Goal: Information Seeking & Learning: Learn about a topic

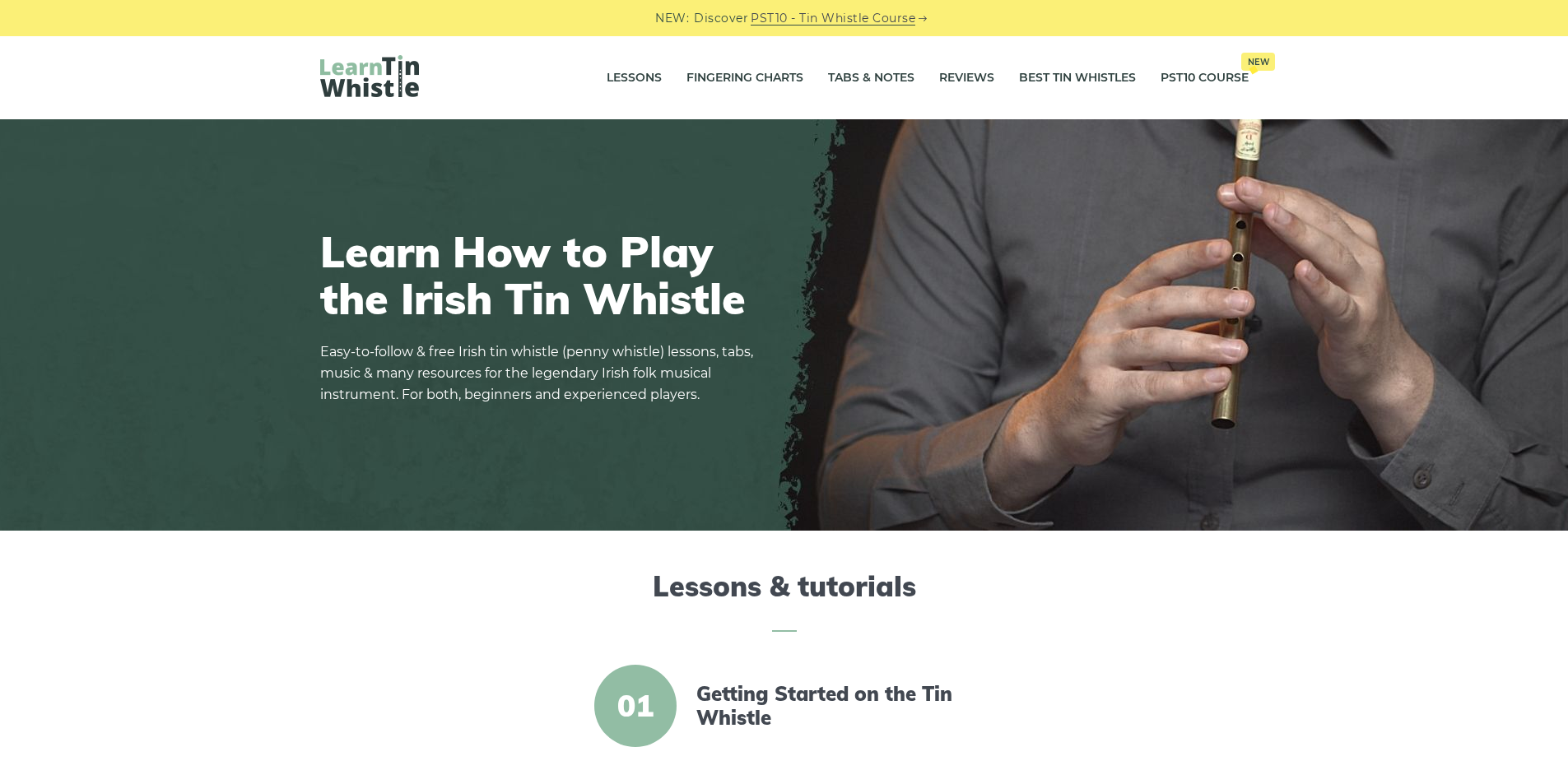
click at [955, 79] on link "Reviews" at bounding box center [966, 78] width 55 height 41
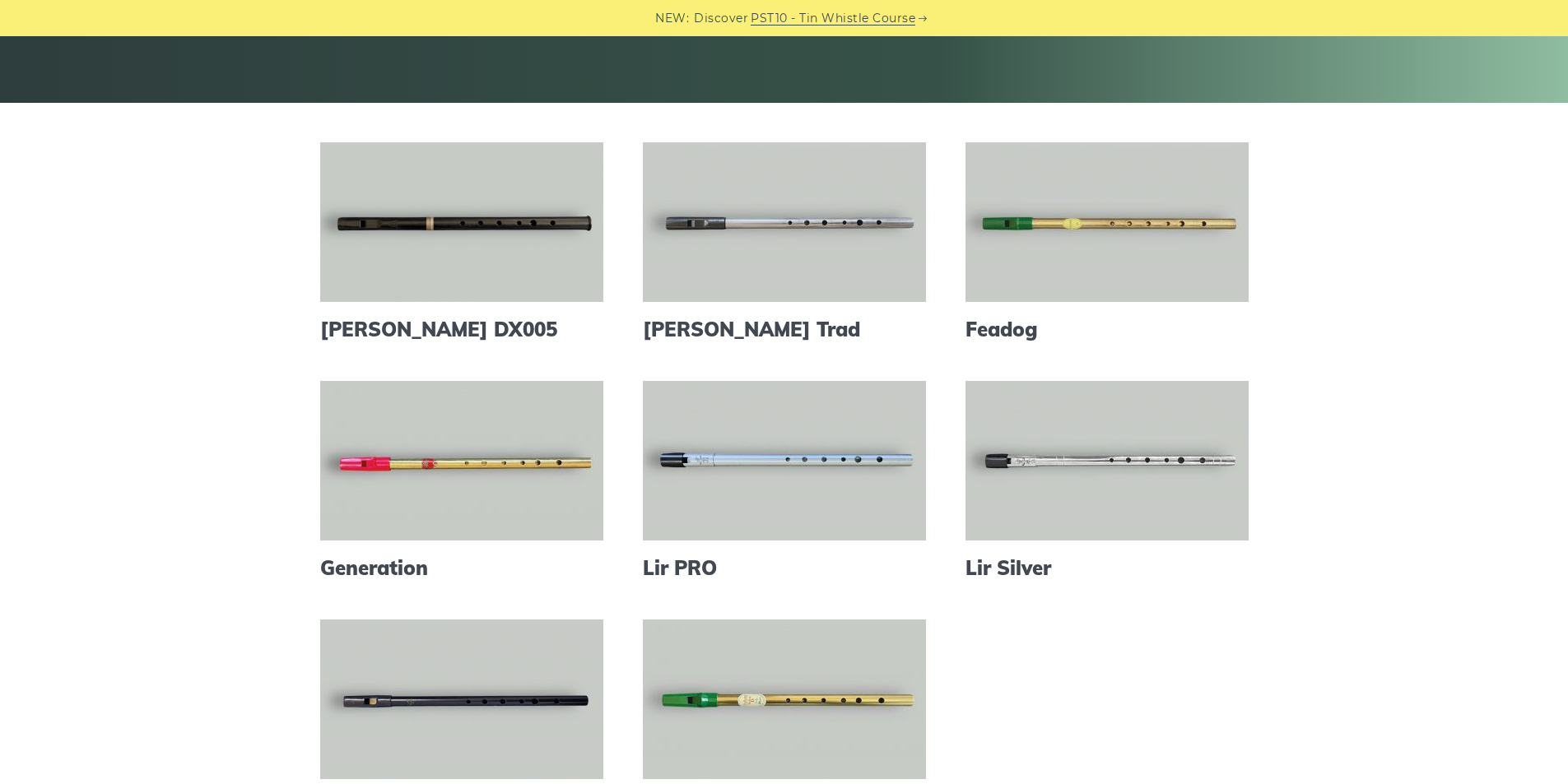
scroll to position [438, 0]
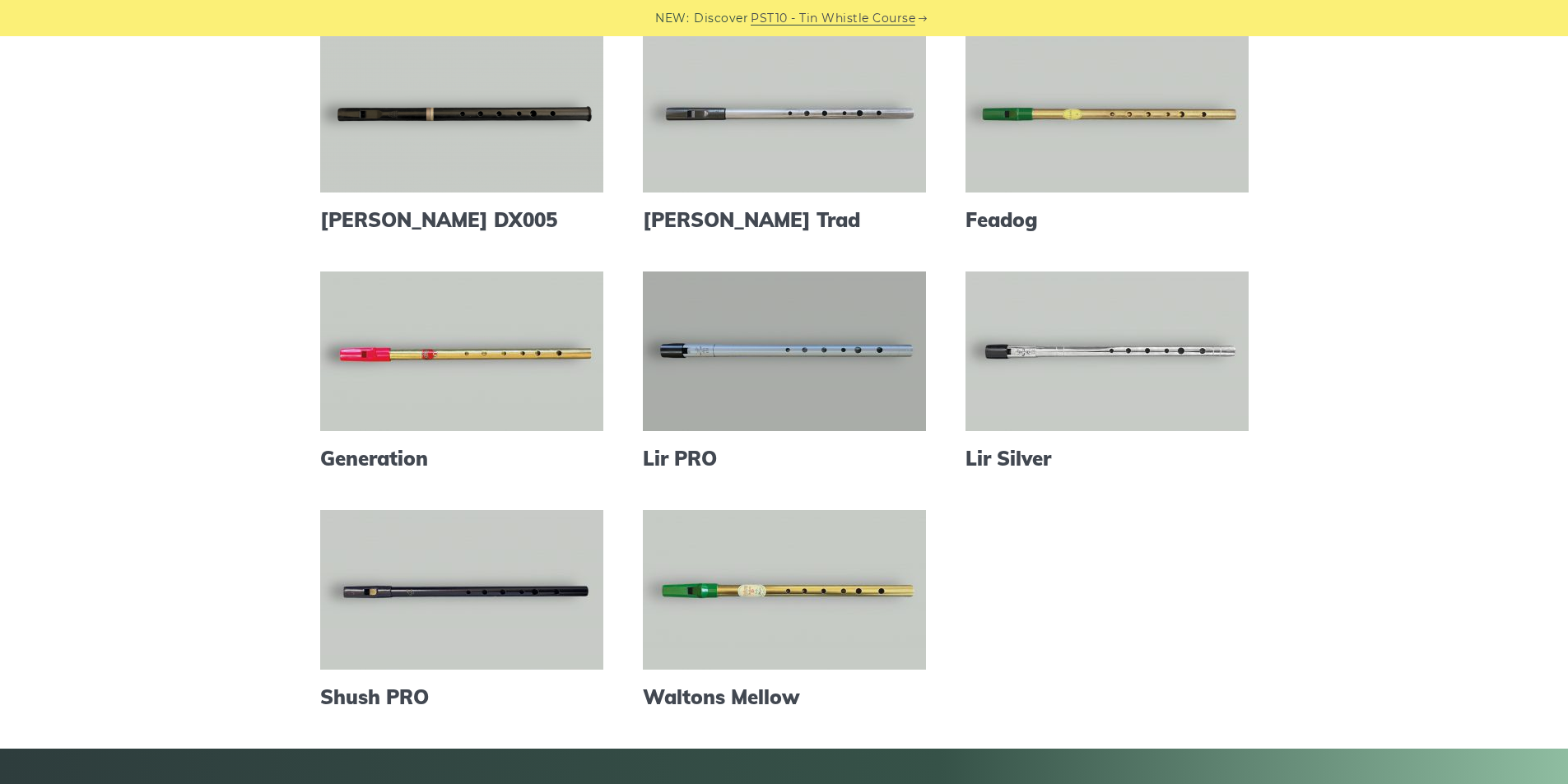
click at [754, 346] on link at bounding box center [784, 352] width 283 height 160
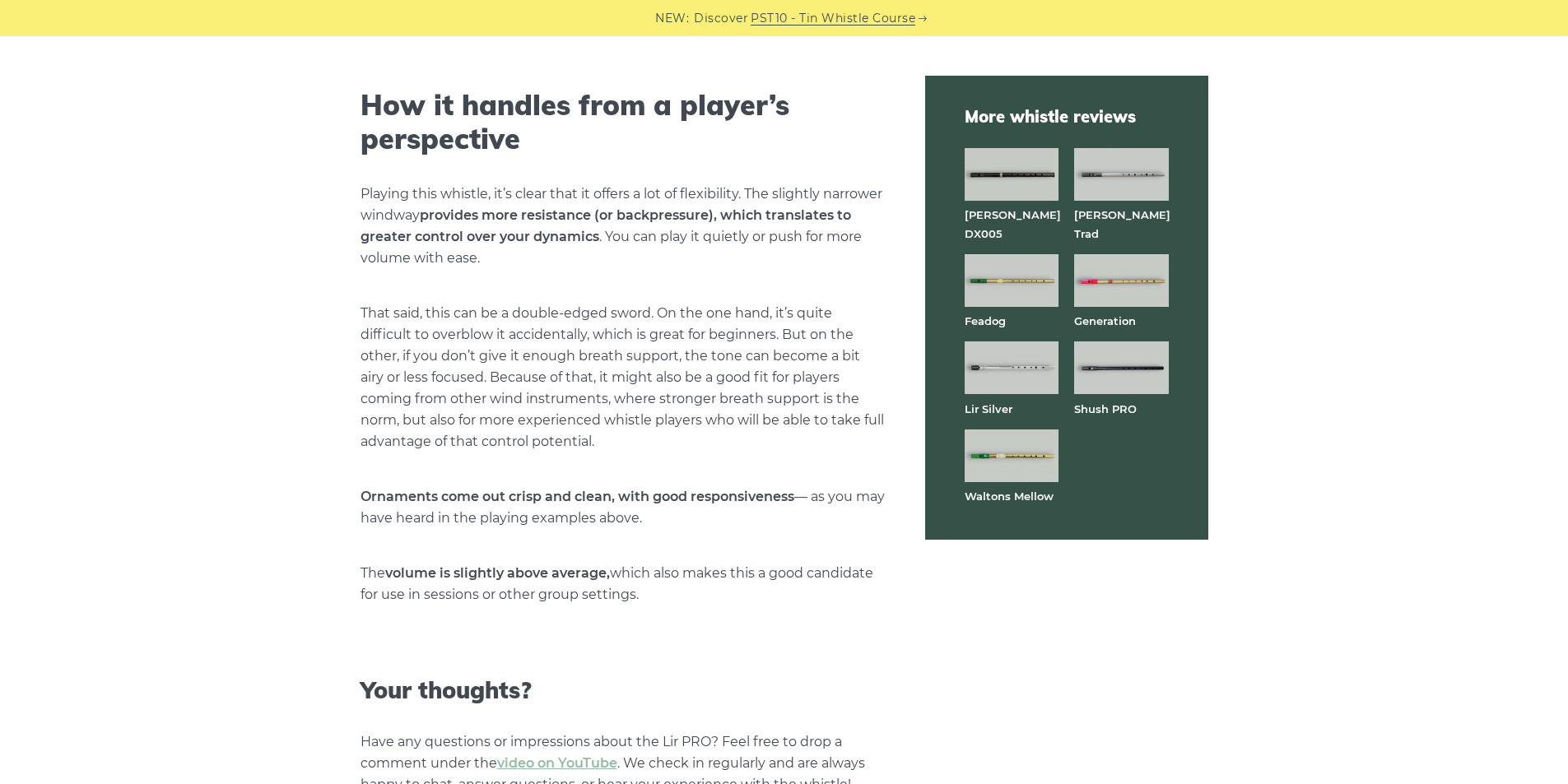
scroll to position [3512, 0]
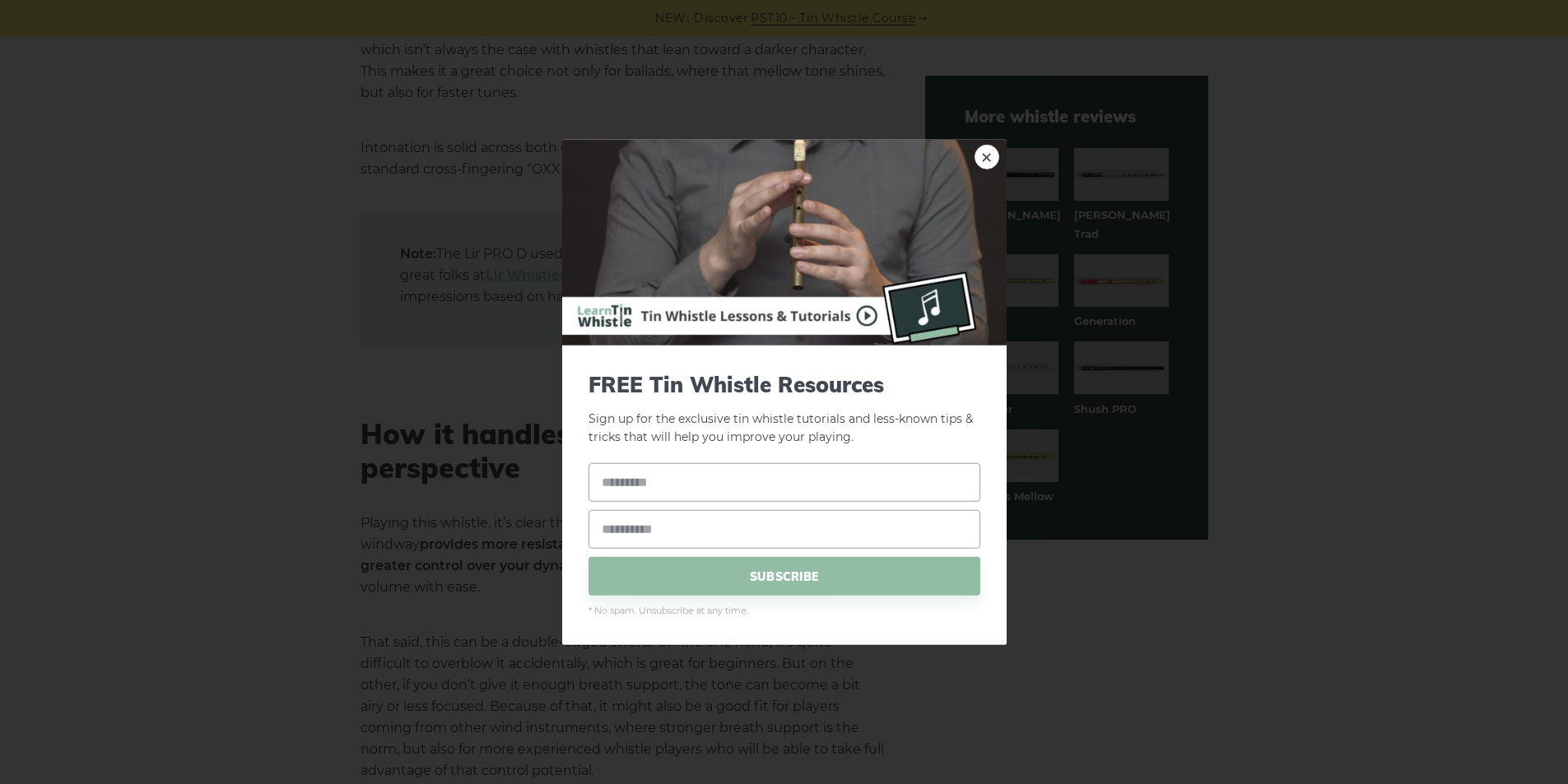
drag, startPoint x: 989, startPoint y: 156, endPoint x: 1030, endPoint y: 170, distance: 43.3
click at [989, 156] on link "×" at bounding box center [986, 156] width 25 height 25
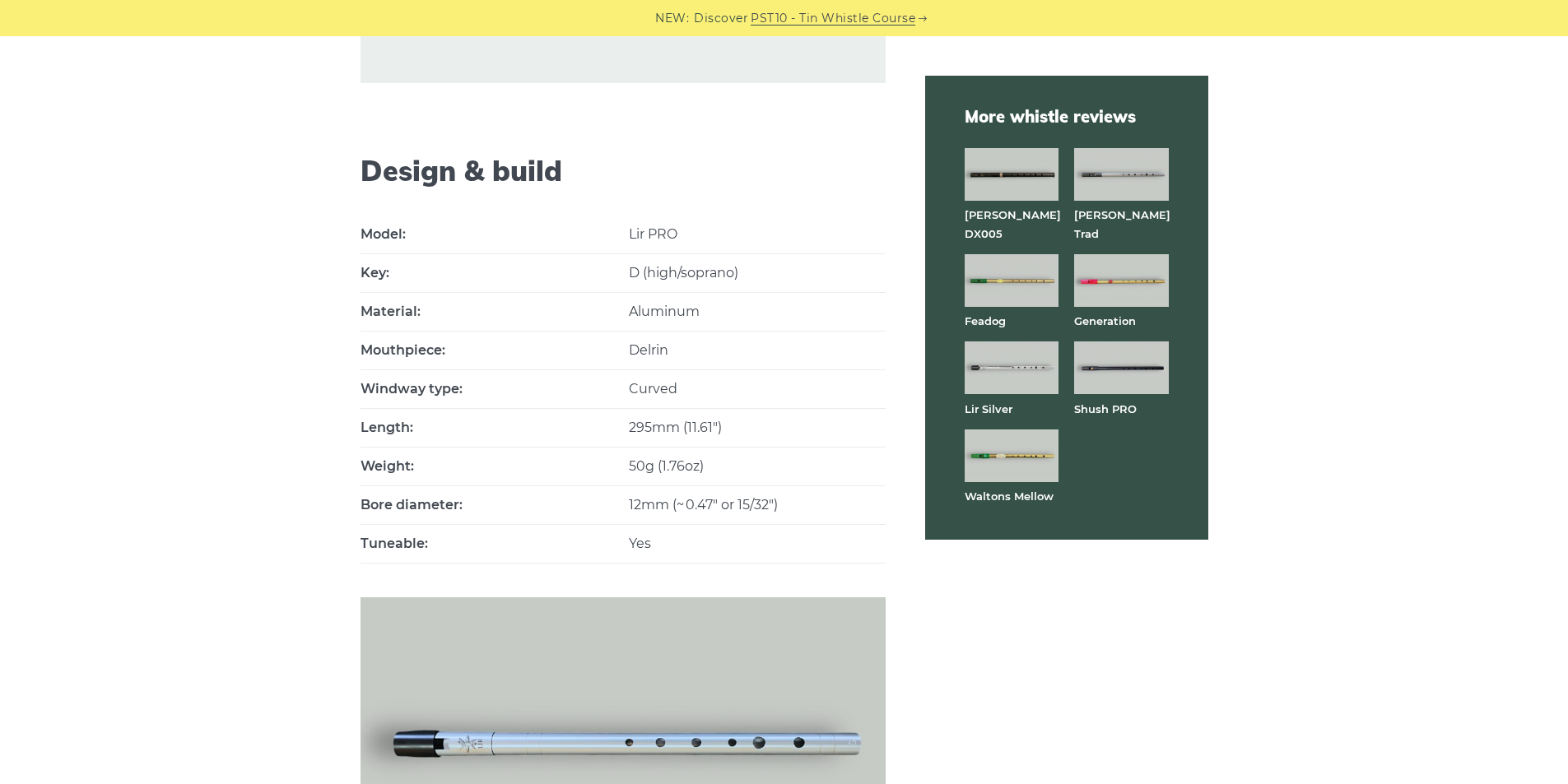
scroll to position [0, 0]
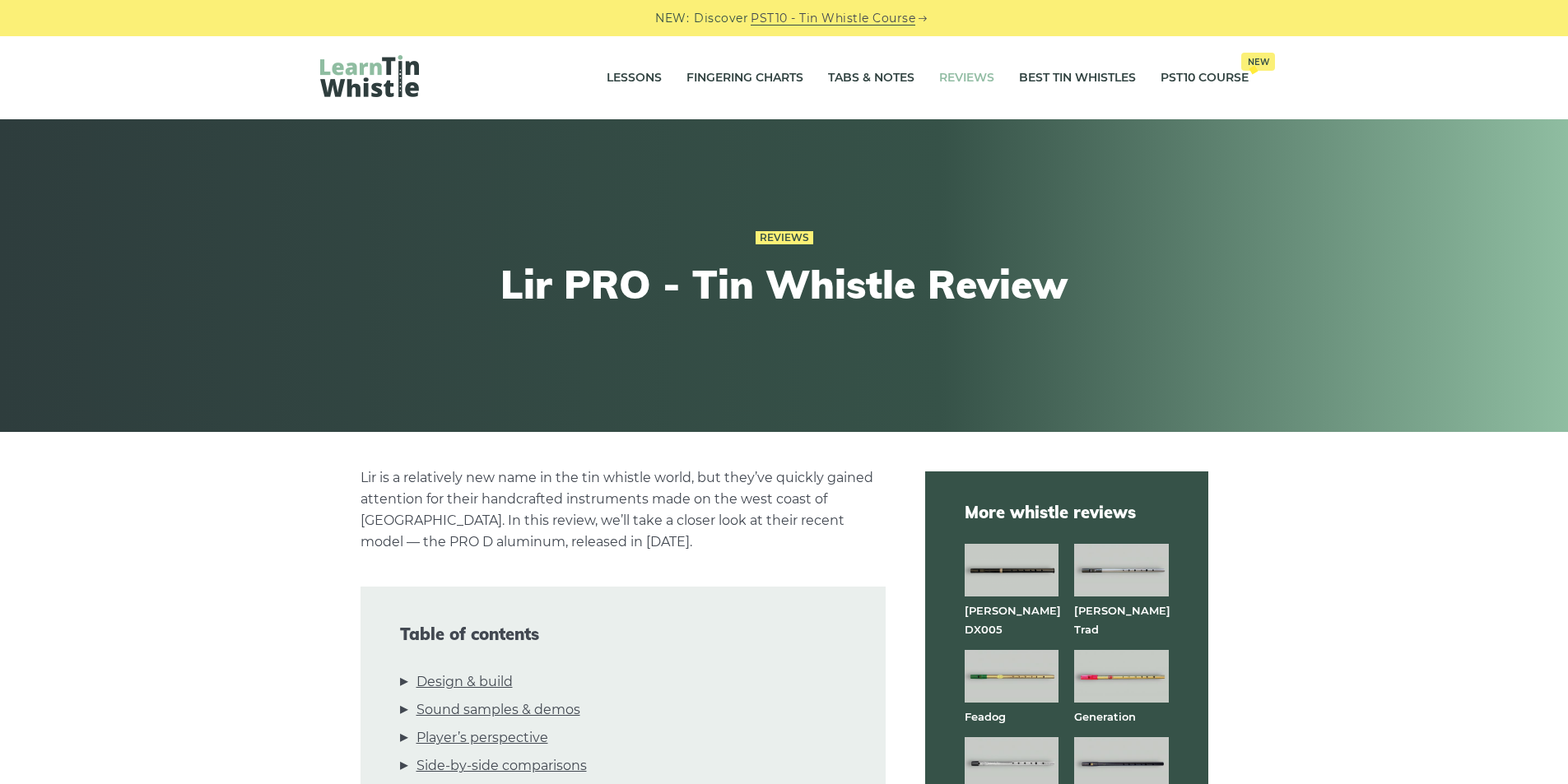
click at [964, 78] on link "Reviews" at bounding box center [966, 78] width 55 height 41
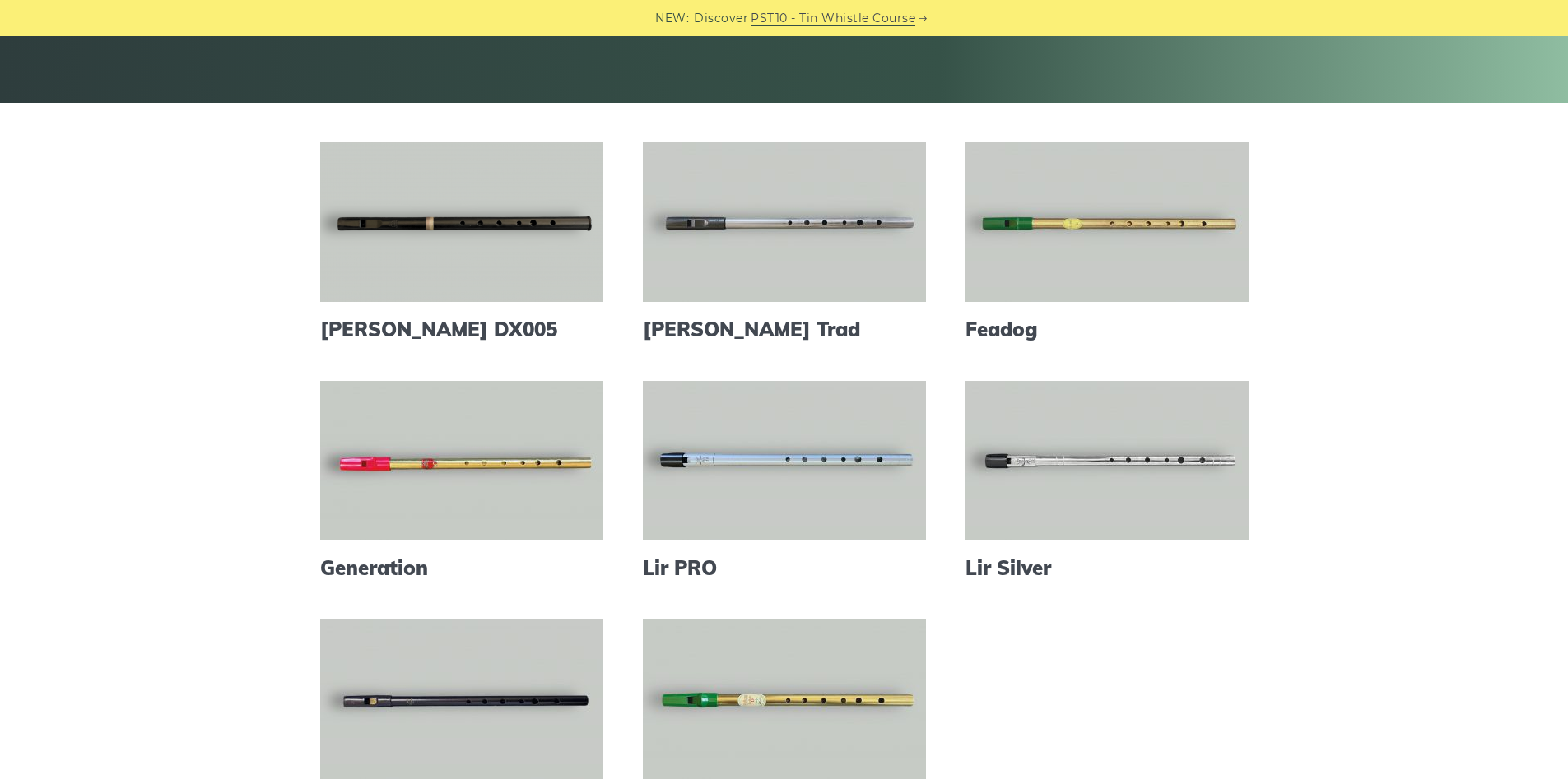
scroll to position [438, 0]
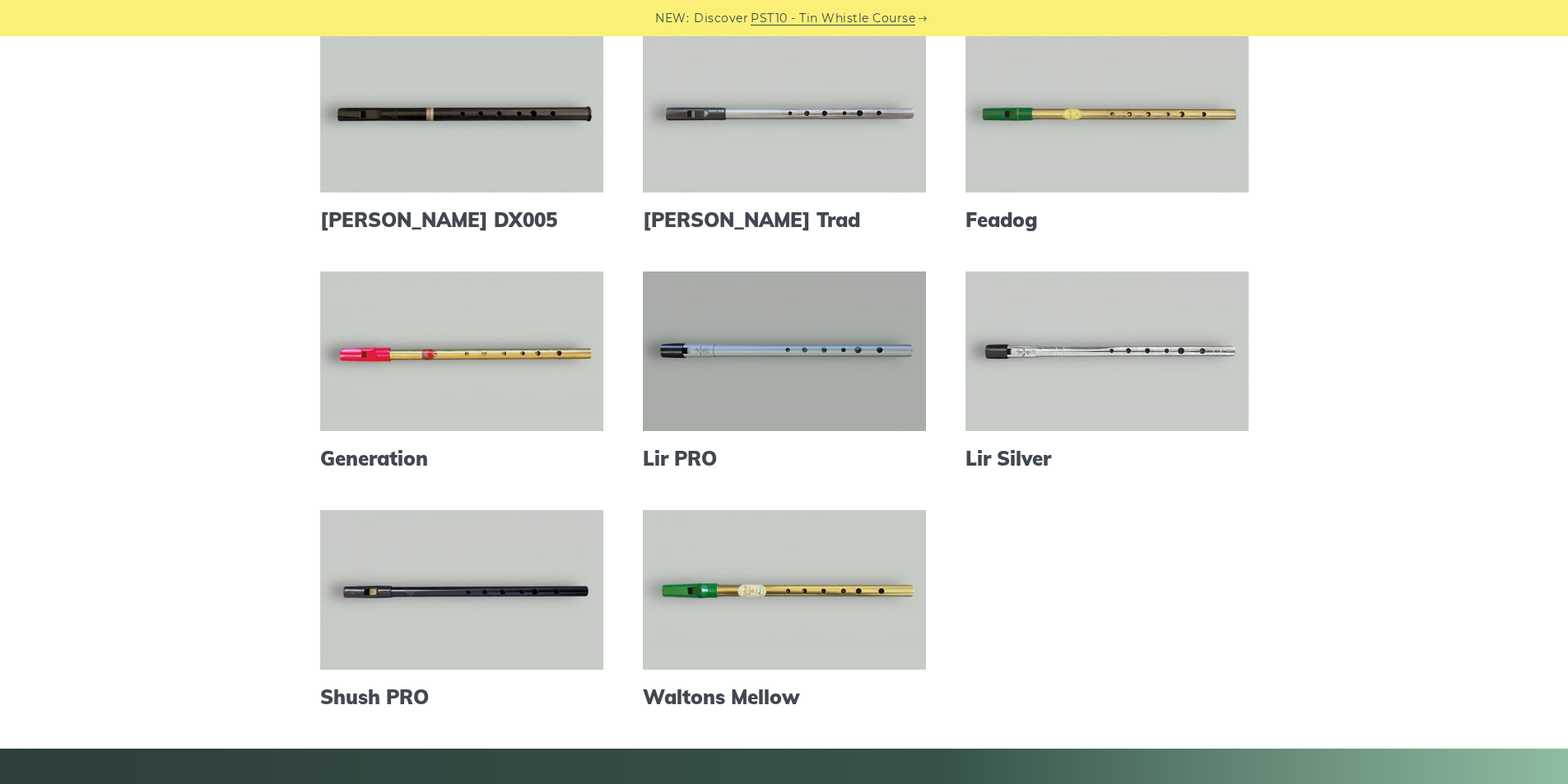
click at [793, 371] on link at bounding box center [784, 352] width 283 height 160
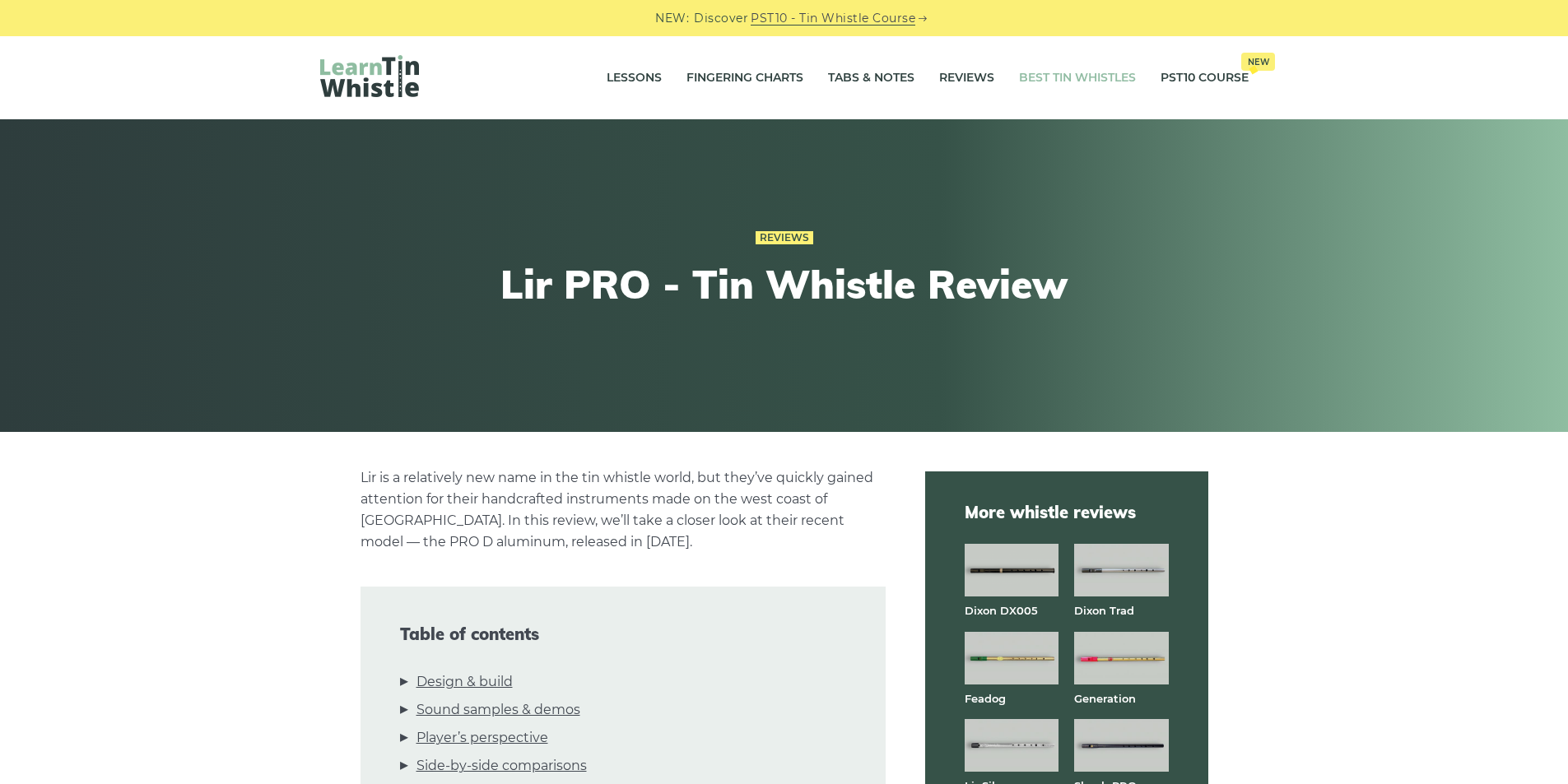
click at [1069, 77] on link "Best Tin Whistles" at bounding box center [1077, 78] width 117 height 41
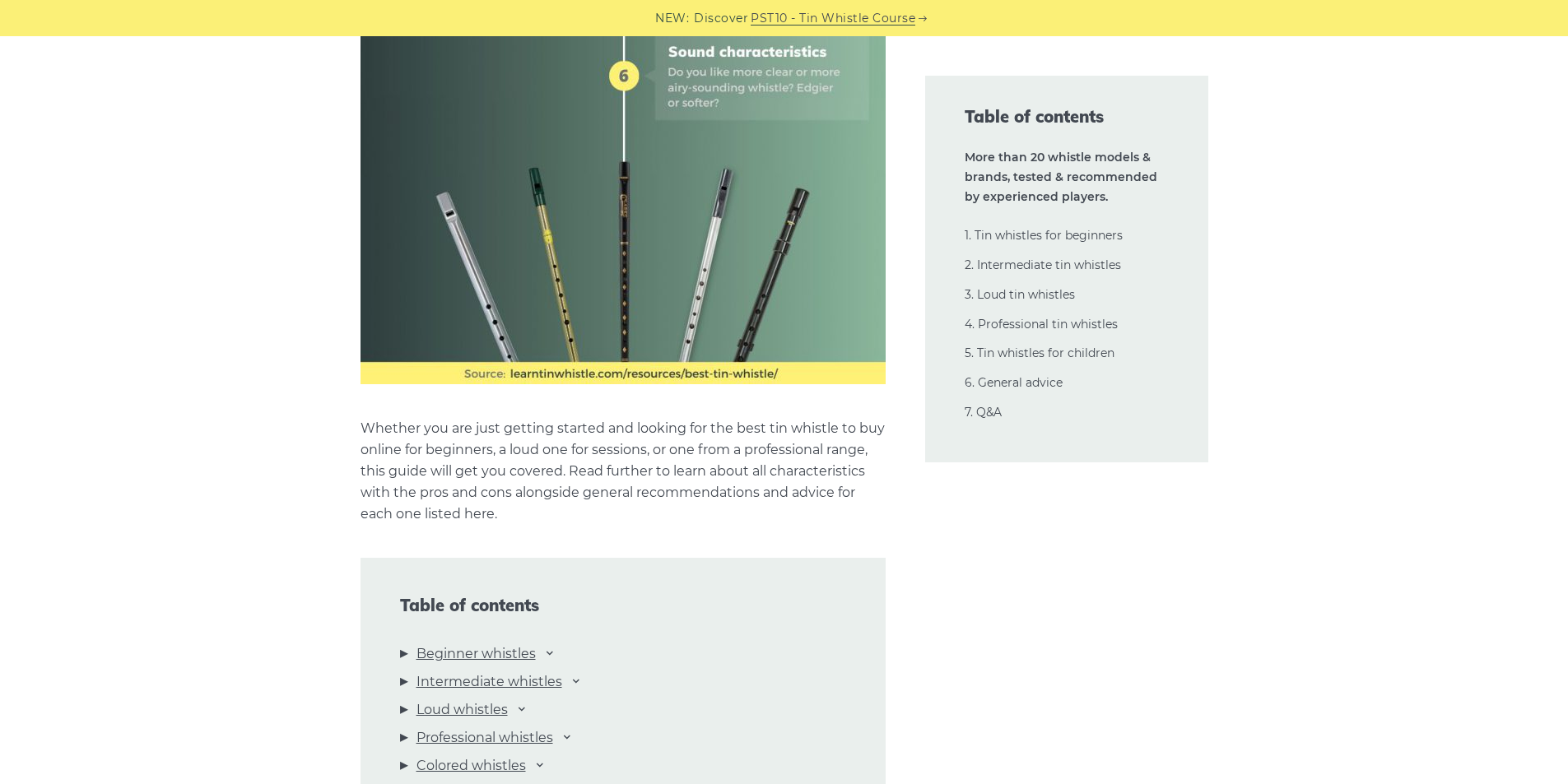
scroll to position [1755, 0]
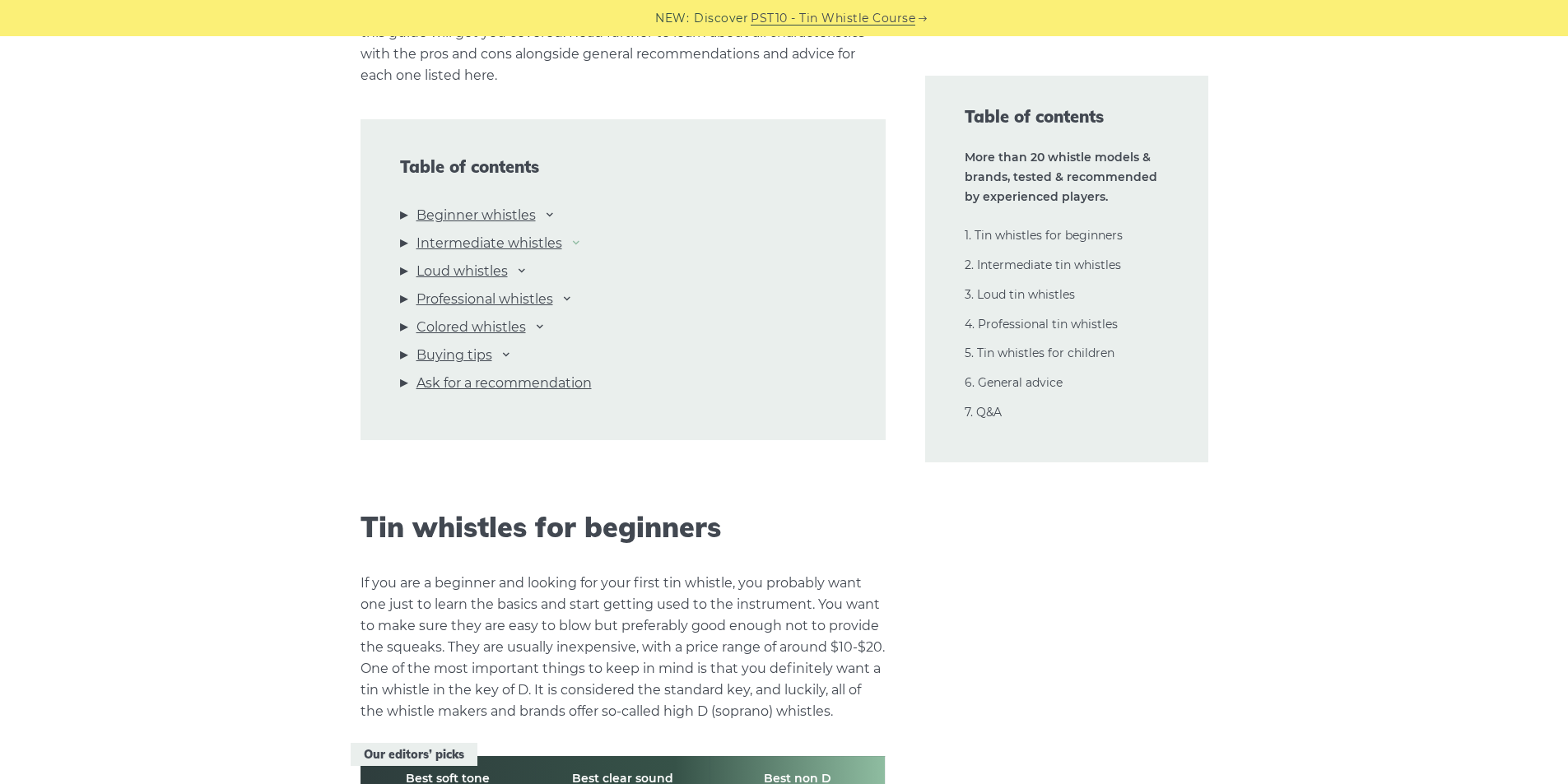
click at [579, 241] on icon at bounding box center [575, 242] width 13 height 13
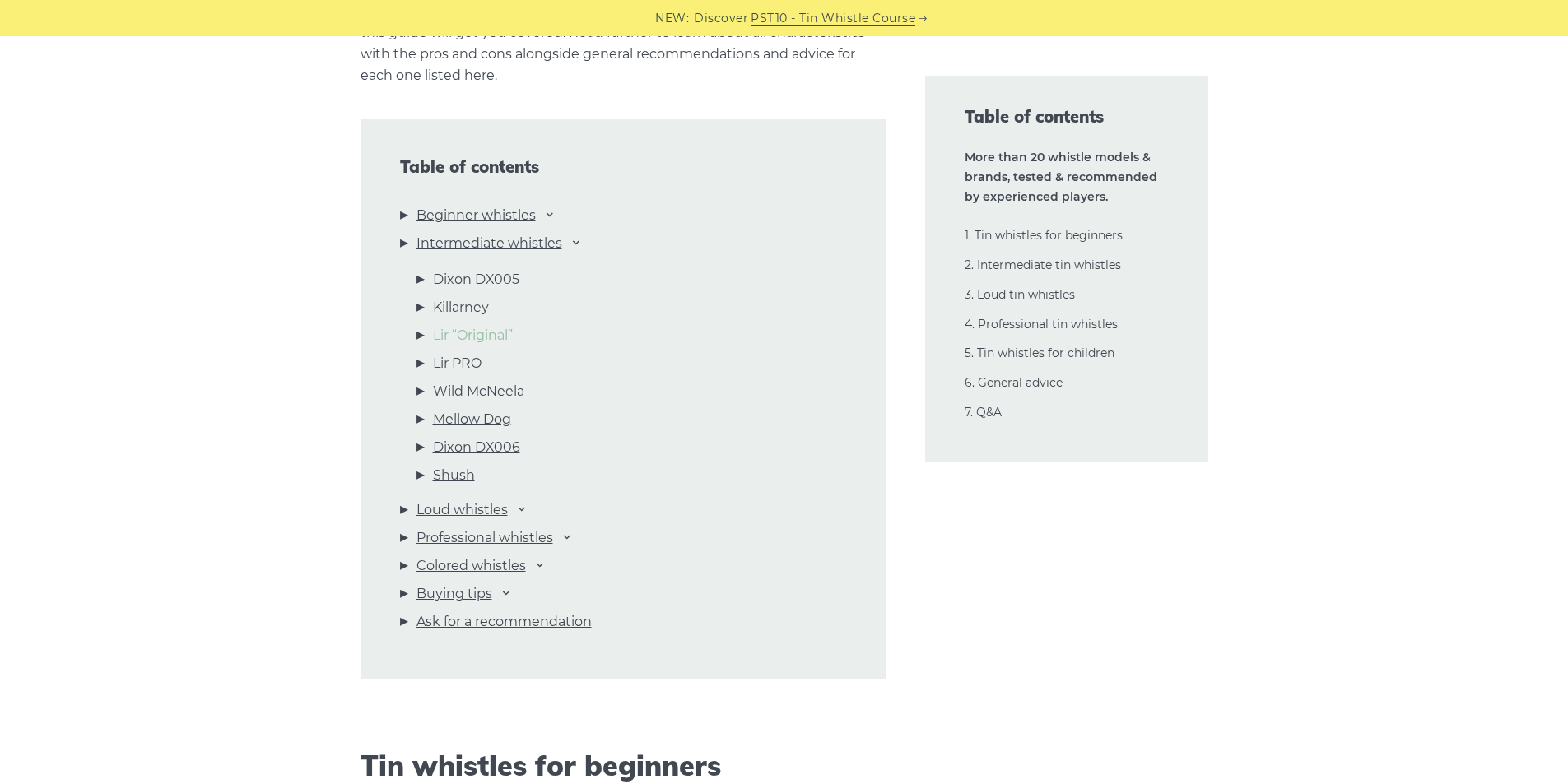
click at [469, 336] on link "Lir “Original”" at bounding box center [473, 335] width 80 height 21
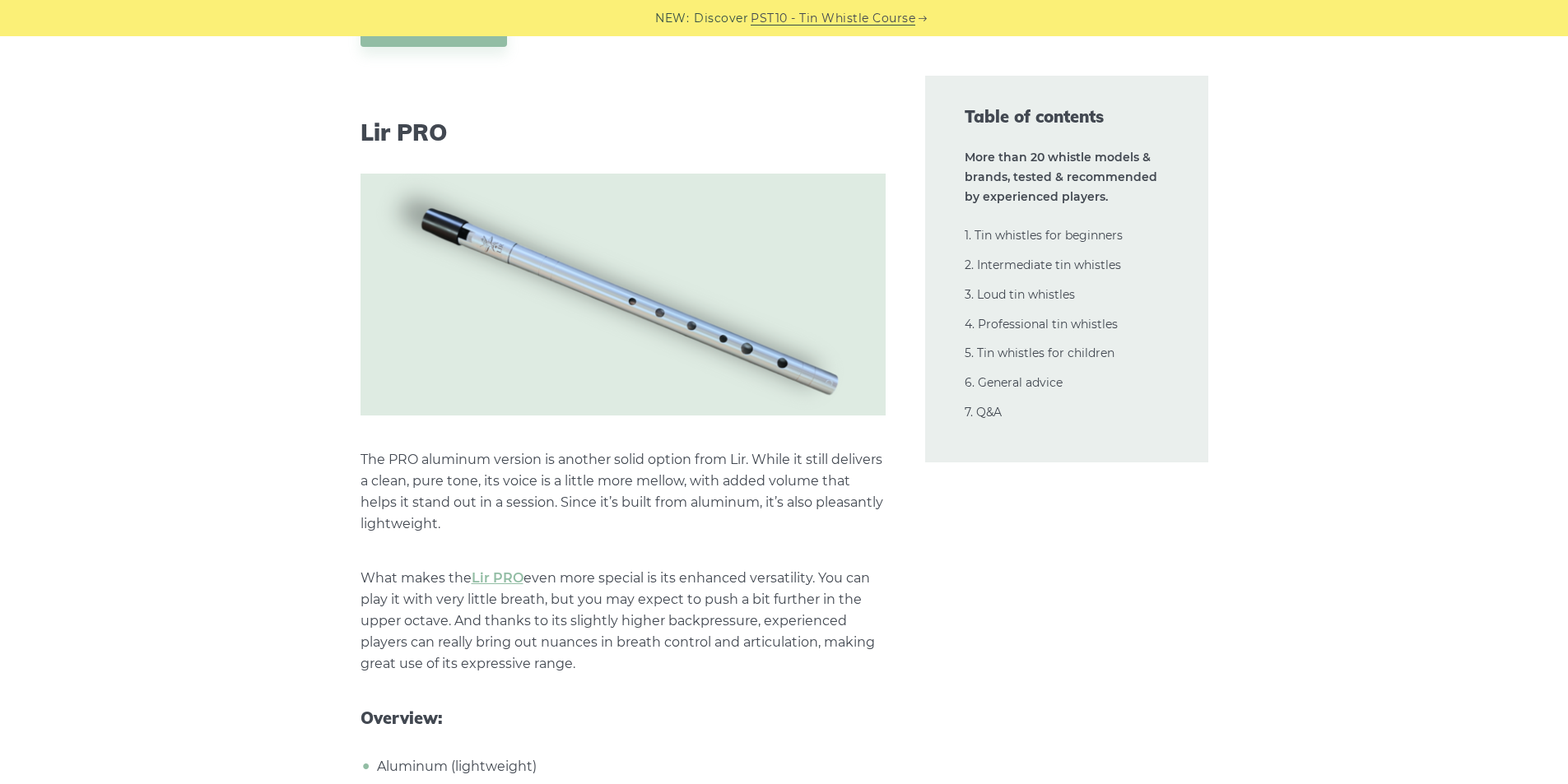
scroll to position [12627, 0]
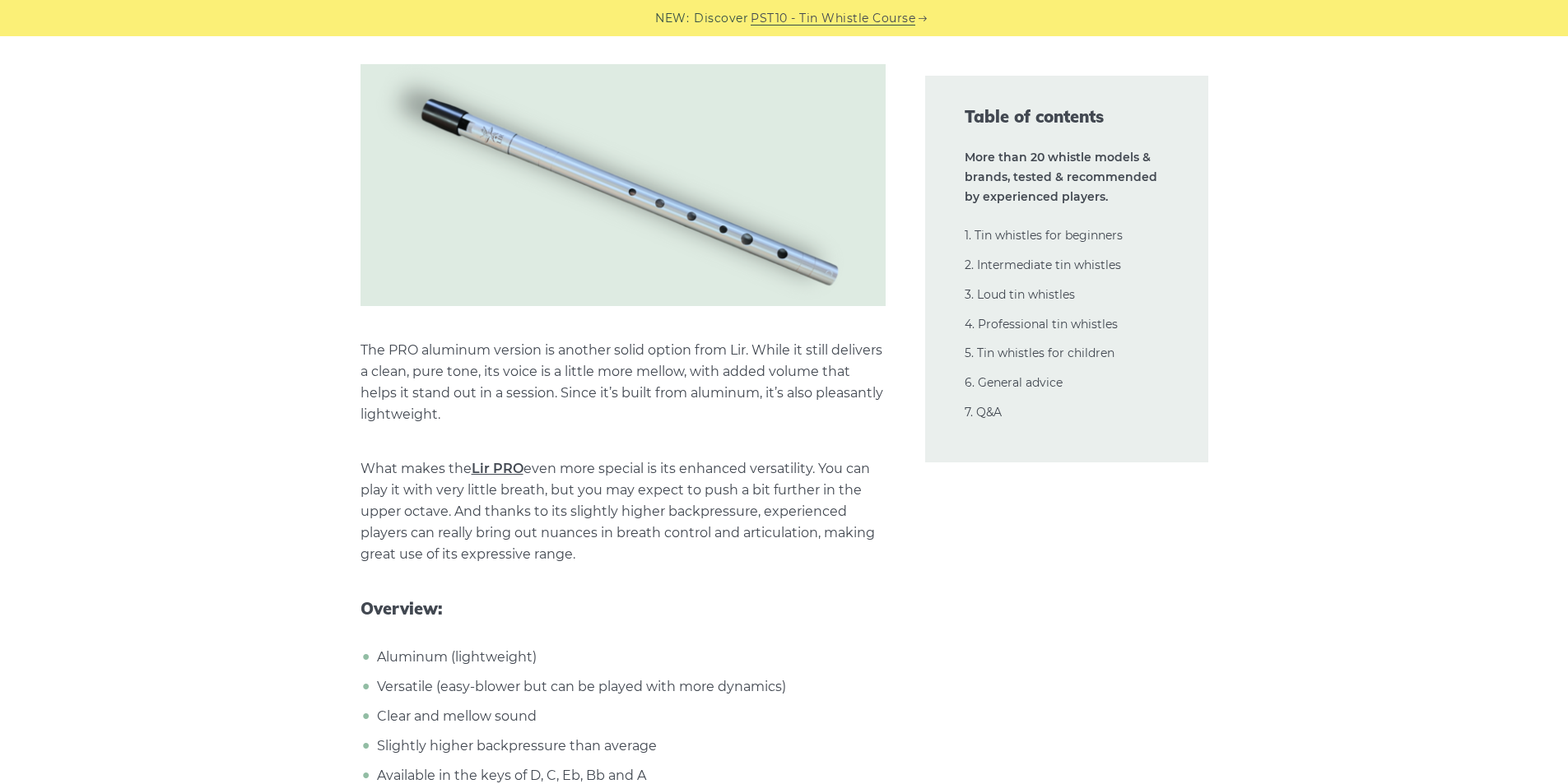
click at [505, 461] on link "Lir PRO" at bounding box center [498, 469] width 52 height 15
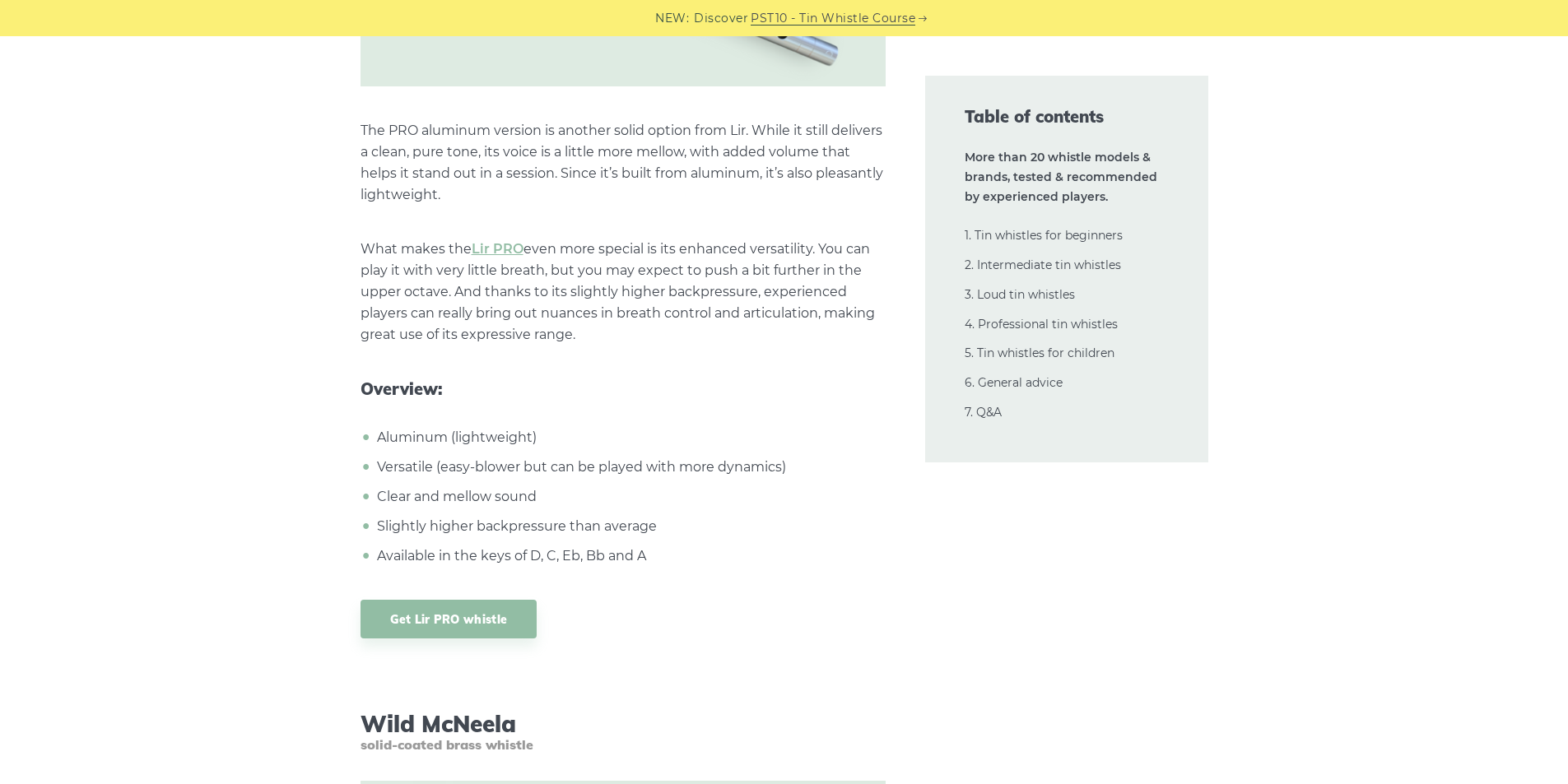
scroll to position [12956, 0]
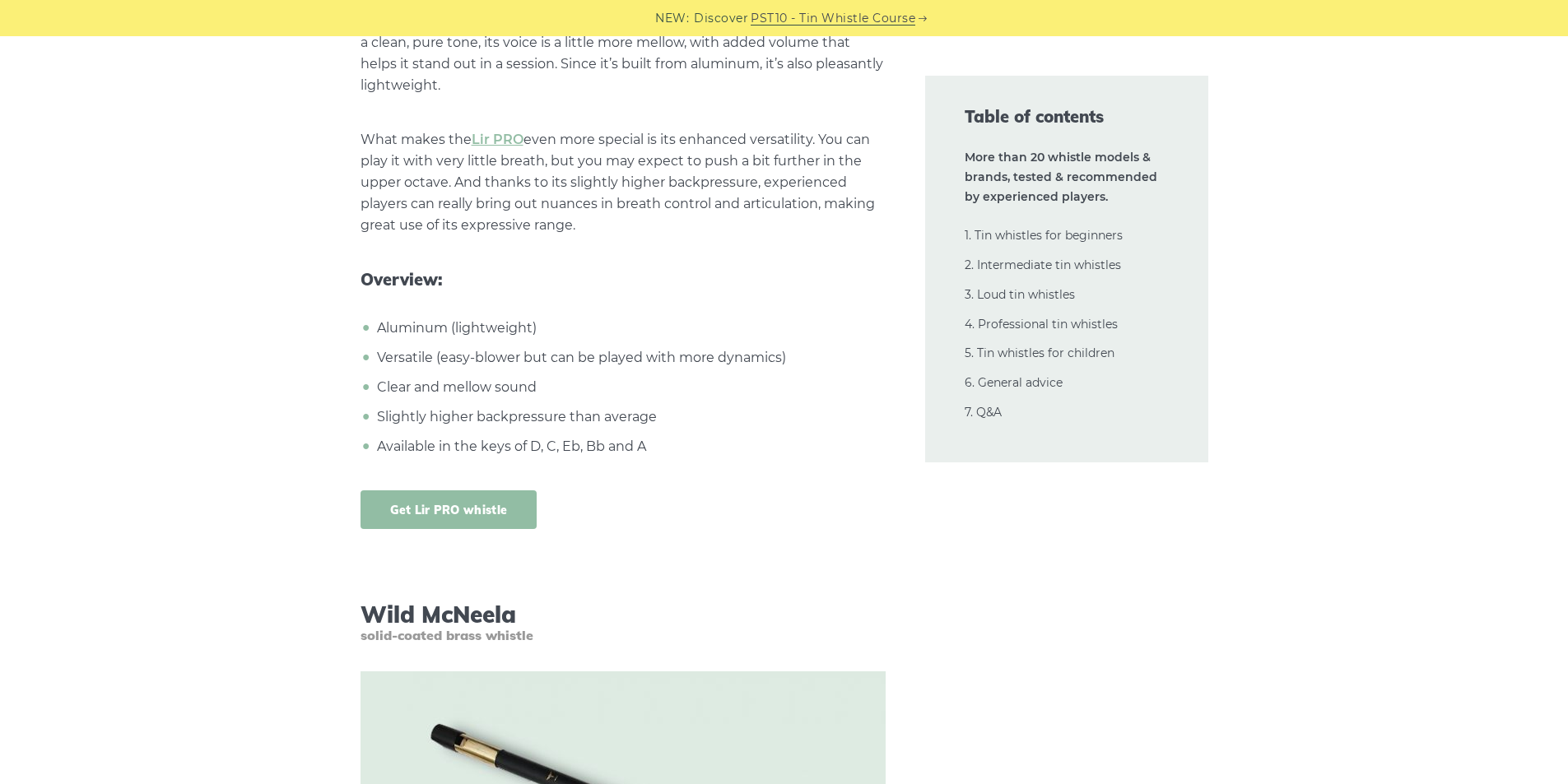
click at [470, 491] on link "Get Lir PRO whistle" at bounding box center [449, 510] width 177 height 39
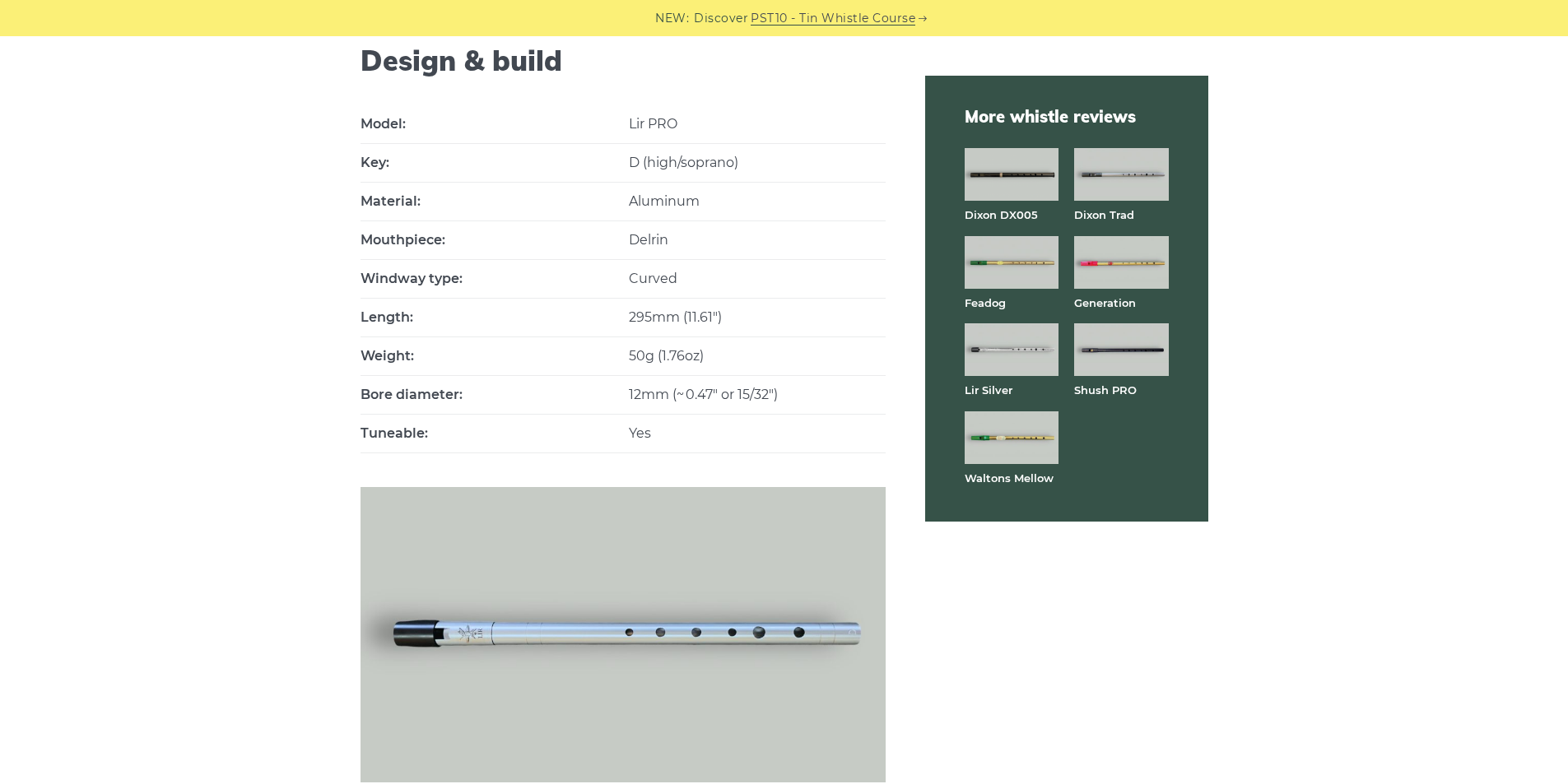
scroll to position [1317, 0]
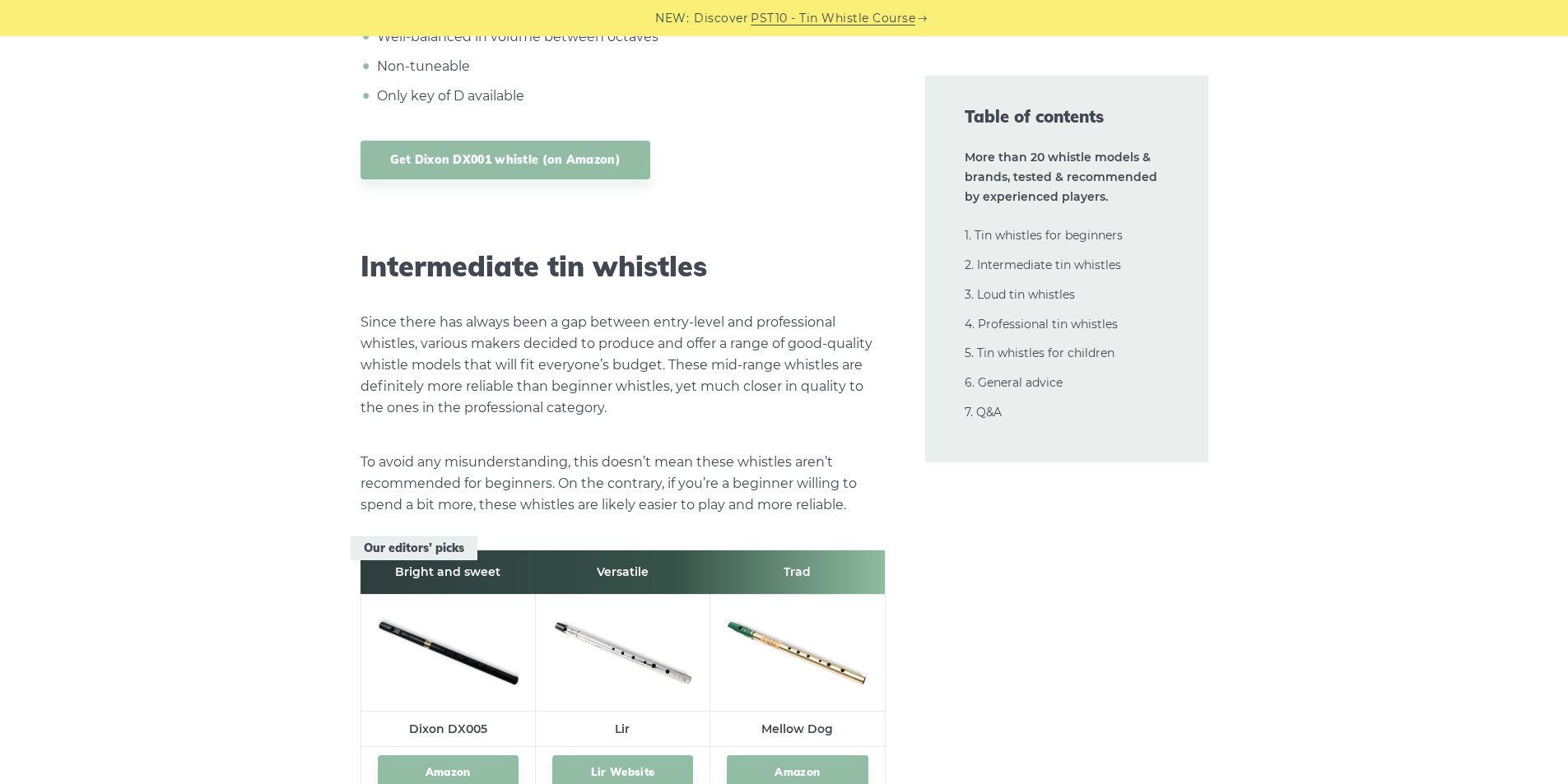
scroll to position [8878, 0]
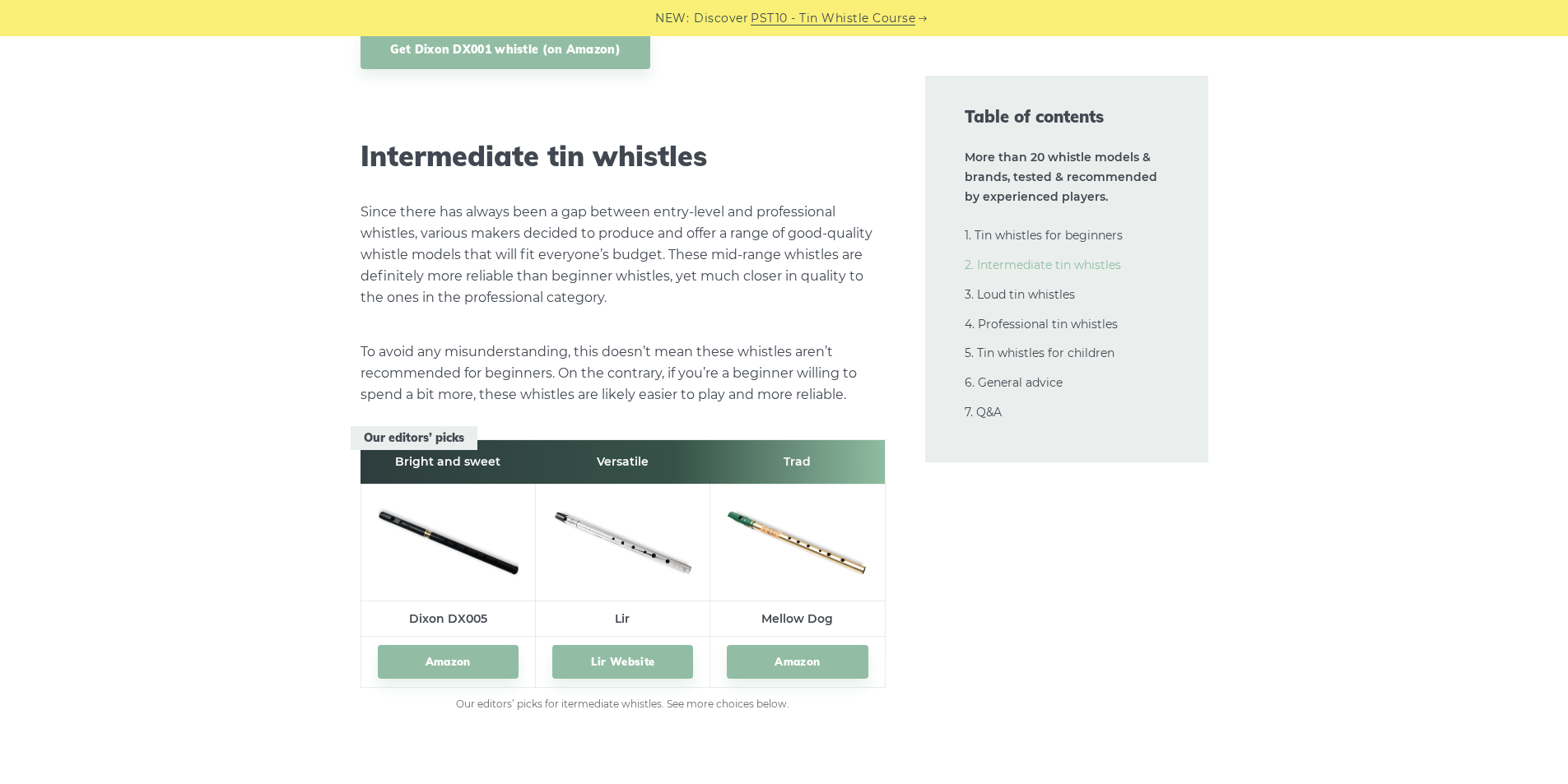
click at [1049, 261] on link "2. Intermediate tin whistles" at bounding box center [1043, 265] width 156 height 15
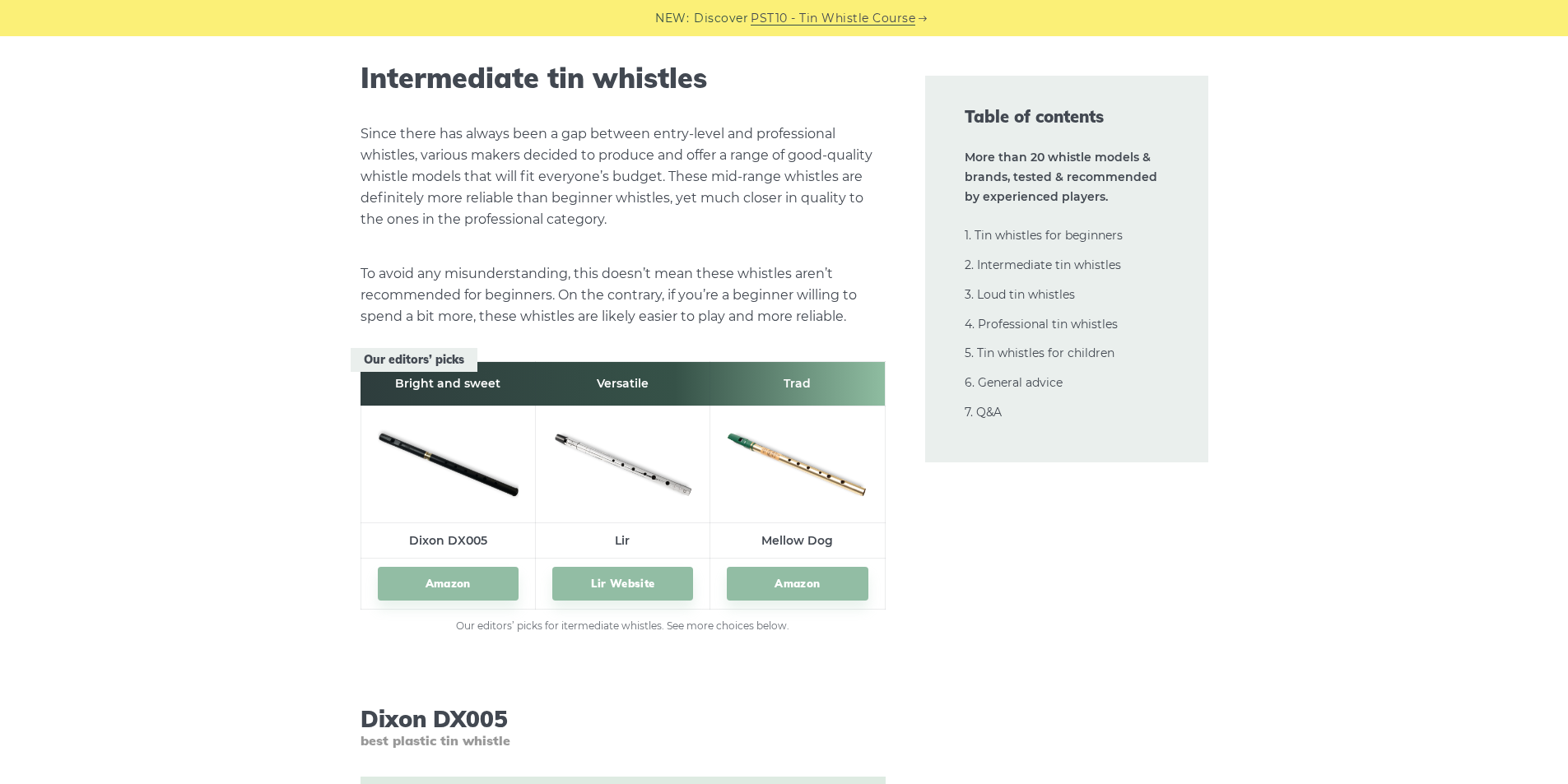
scroll to position [8957, 0]
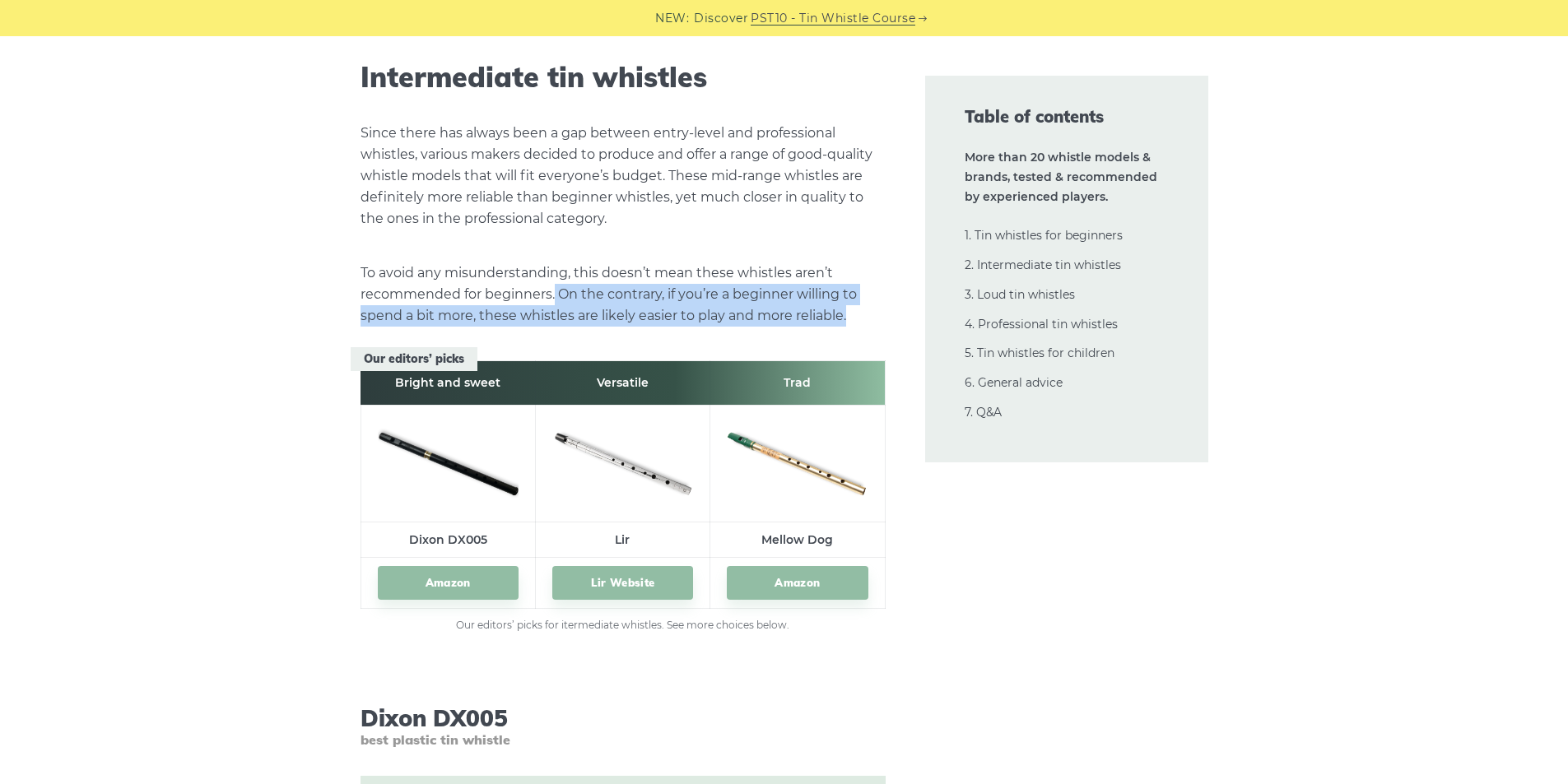
drag, startPoint x: 555, startPoint y: 294, endPoint x: 848, endPoint y: 309, distance: 293.4
click at [848, 309] on p "To avoid any misunderstanding, this doesn’t mean these whistles aren’t recommen…" at bounding box center [622, 294] width 525 height 64
click at [757, 309] on p "To avoid any misunderstanding, this doesn’t mean these whistles aren’t recommen…" at bounding box center [622, 294] width 525 height 64
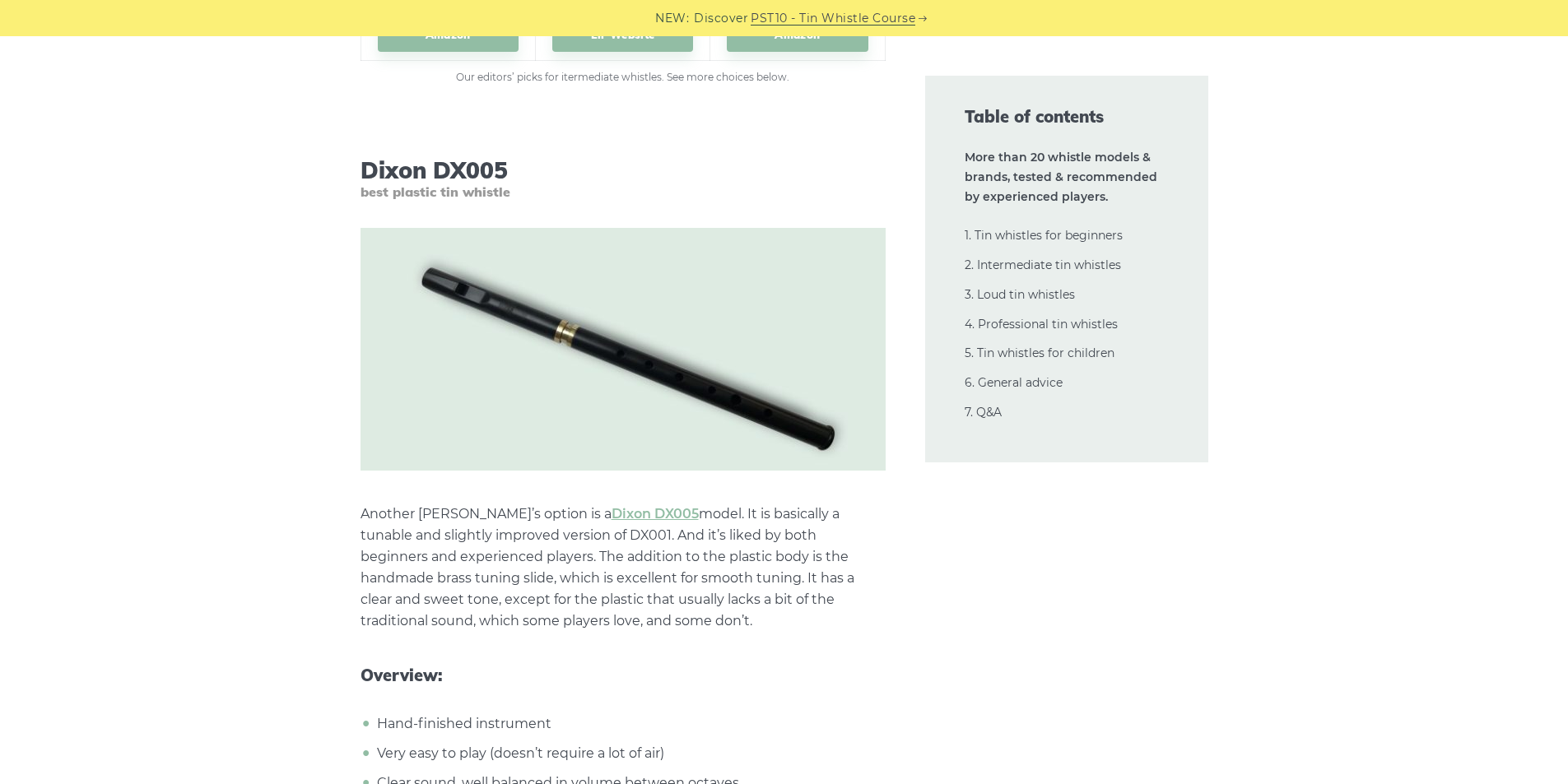
scroll to position [9615, 0]
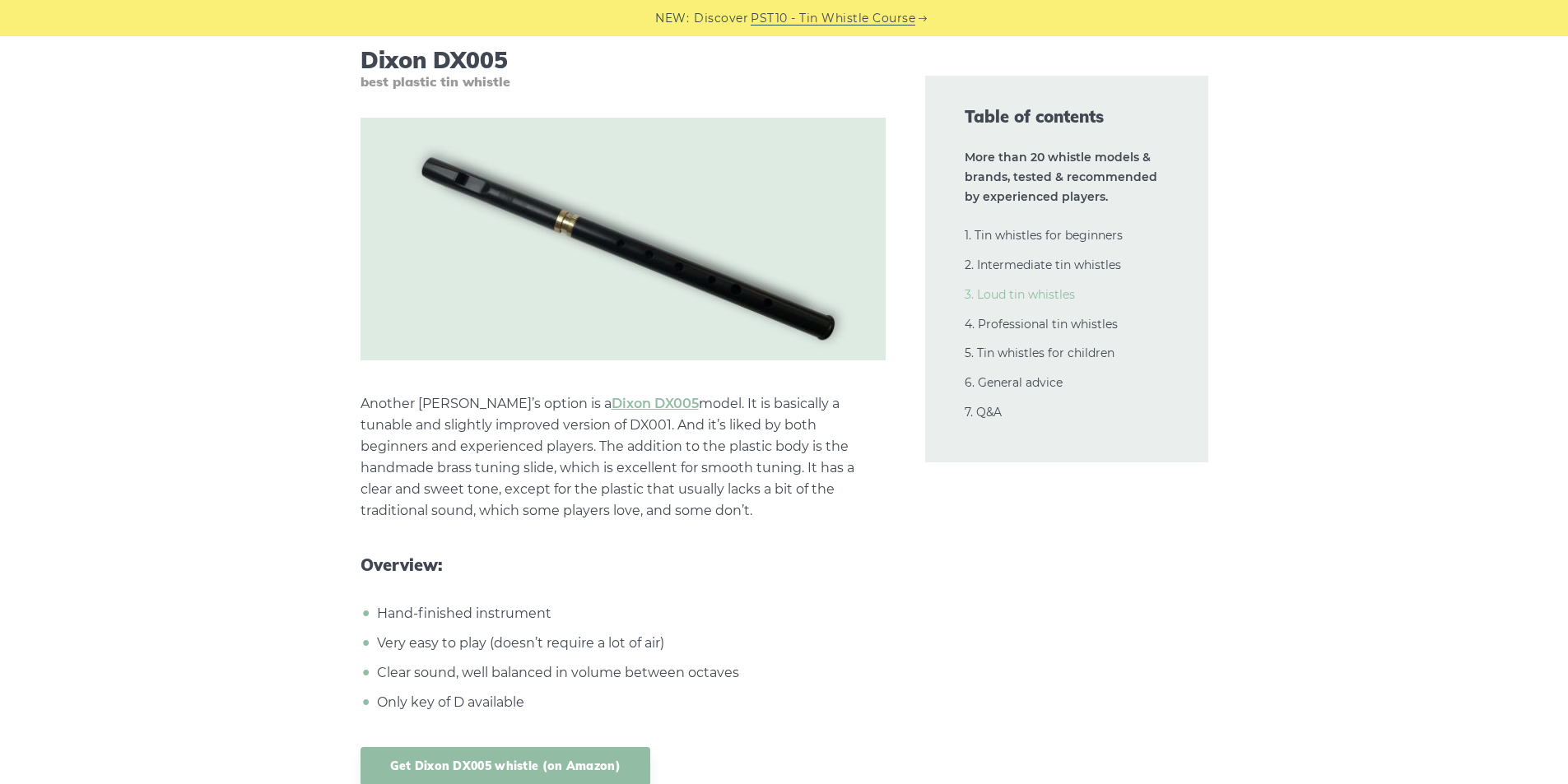
click at [1019, 291] on link "3. Loud tin whistles" at bounding box center [1020, 294] width 110 height 15
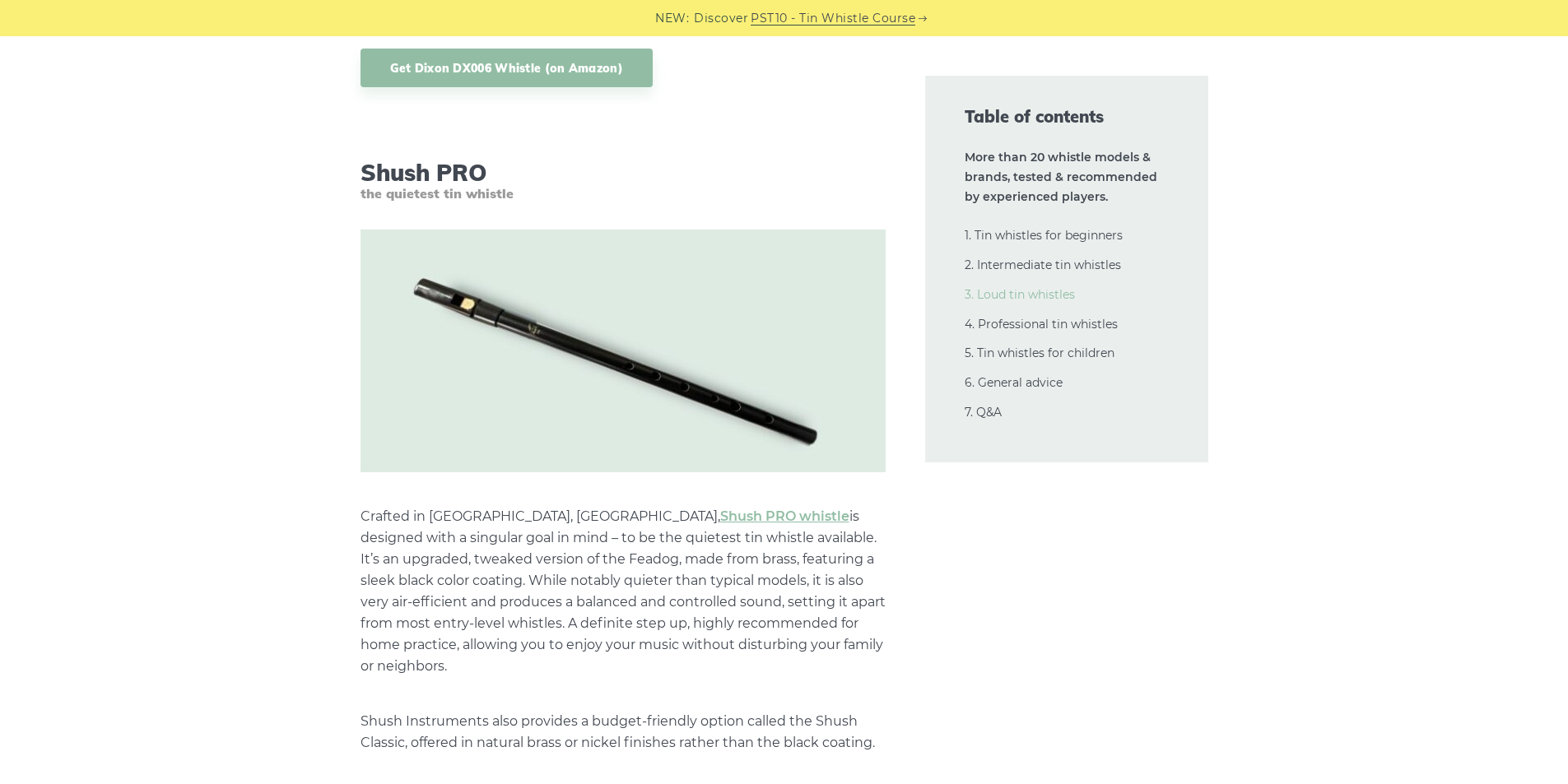
scroll to position [16691, 0]
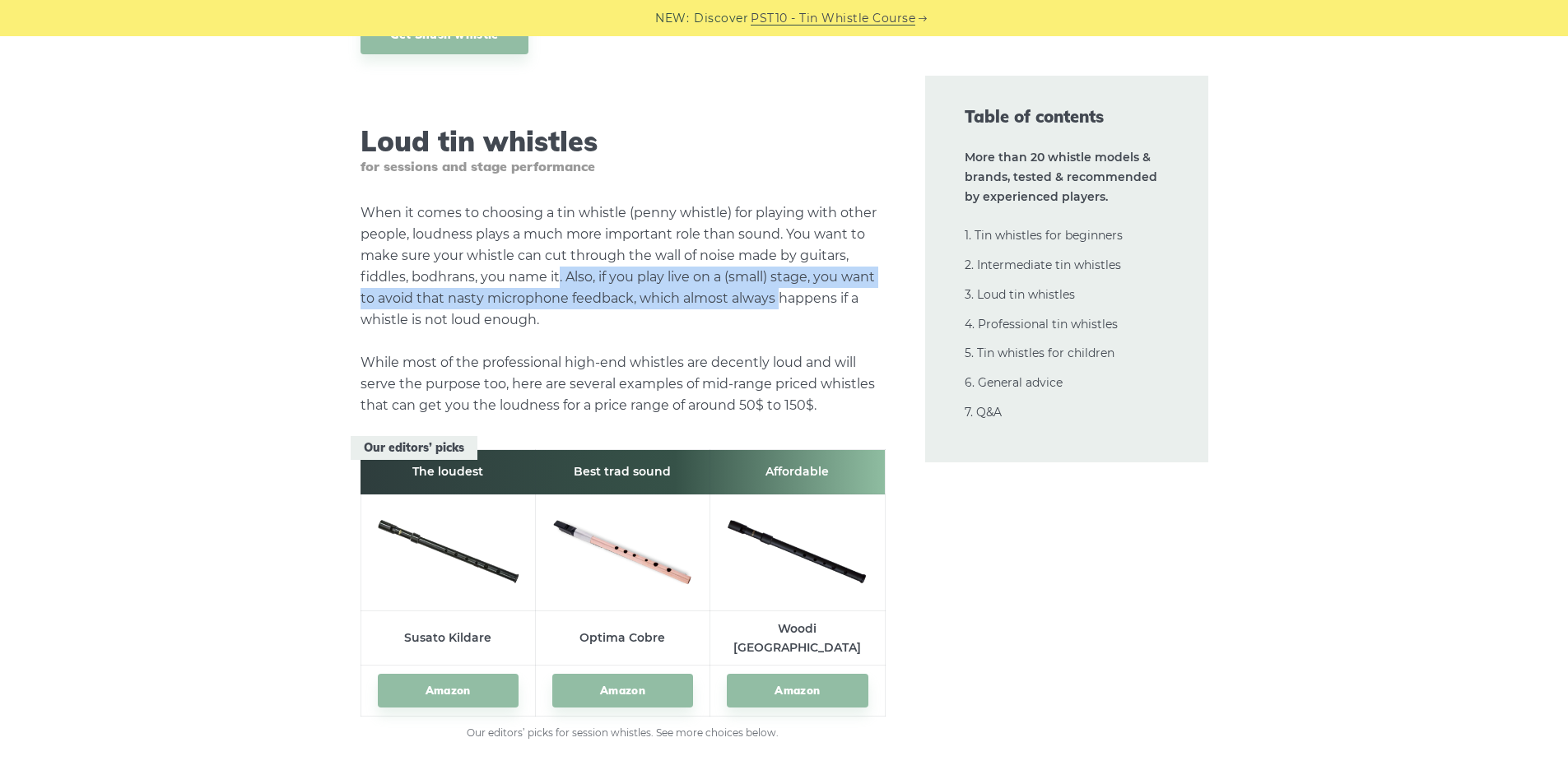
drag, startPoint x: 560, startPoint y: 209, endPoint x: 781, endPoint y: 239, distance: 223.0
click at [781, 239] on p "When it comes to choosing a tin whistle (penny whistle) for playing with other …" at bounding box center [622, 309] width 525 height 214
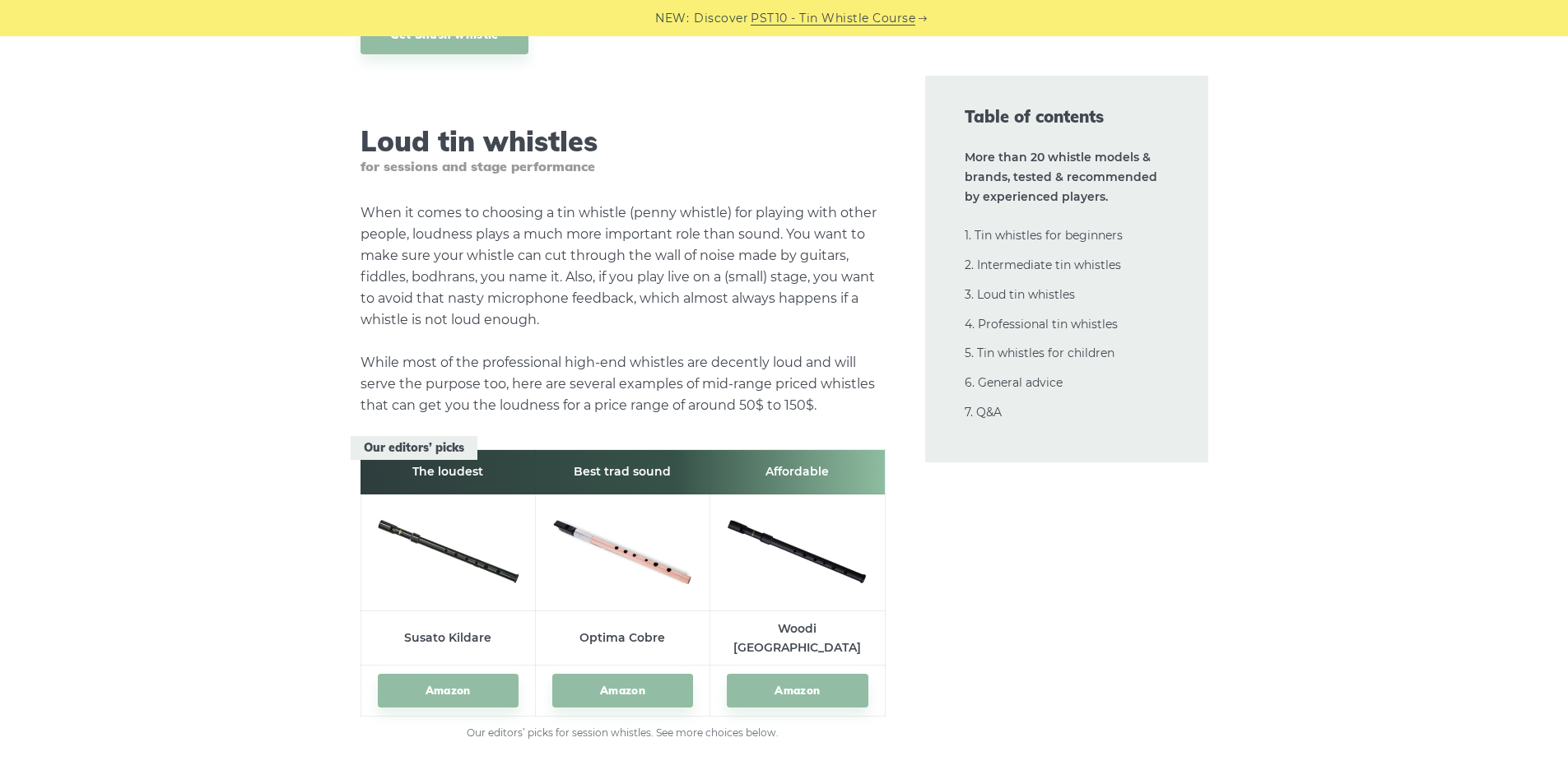
click at [816, 237] on p "When it comes to choosing a tin whistle (penny whistle) for playing with other …" at bounding box center [622, 309] width 525 height 214
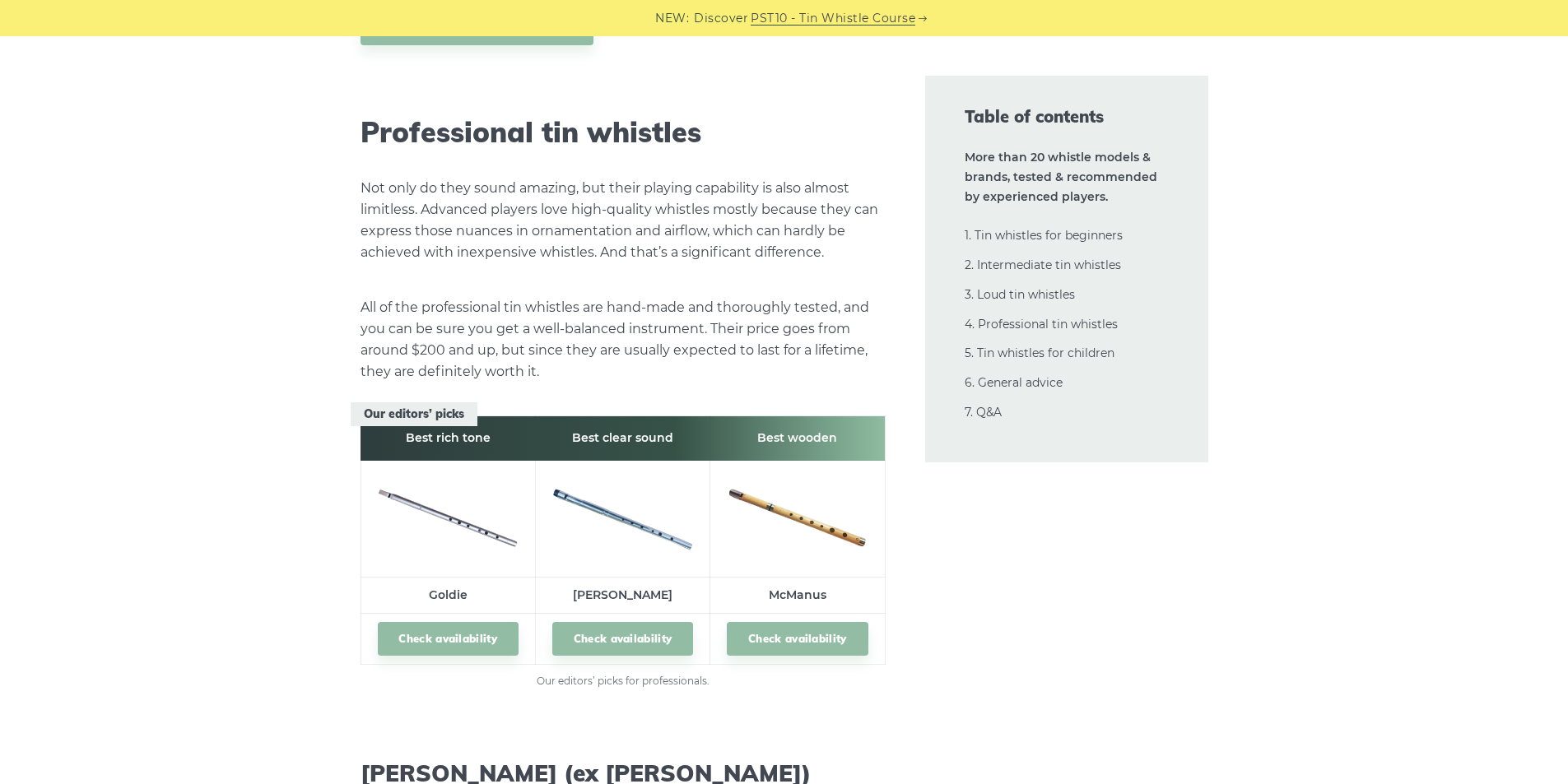
scroll to position [21958, 0]
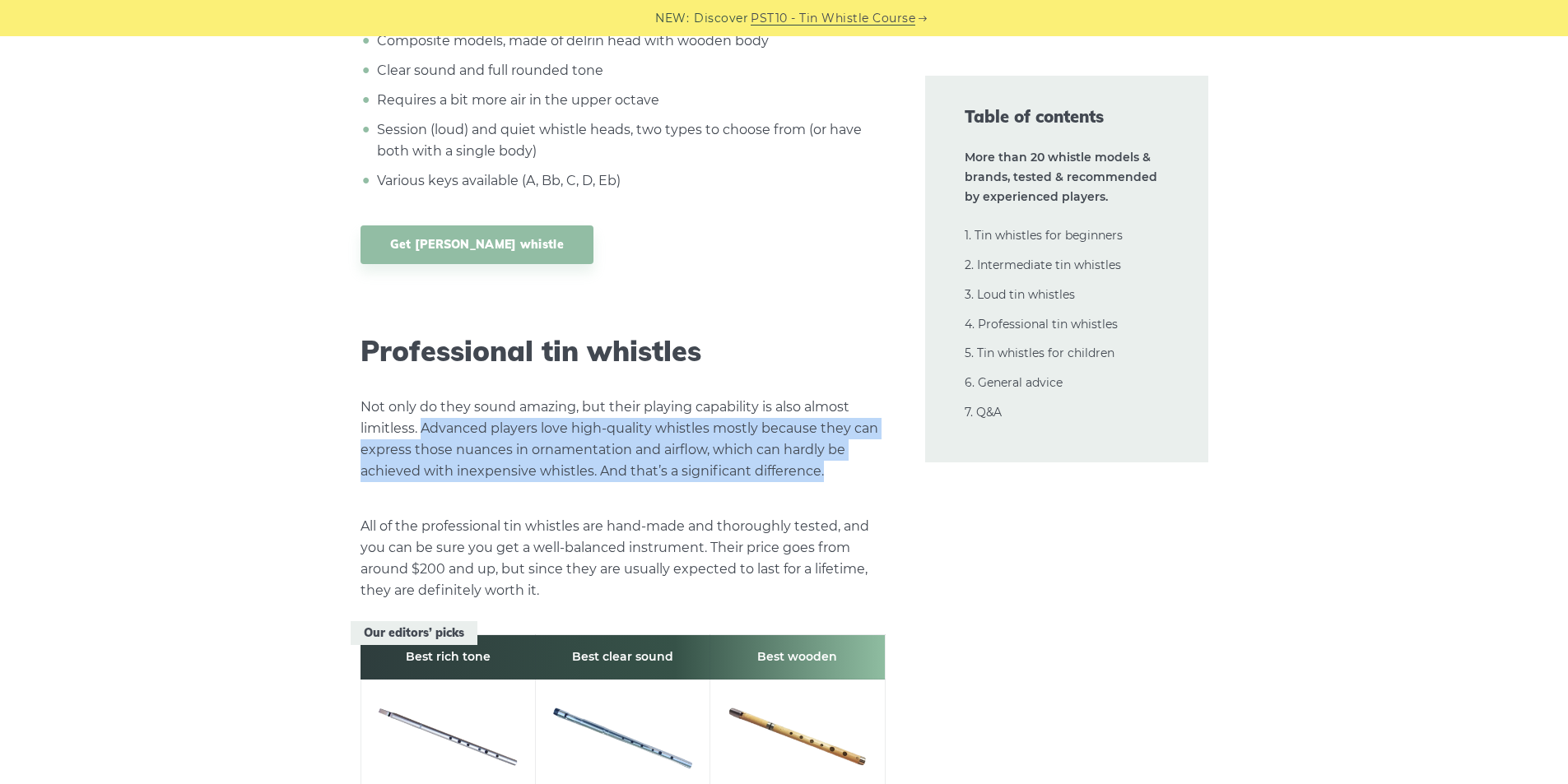
drag, startPoint x: 456, startPoint y: 326, endPoint x: 839, endPoint y: 364, distance: 384.9
click at [839, 396] on p "Not only do they sound amazing, but their playing capability is also almost lim…" at bounding box center [622, 439] width 525 height 86
click at [703, 396] on p "Not only do they sound amazing, but their playing capability is also almost lim…" at bounding box center [622, 439] width 525 height 86
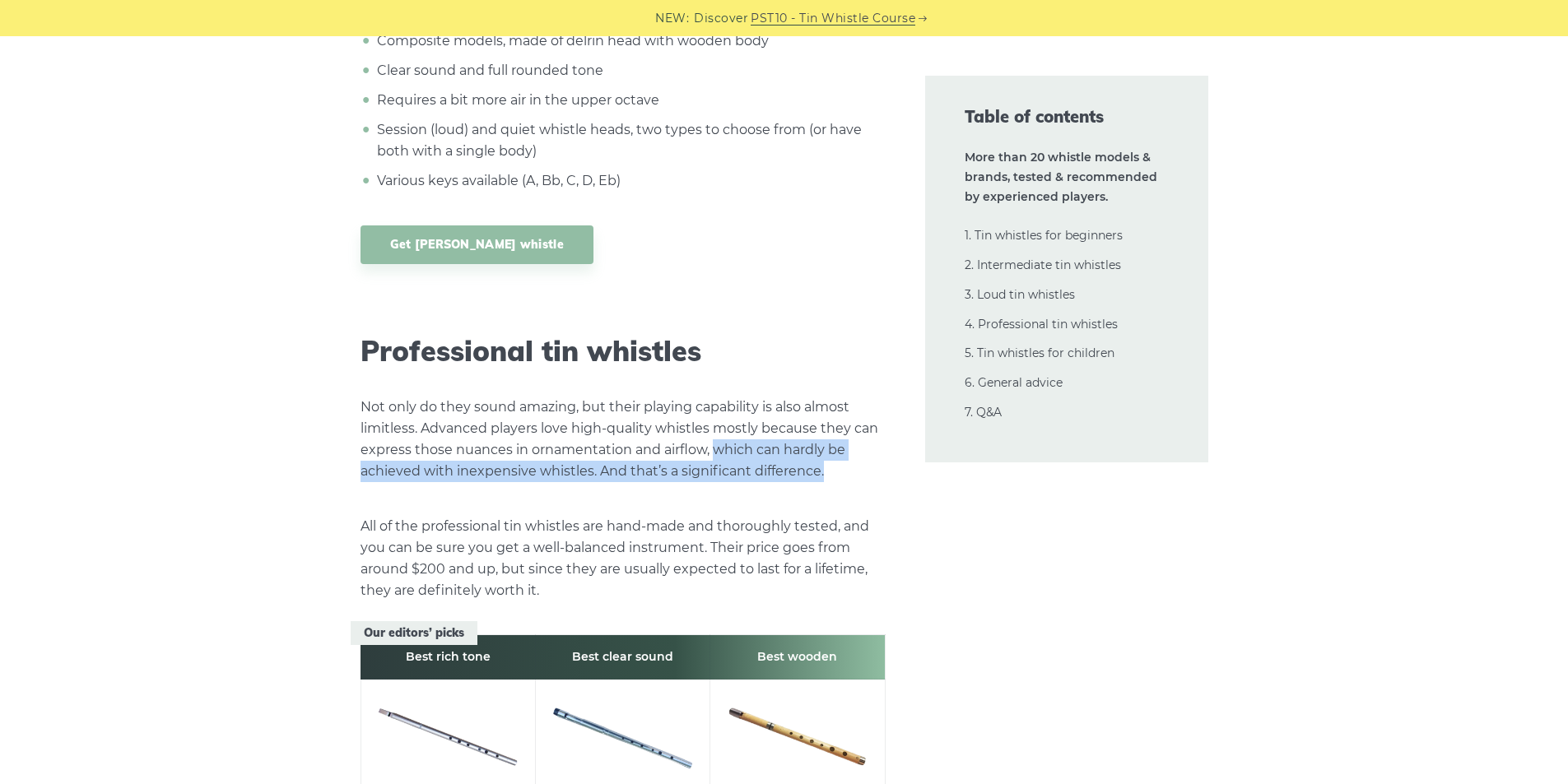
drag, startPoint x: 713, startPoint y: 344, endPoint x: 828, endPoint y: 364, distance: 116.7
click at [828, 396] on p "Not only do they sound amazing, but their playing capability is also almost lim…" at bounding box center [622, 439] width 525 height 86
click at [743, 396] on p "Not only do they sound amazing, but their playing capability is also almost lim…" at bounding box center [622, 439] width 525 height 86
drag, startPoint x: 714, startPoint y: 345, endPoint x: 824, endPoint y: 363, distance: 111.5
click at [824, 396] on p "Not only do they sound amazing, but their playing capability is also almost lim…" at bounding box center [622, 439] width 525 height 86
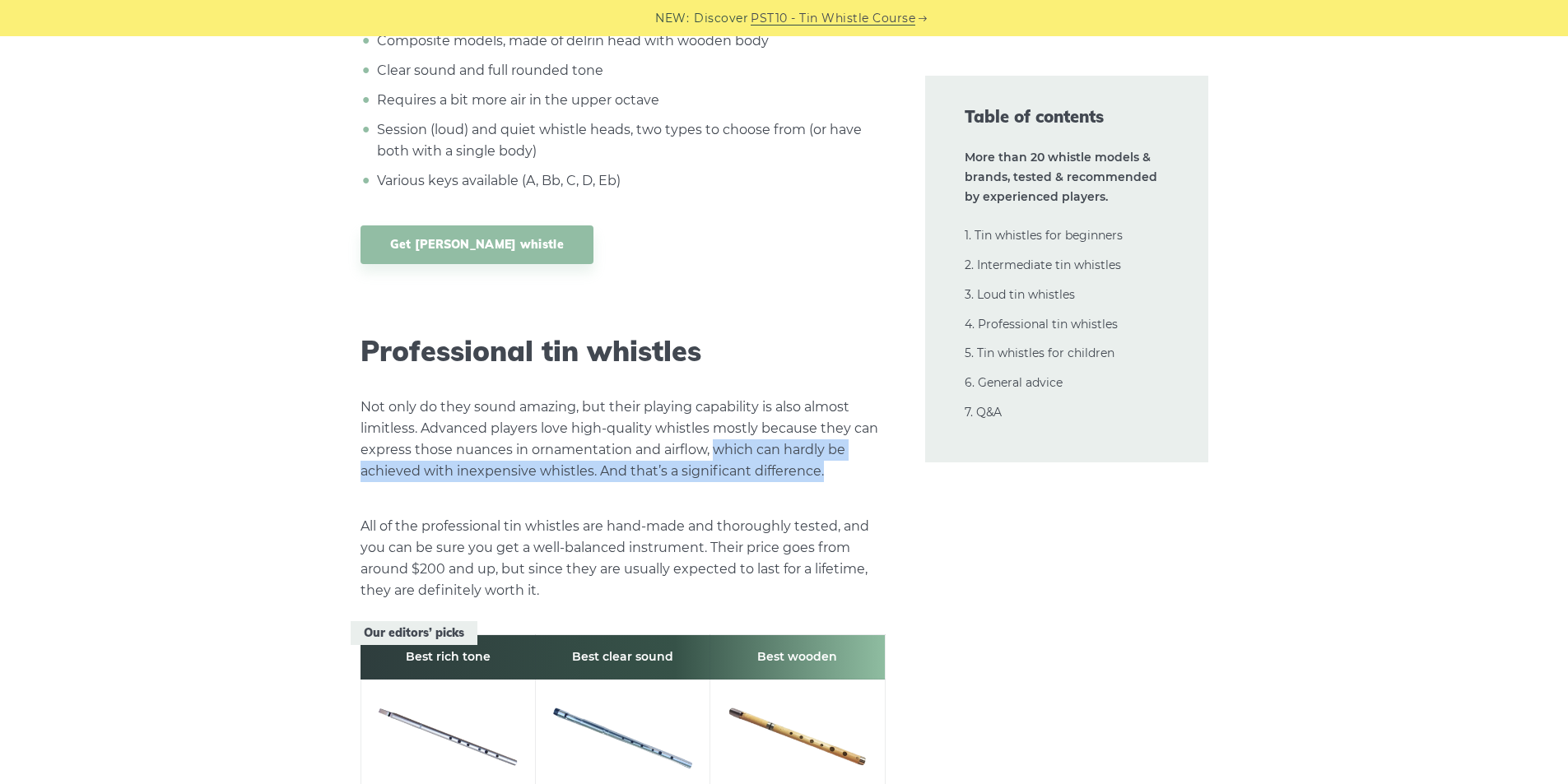
click at [574, 396] on p "Not only do they sound amazing, but their playing capability is also almost lim…" at bounding box center [622, 439] width 525 height 86
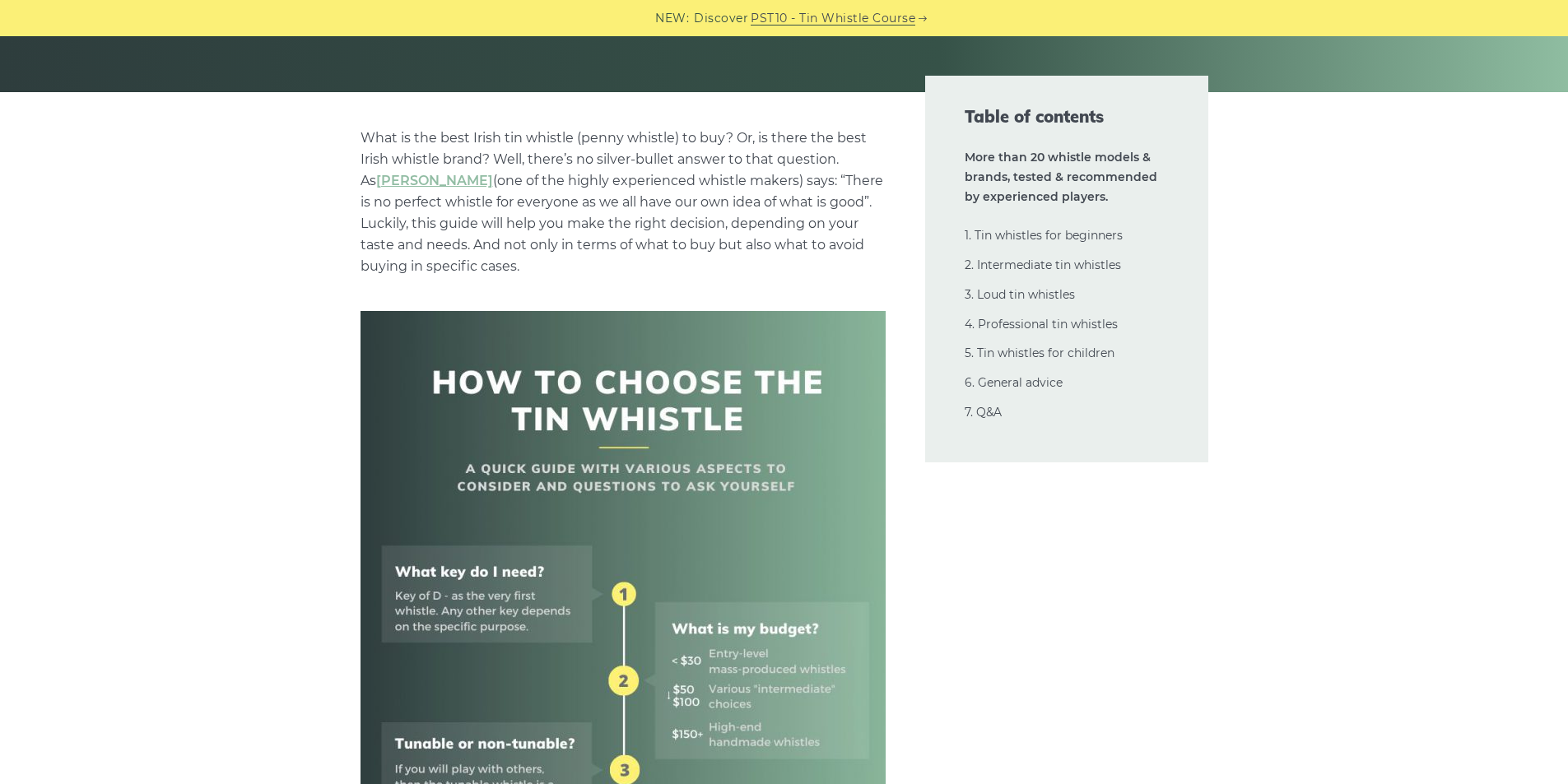
scroll to position [0, 0]
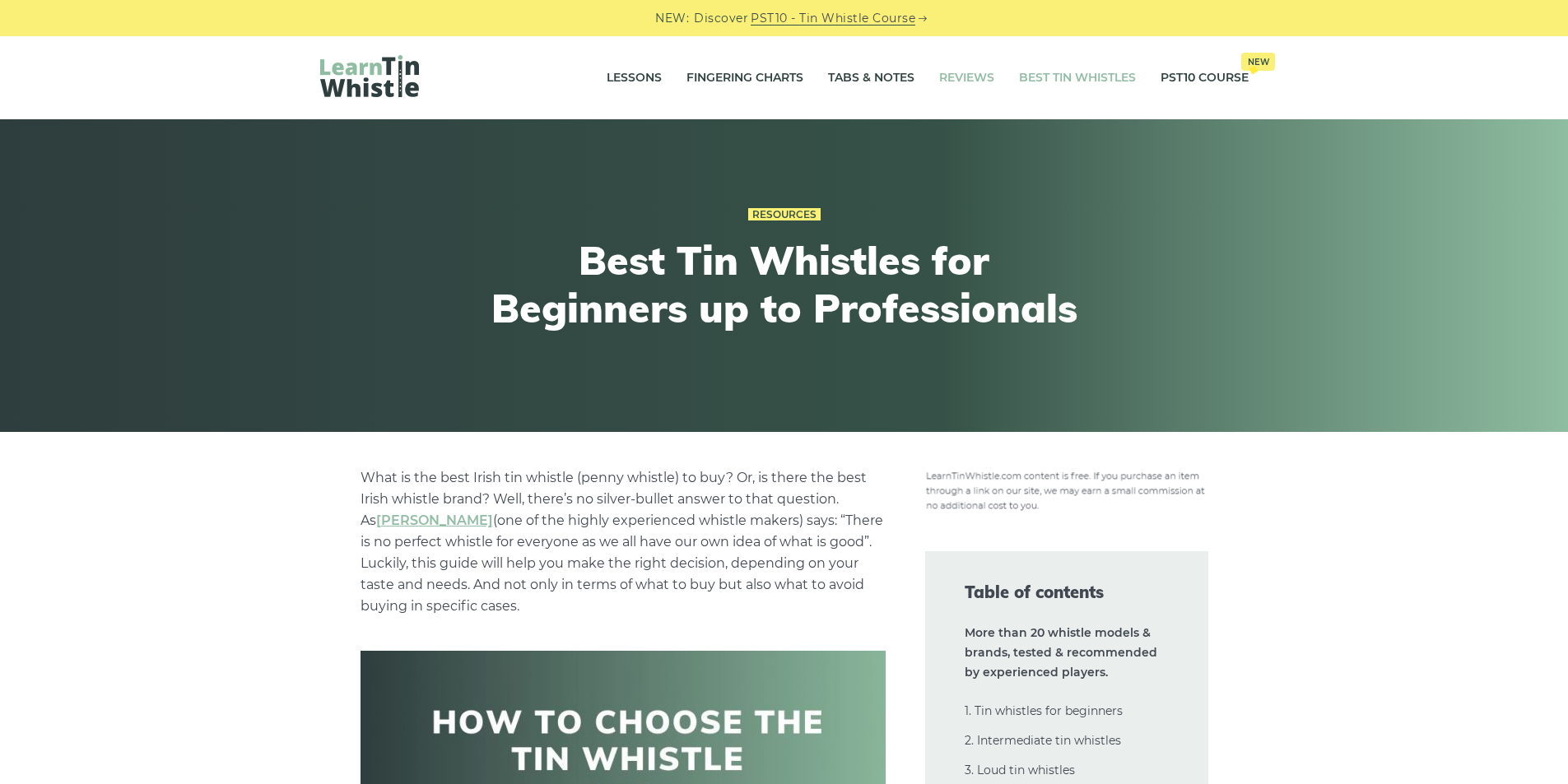
click at [952, 73] on link "Reviews" at bounding box center [966, 78] width 55 height 41
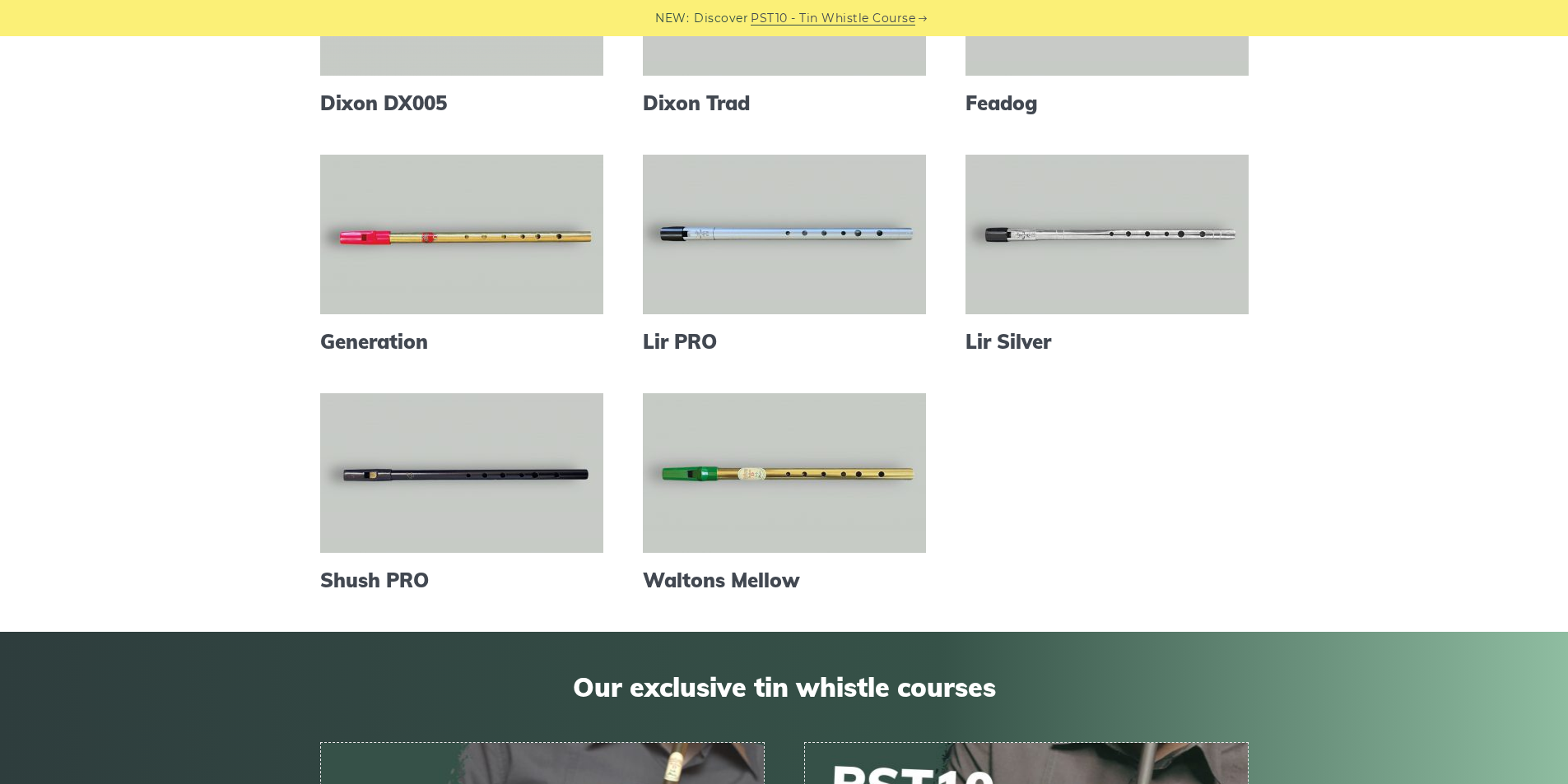
scroll to position [336, 0]
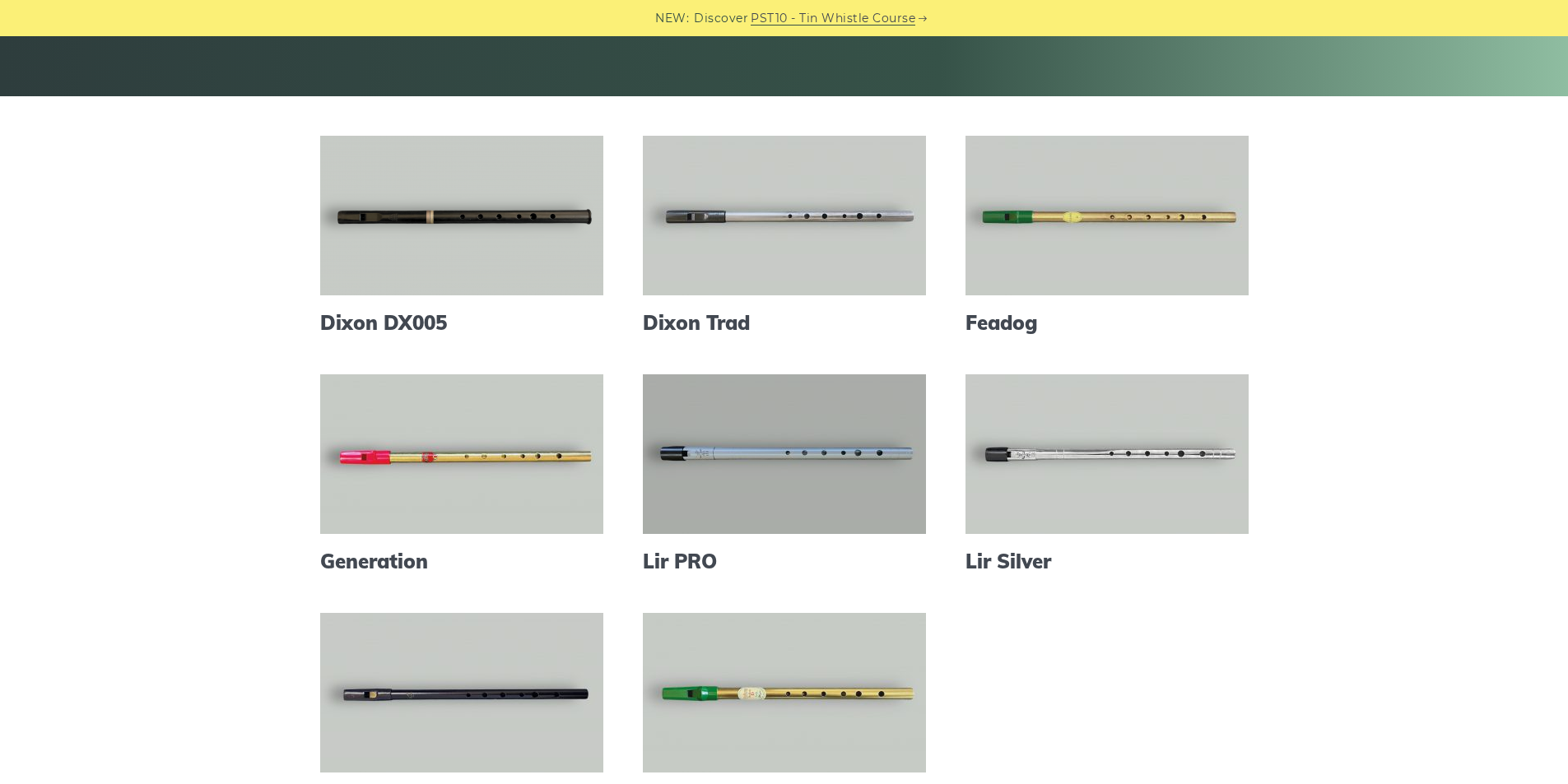
click at [813, 505] on link at bounding box center [784, 455] width 283 height 160
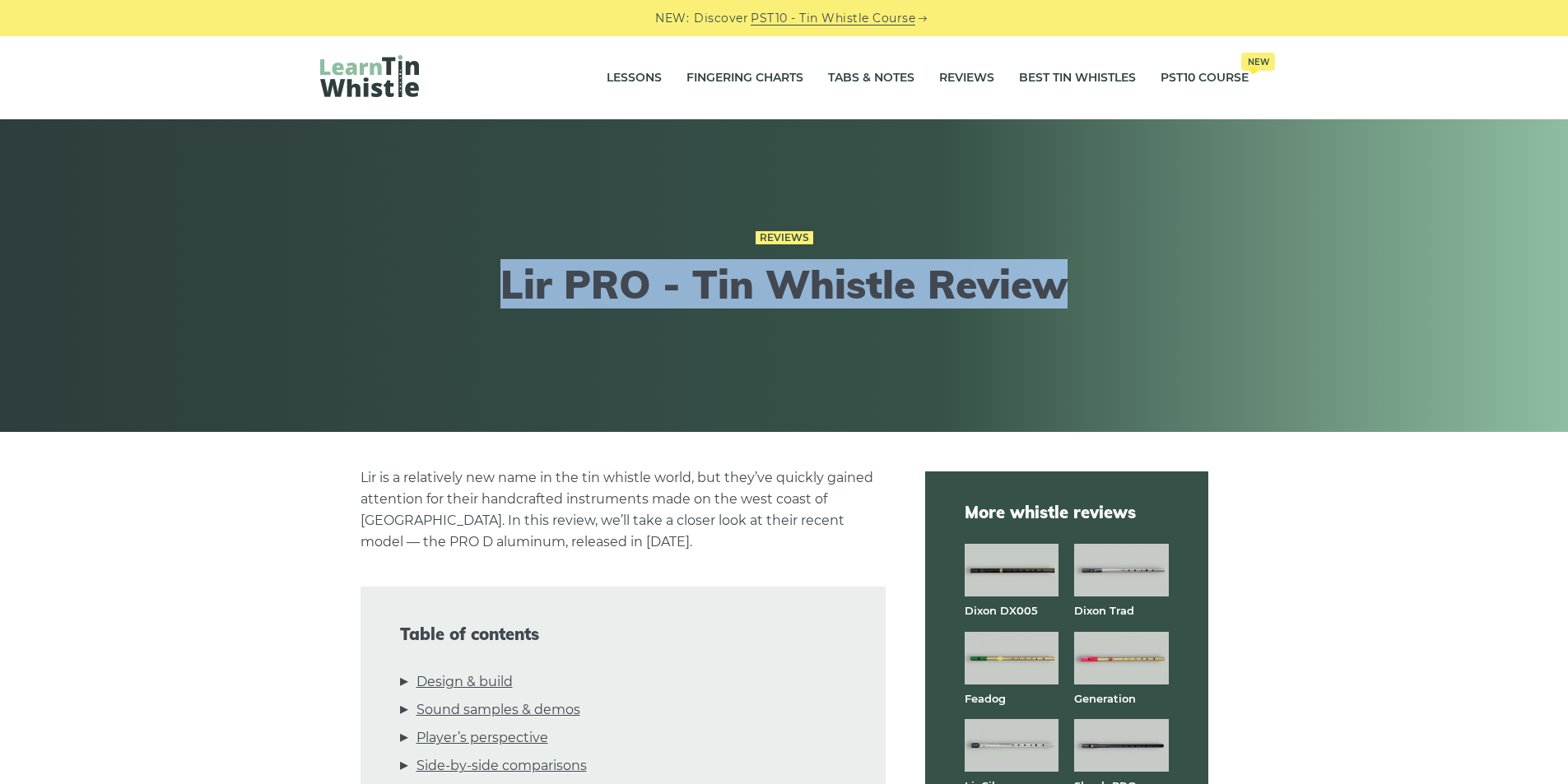
drag, startPoint x: 502, startPoint y: 290, endPoint x: 1118, endPoint y: 295, distance: 616.0
click at [1118, 295] on div "Reviews Lir PRO - Tin Whistle Review" at bounding box center [784, 275] width 1008 height 177
click at [1153, 368] on div "Reviews Lir PRO - Tin Whistle Review" at bounding box center [784, 276] width 1568 height 313
drag, startPoint x: 1085, startPoint y: 280, endPoint x: 480, endPoint y: 287, distance: 605.0
click at [480, 287] on div "Reviews Lir PRO - Tin Whistle Review" at bounding box center [784, 275] width 1008 height 177
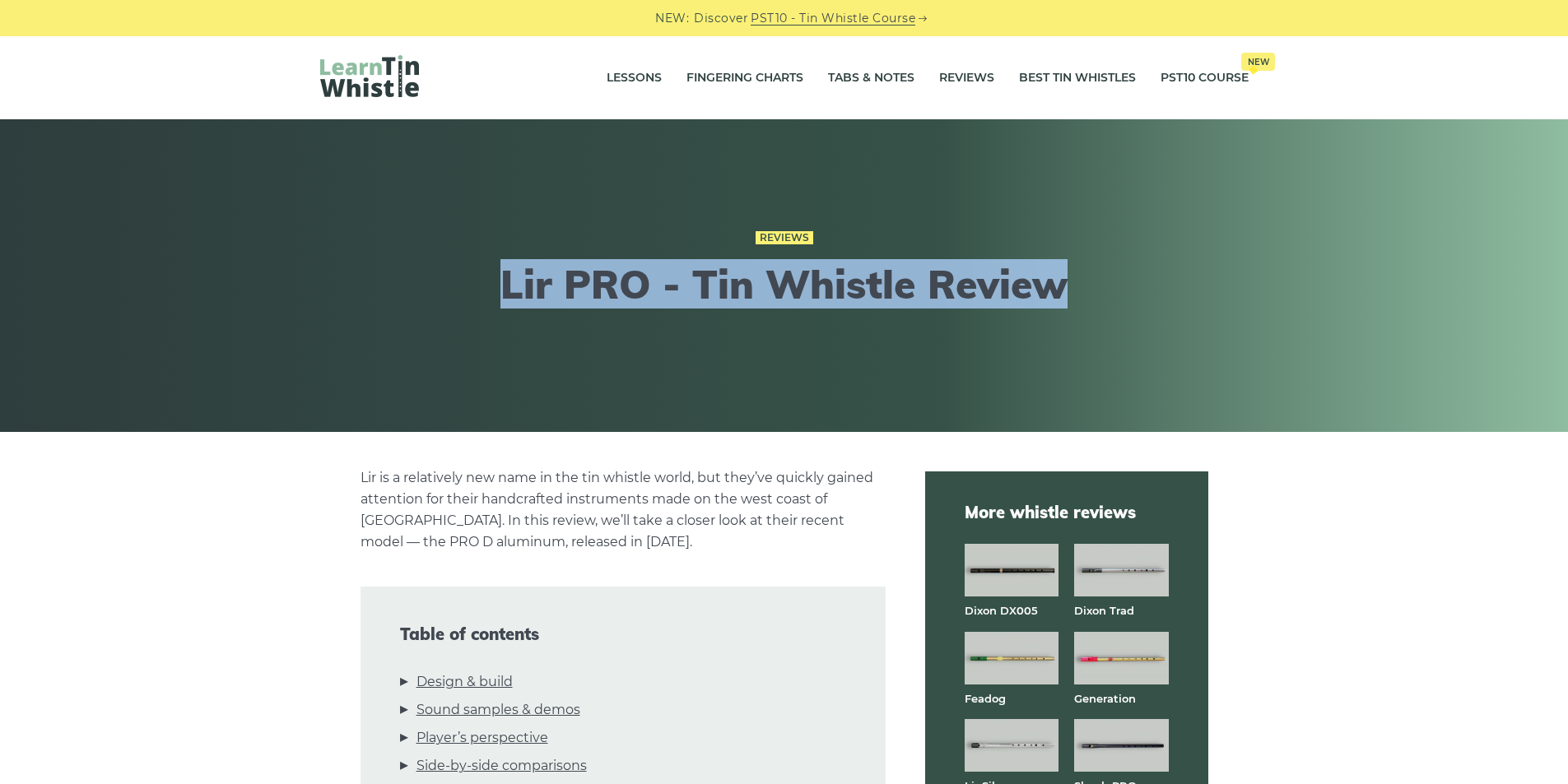
click at [442, 335] on div "Reviews Lir PRO - Tin Whistle Review" at bounding box center [784, 275] width 1008 height 177
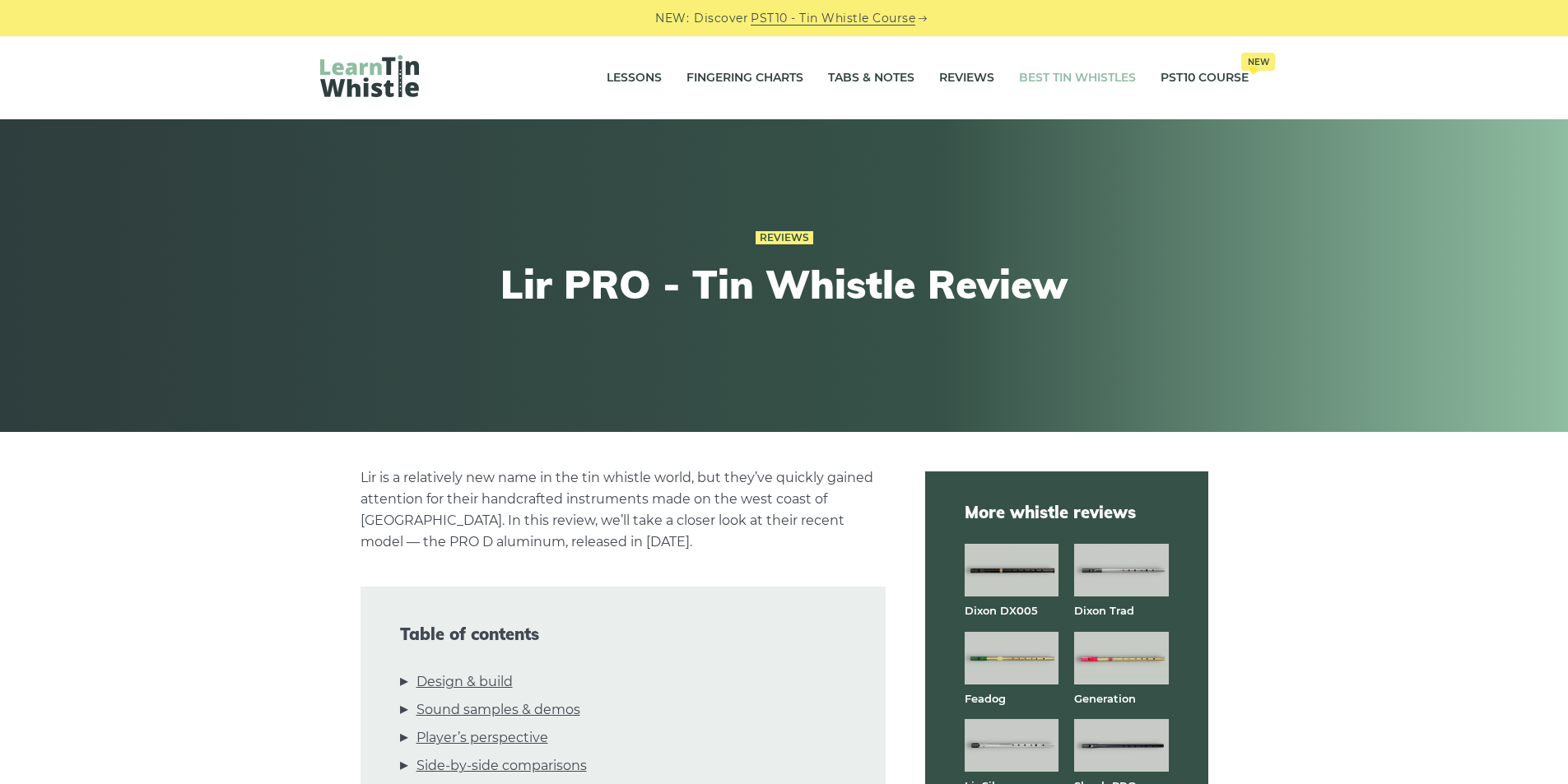
click at [1065, 78] on link "Best Tin Whistles" at bounding box center [1077, 78] width 117 height 41
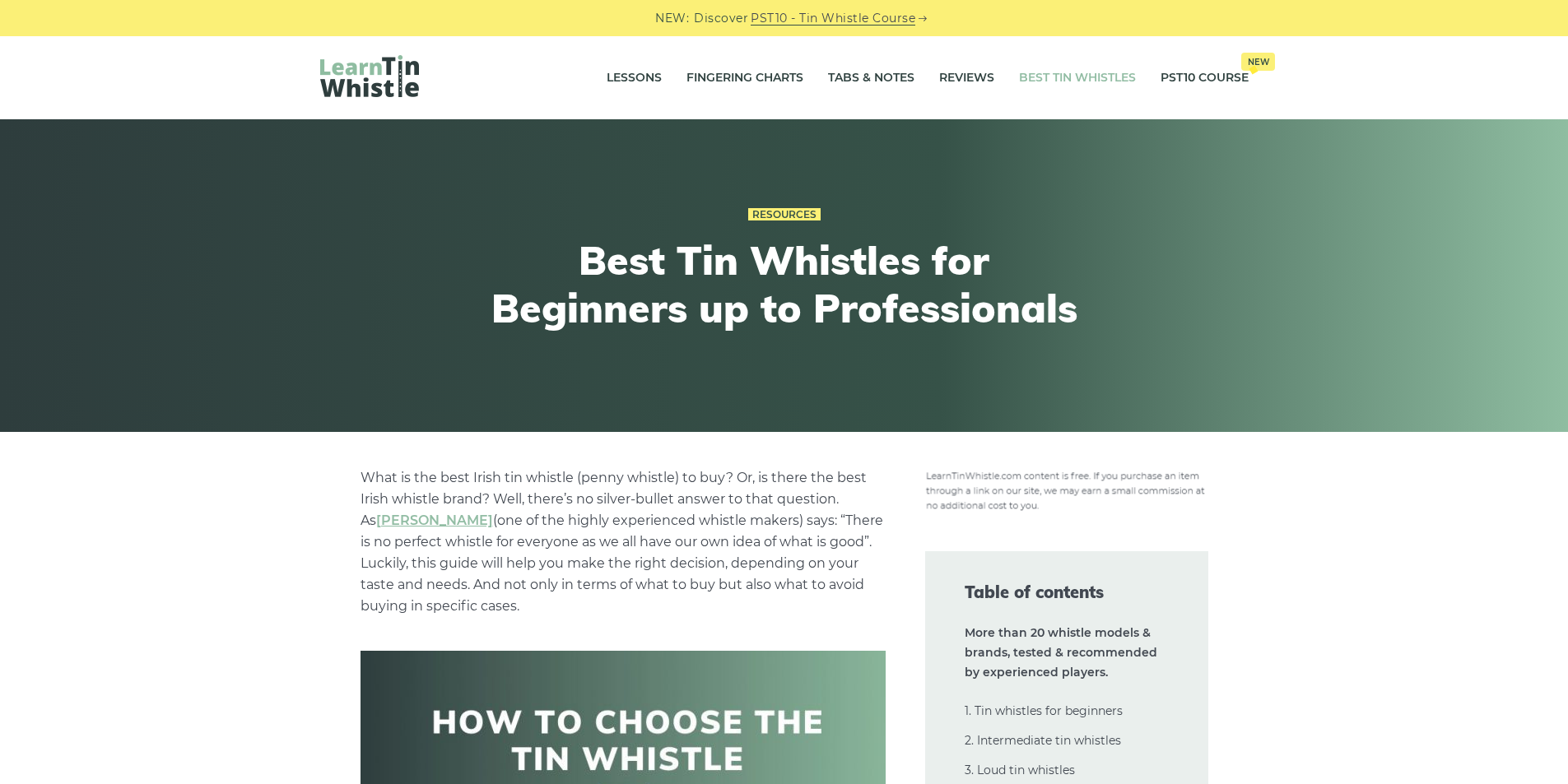
scroll to position [109, 0]
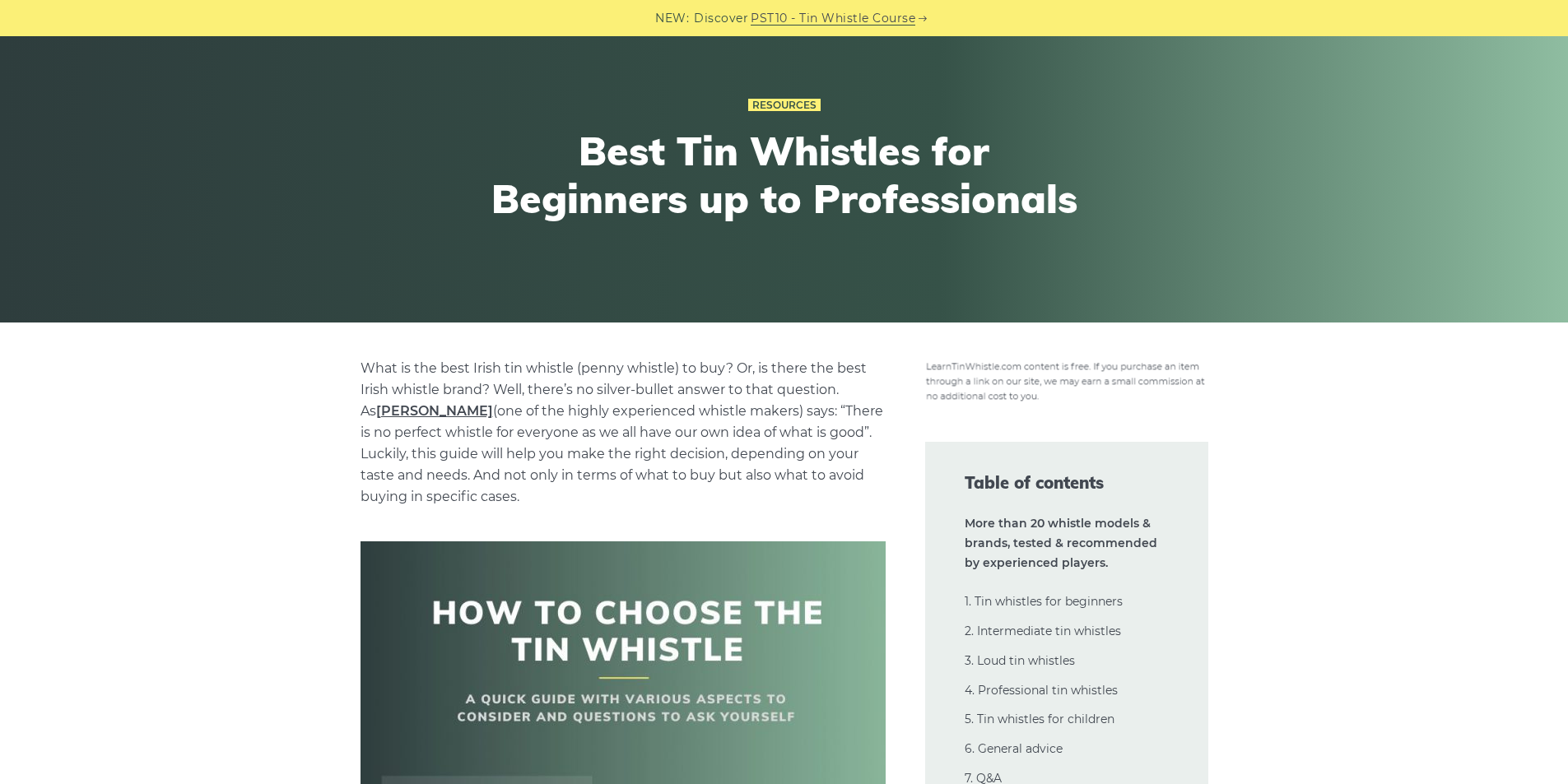
click at [394, 407] on link "[PERSON_NAME]" at bounding box center [435, 411] width 117 height 15
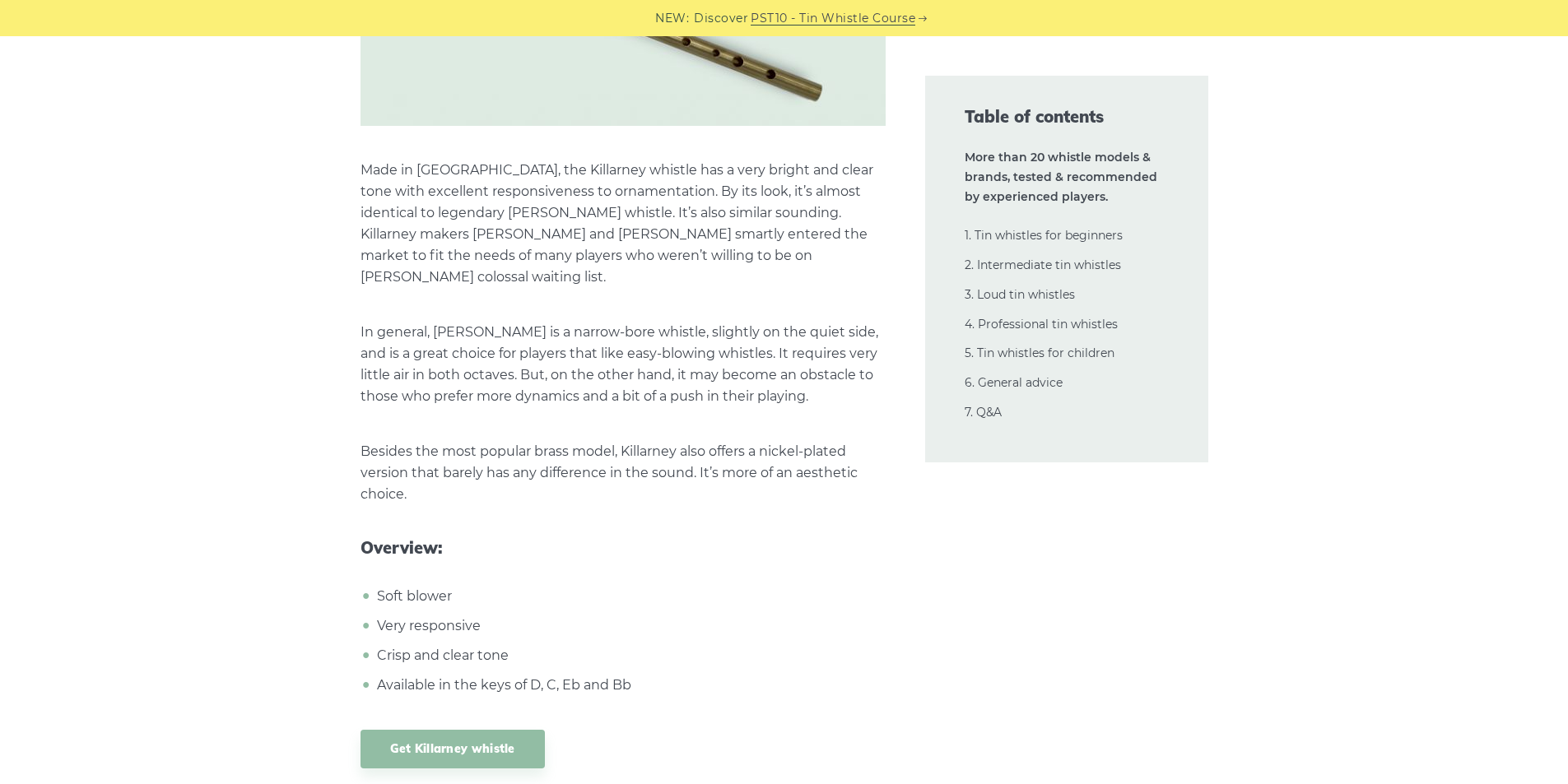
scroll to position [10754, 0]
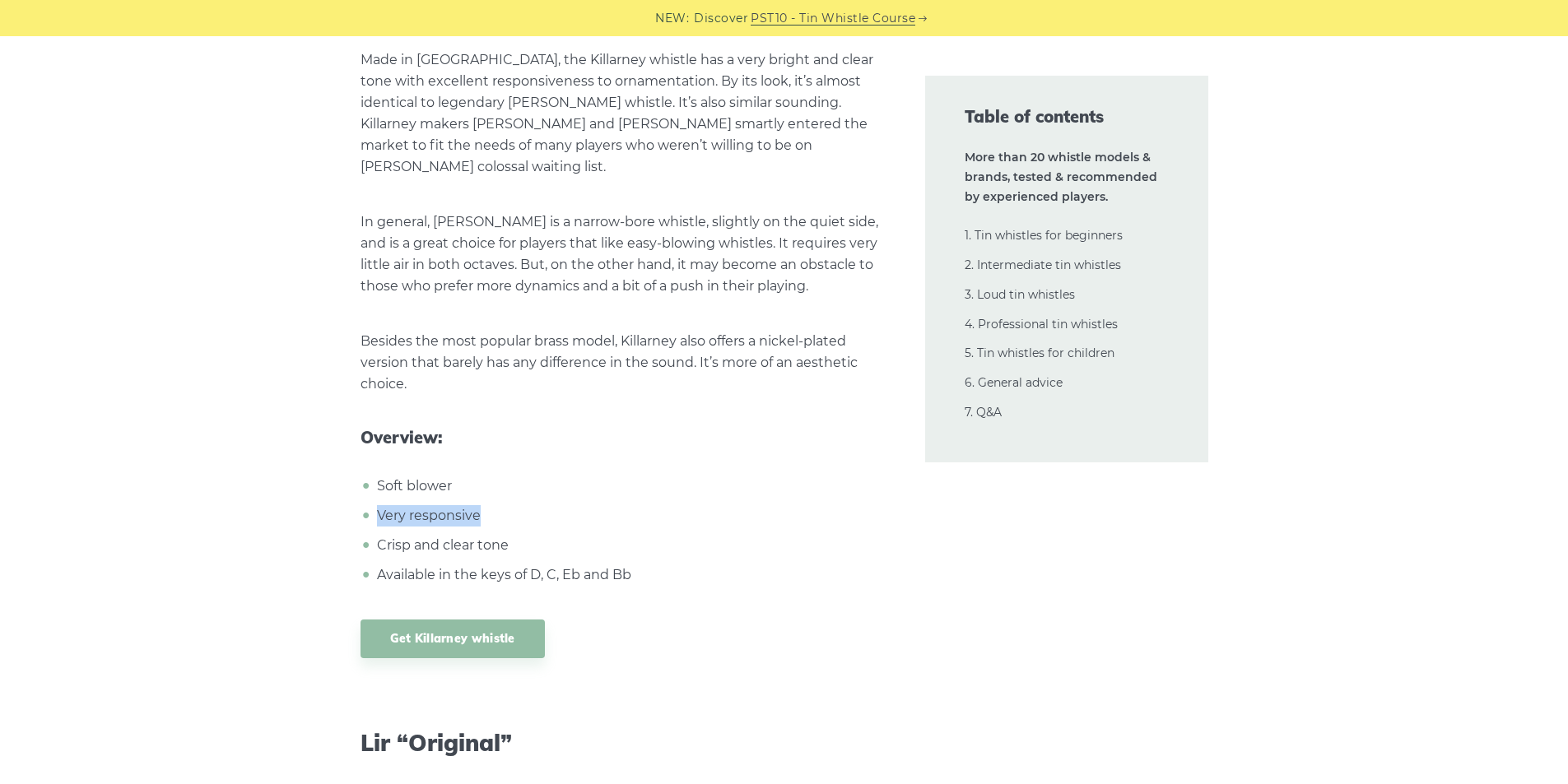
drag, startPoint x: 379, startPoint y: 494, endPoint x: 501, endPoint y: 491, distance: 122.0
click at [501, 505] on li "Very responsive" at bounding box center [629, 516] width 512 height 21
click at [530, 505] on li "Very responsive" at bounding box center [629, 516] width 512 height 21
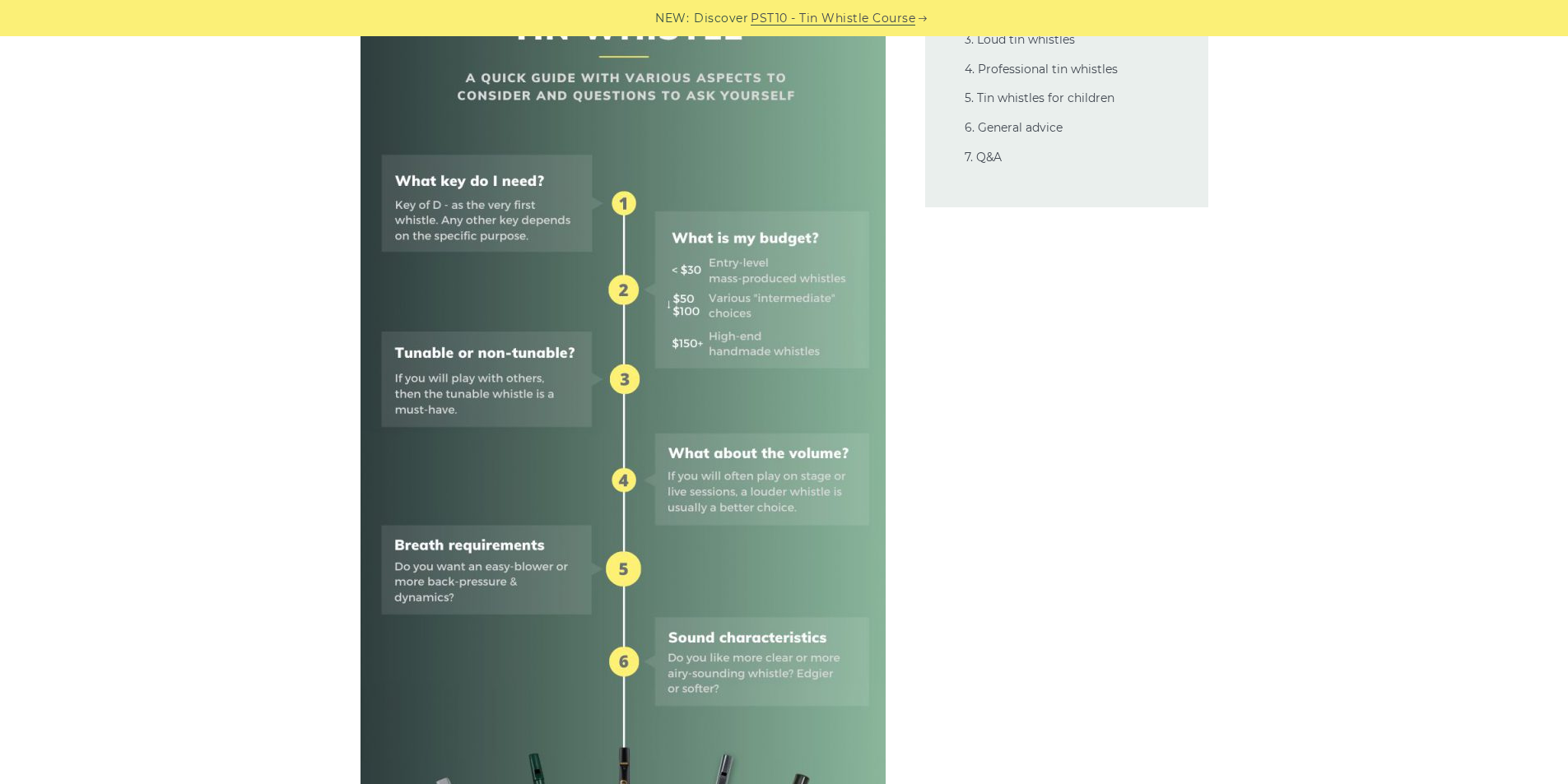
scroll to position [0, 0]
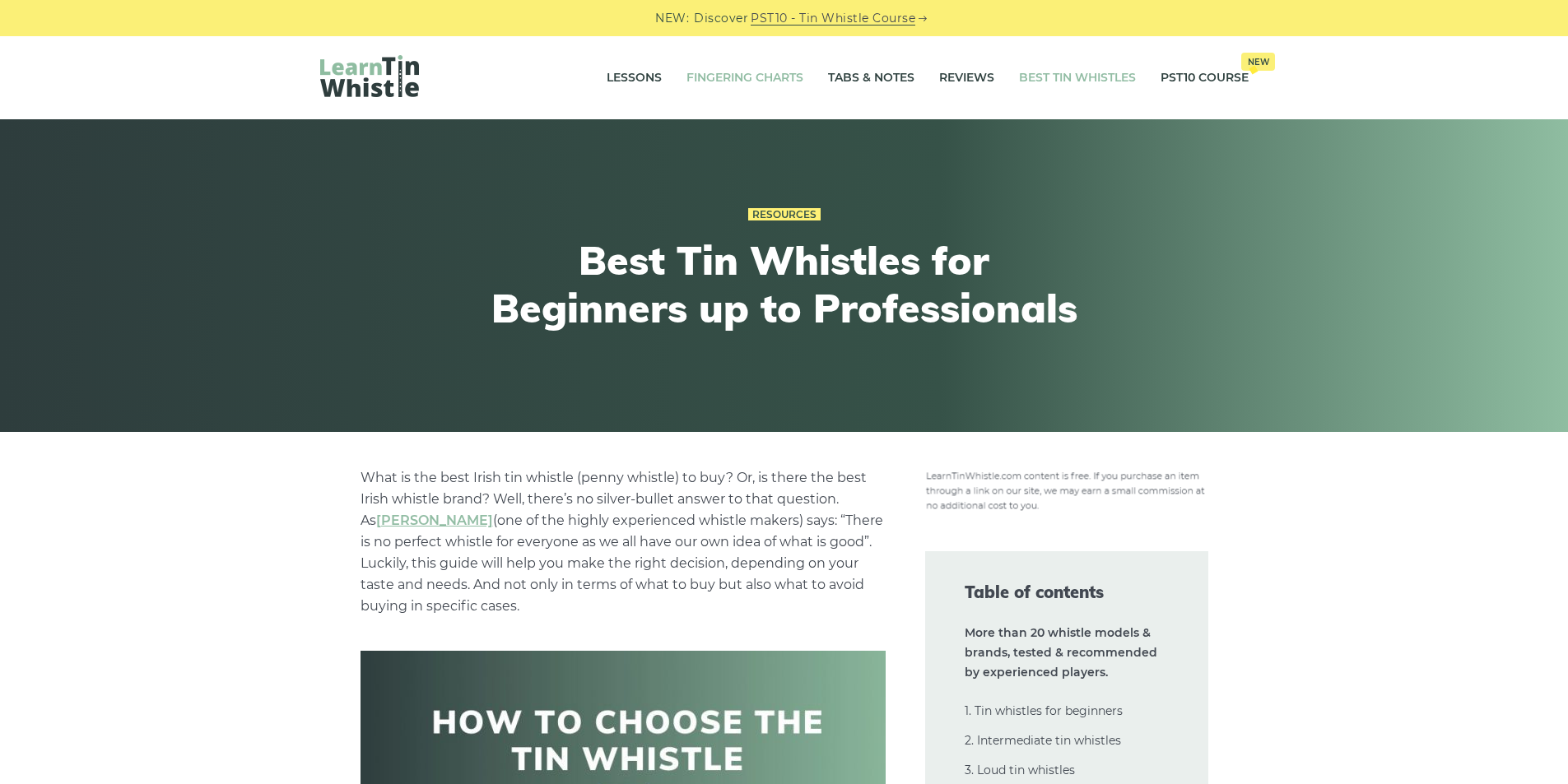
click at [741, 80] on link "Fingering Charts" at bounding box center [744, 78] width 117 height 41
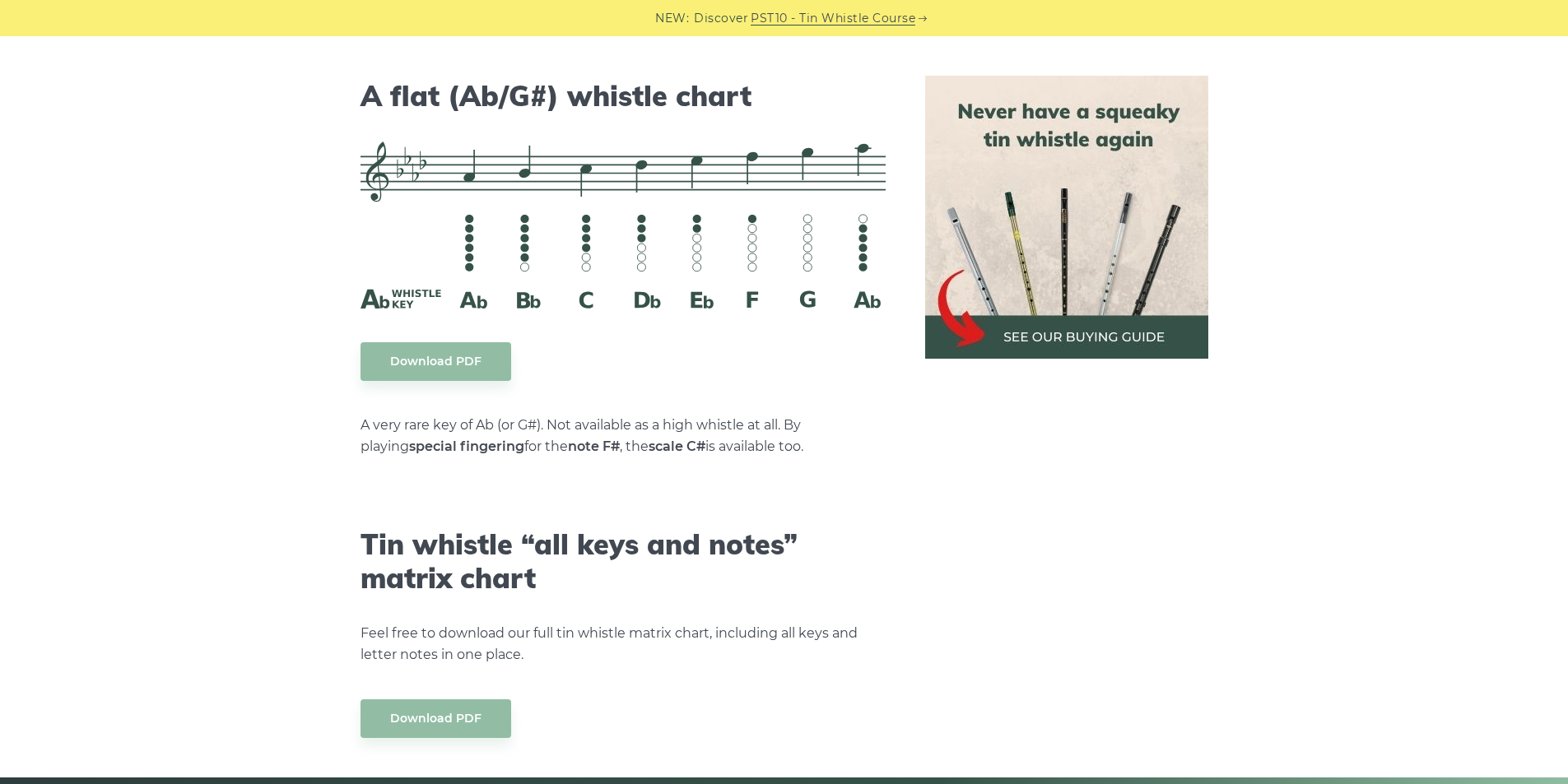
scroll to position [9217, 0]
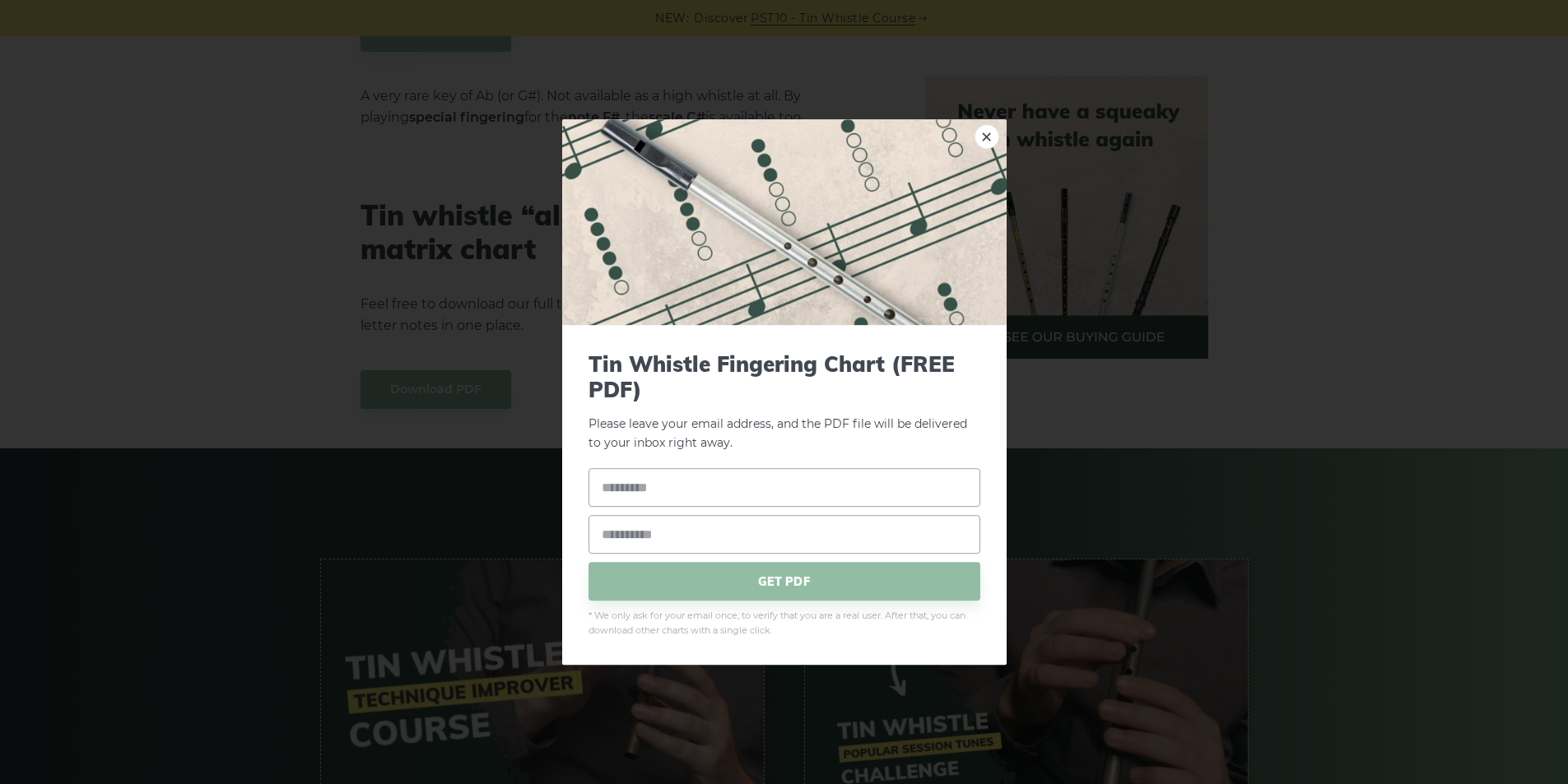
click at [989, 139] on link "×" at bounding box center [986, 137] width 25 height 25
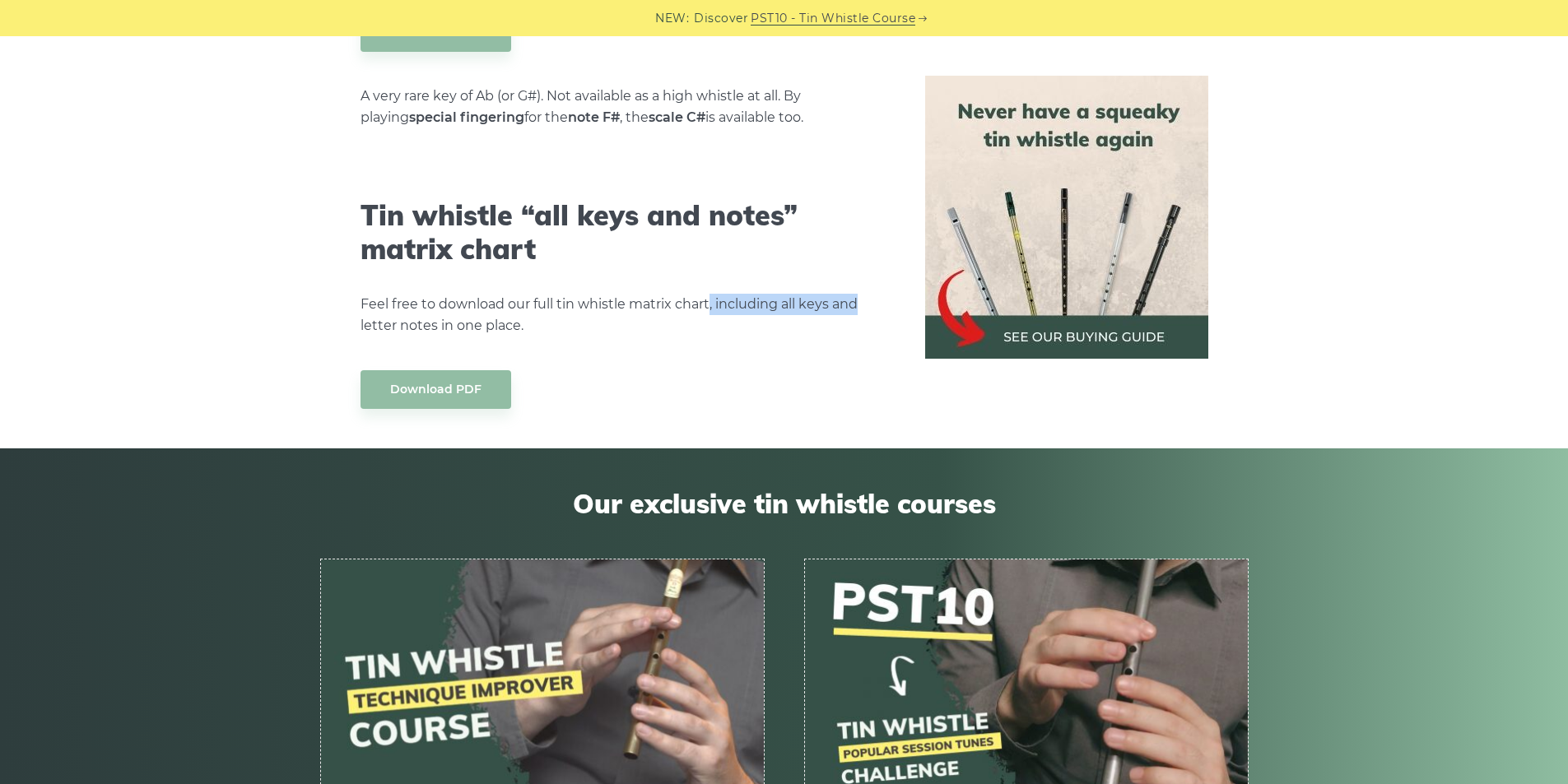
drag, startPoint x: 708, startPoint y: 262, endPoint x: 871, endPoint y: 266, distance: 163.0
click at [871, 294] on p "Feel free to download our full tin whistle matrix chart, including all keys and…" at bounding box center [622, 315] width 525 height 43
drag, startPoint x: 359, startPoint y: 279, endPoint x: 548, endPoint y: 282, distance: 189.0
click at [539, 294] on p "Feel free to download our full tin whistle matrix chart, including all keys and…" at bounding box center [622, 315] width 525 height 43
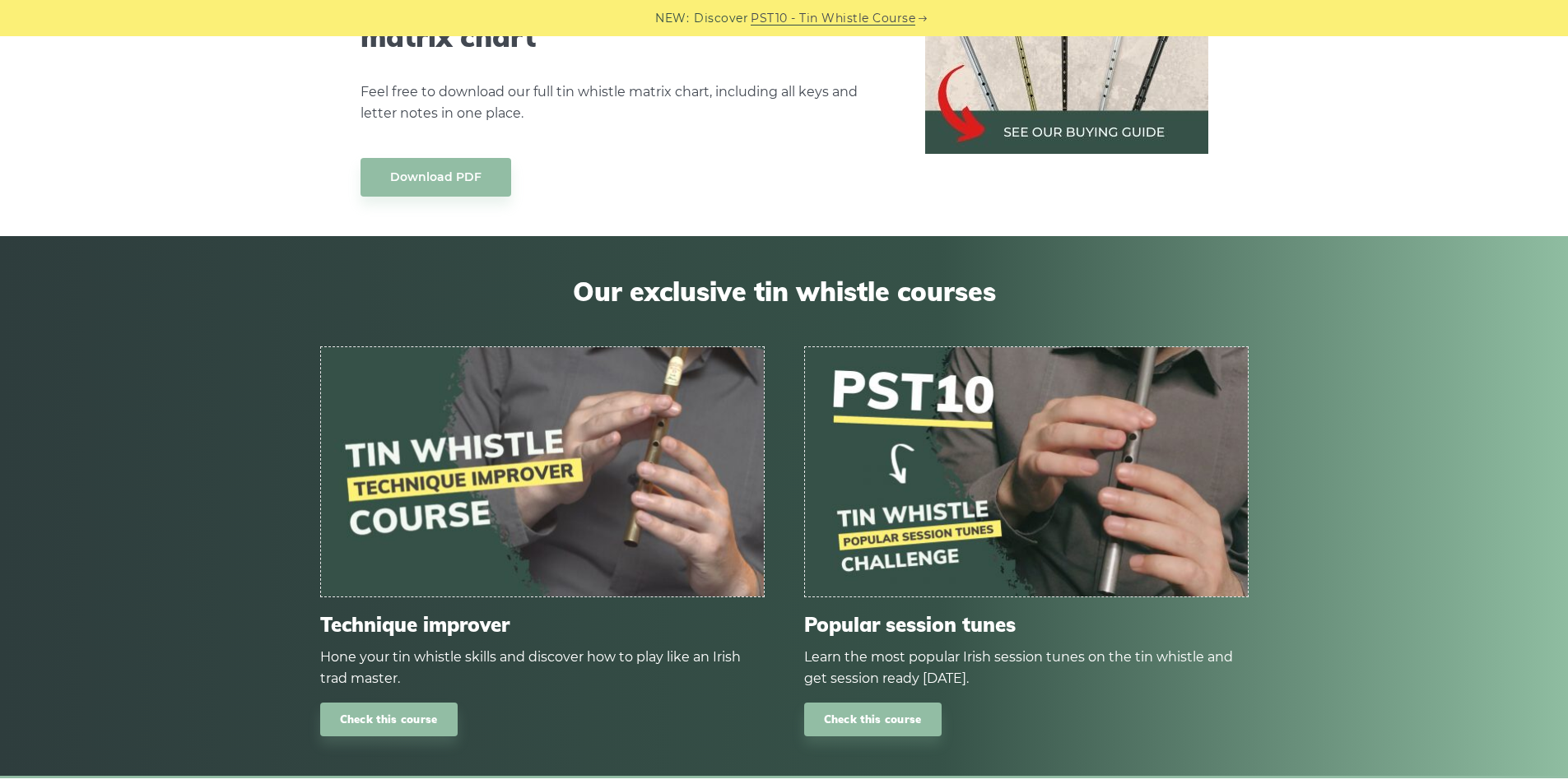
scroll to position [9759, 0]
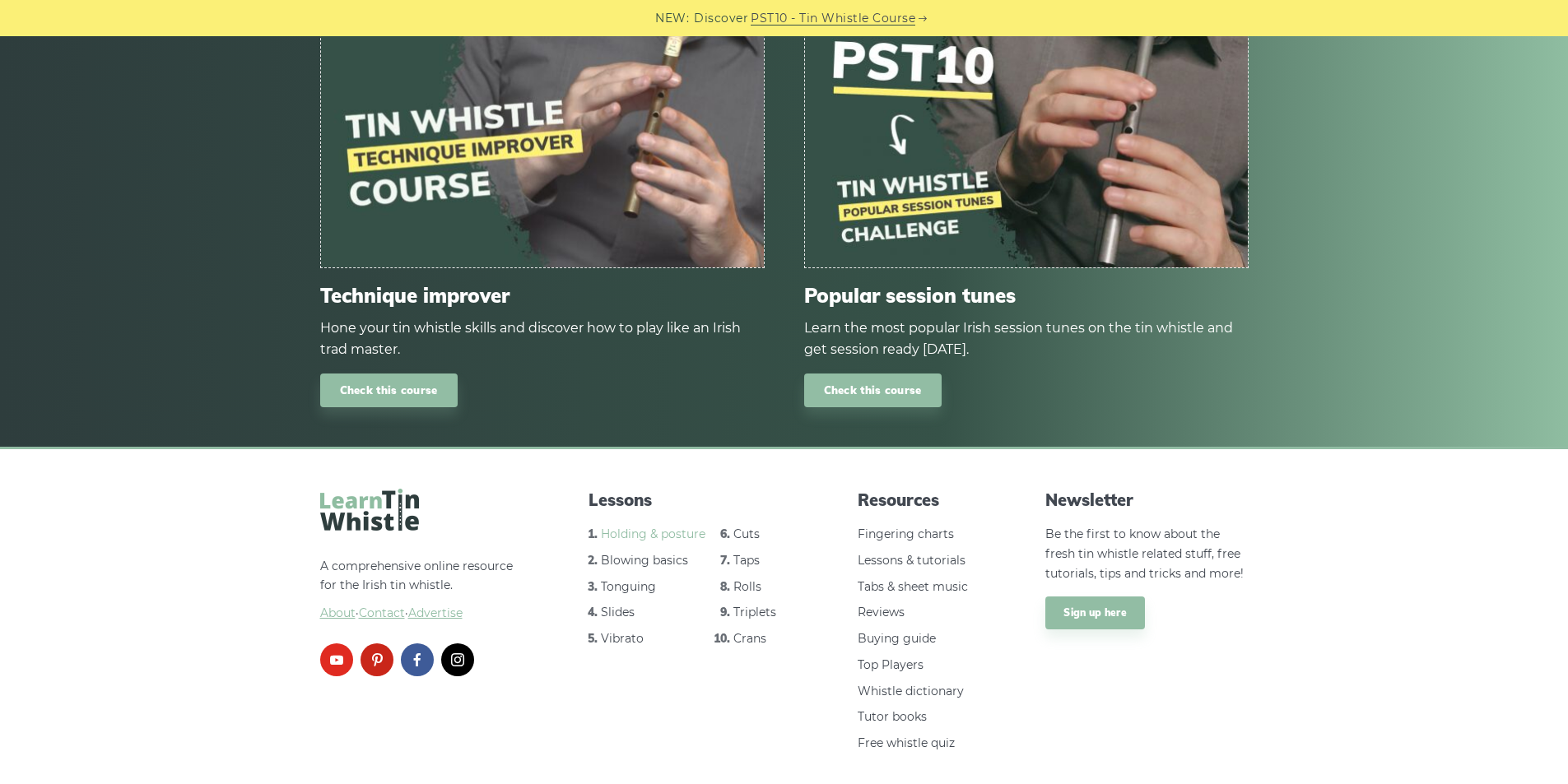
click at [665, 527] on link "Holding & posture" at bounding box center [653, 534] width 105 height 15
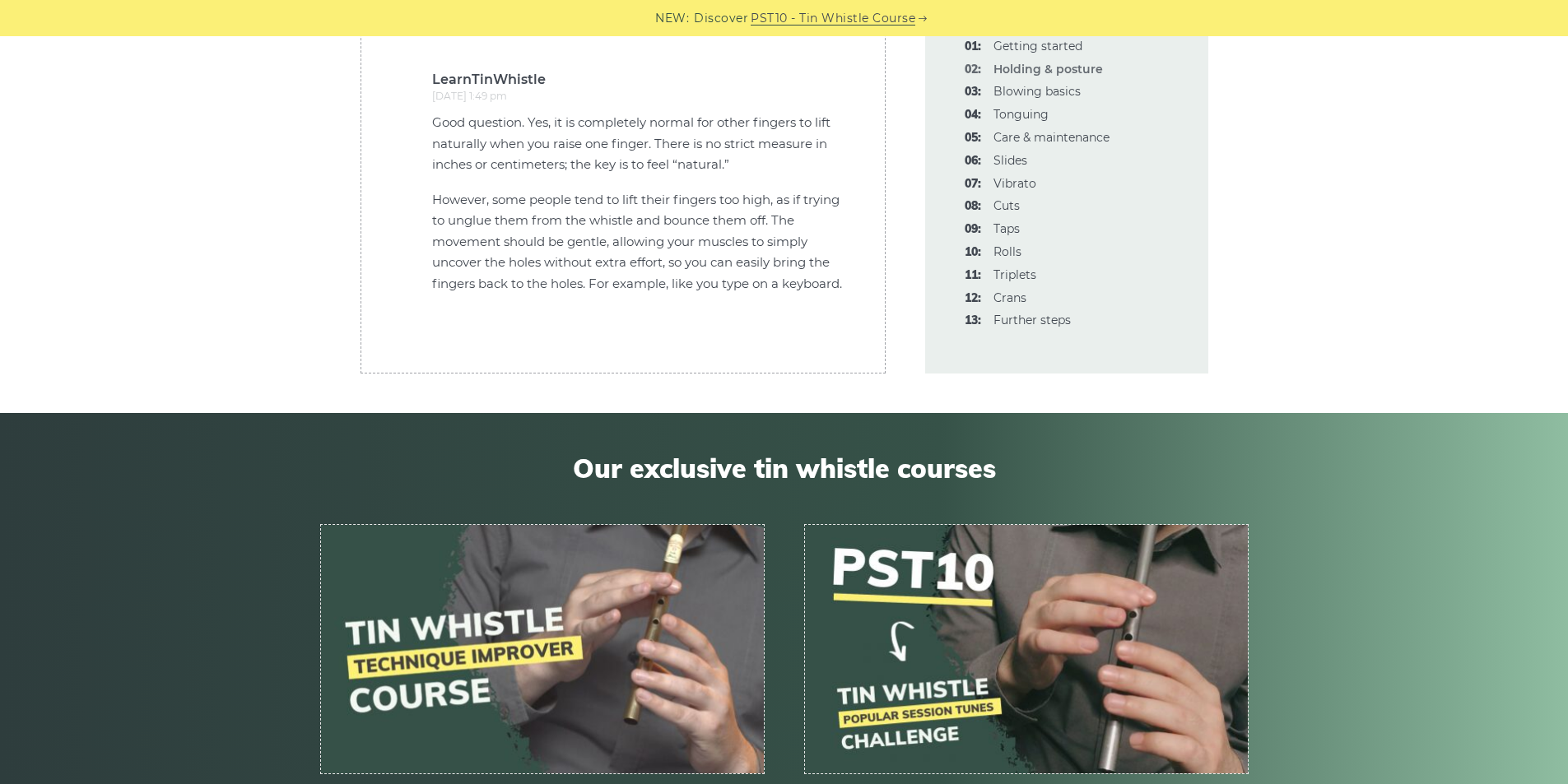
scroll to position [4462, 0]
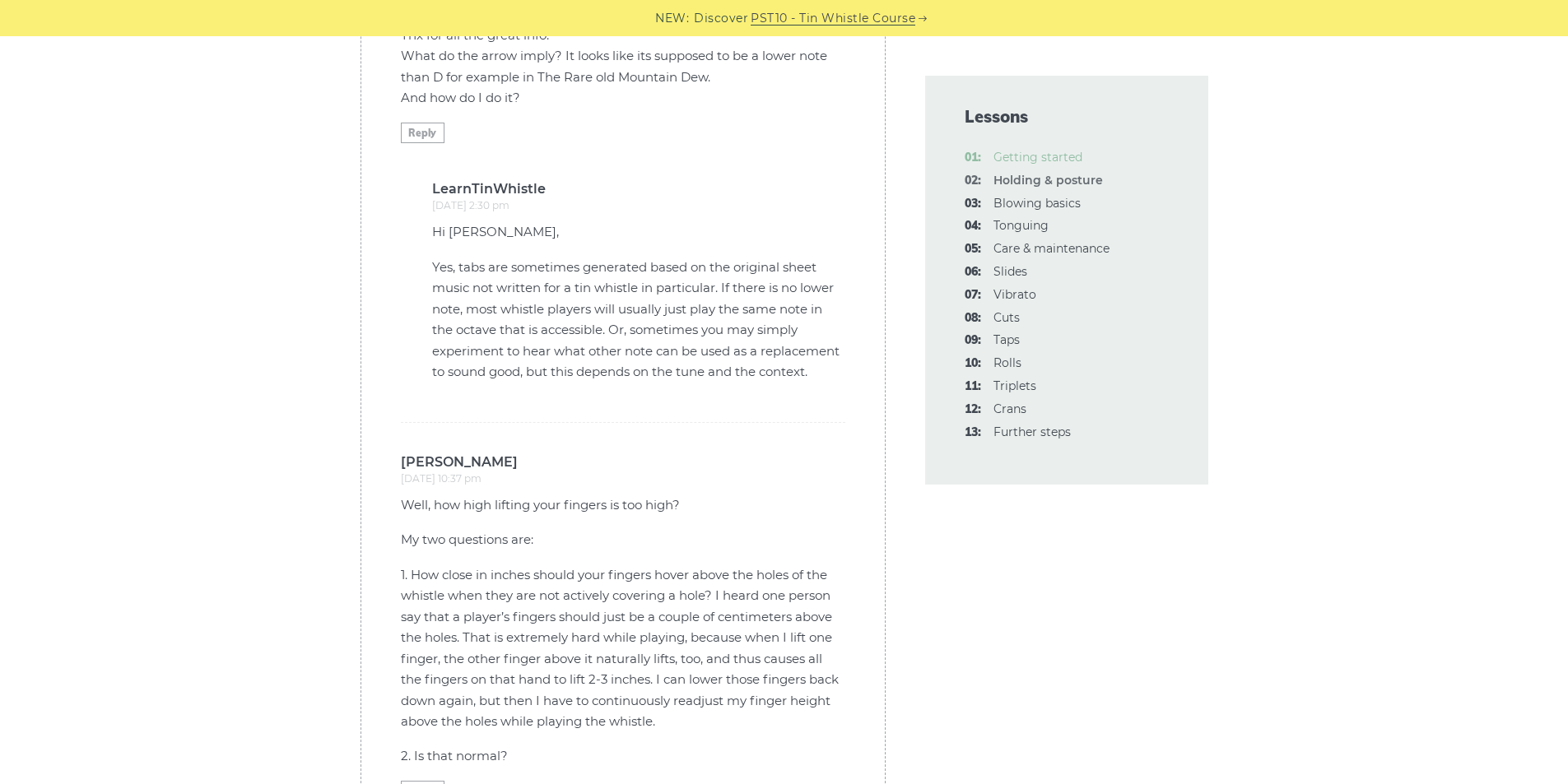
click at [1039, 162] on link "01: Getting started" at bounding box center [1038, 156] width 89 height 15
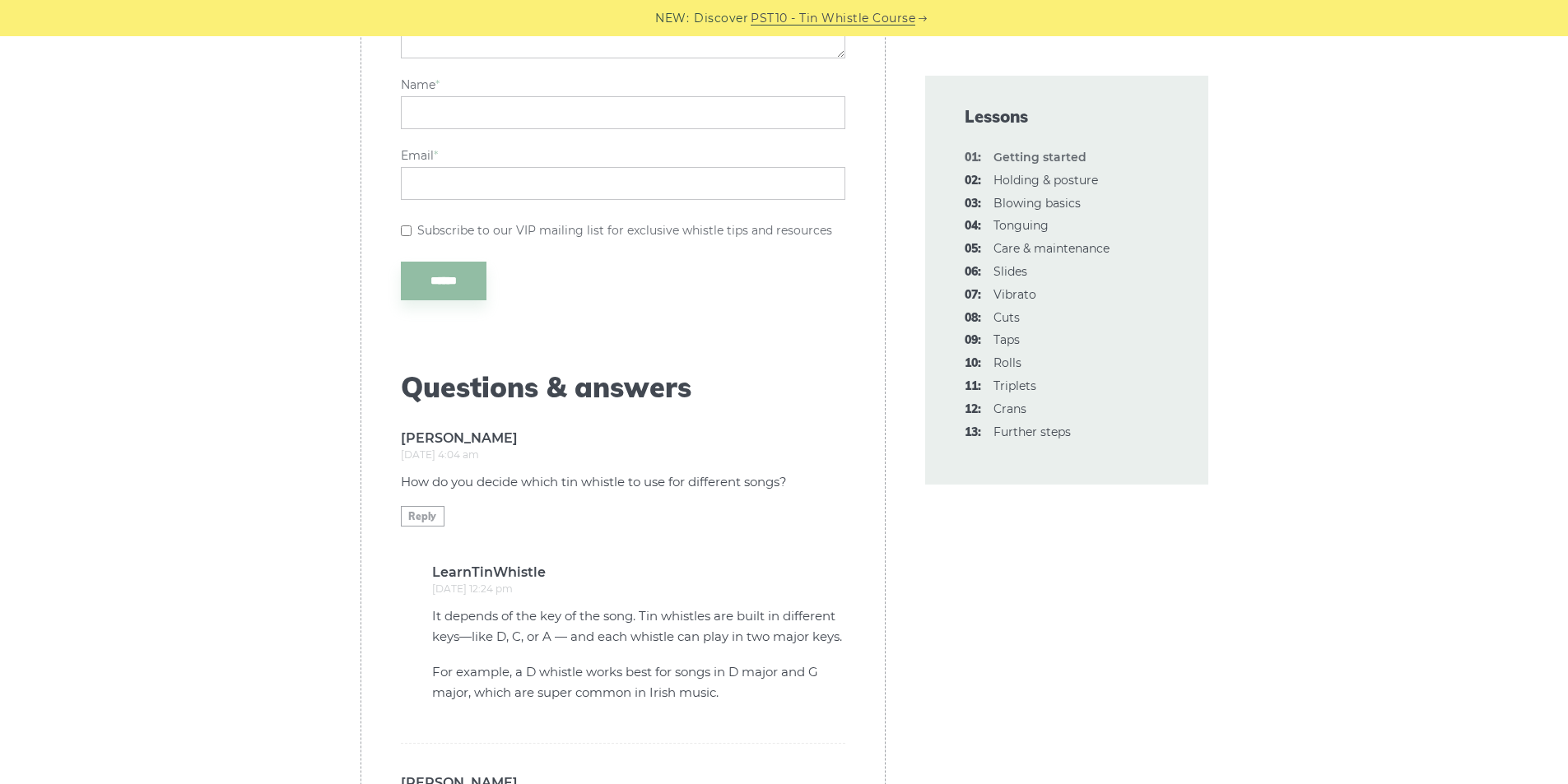
scroll to position [4279, 0]
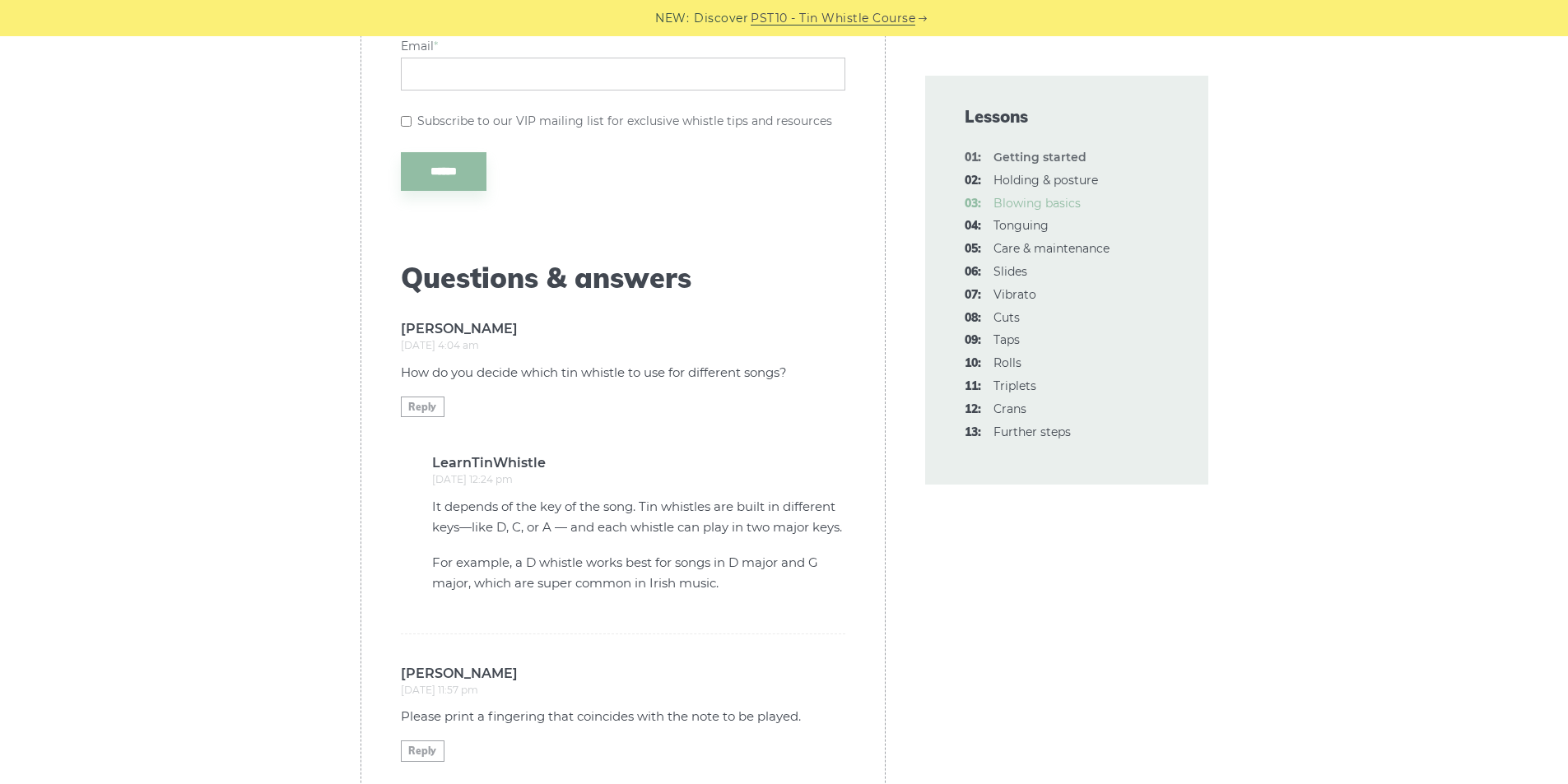
click at [1047, 203] on link "03: Blowing basics" at bounding box center [1037, 203] width 87 height 15
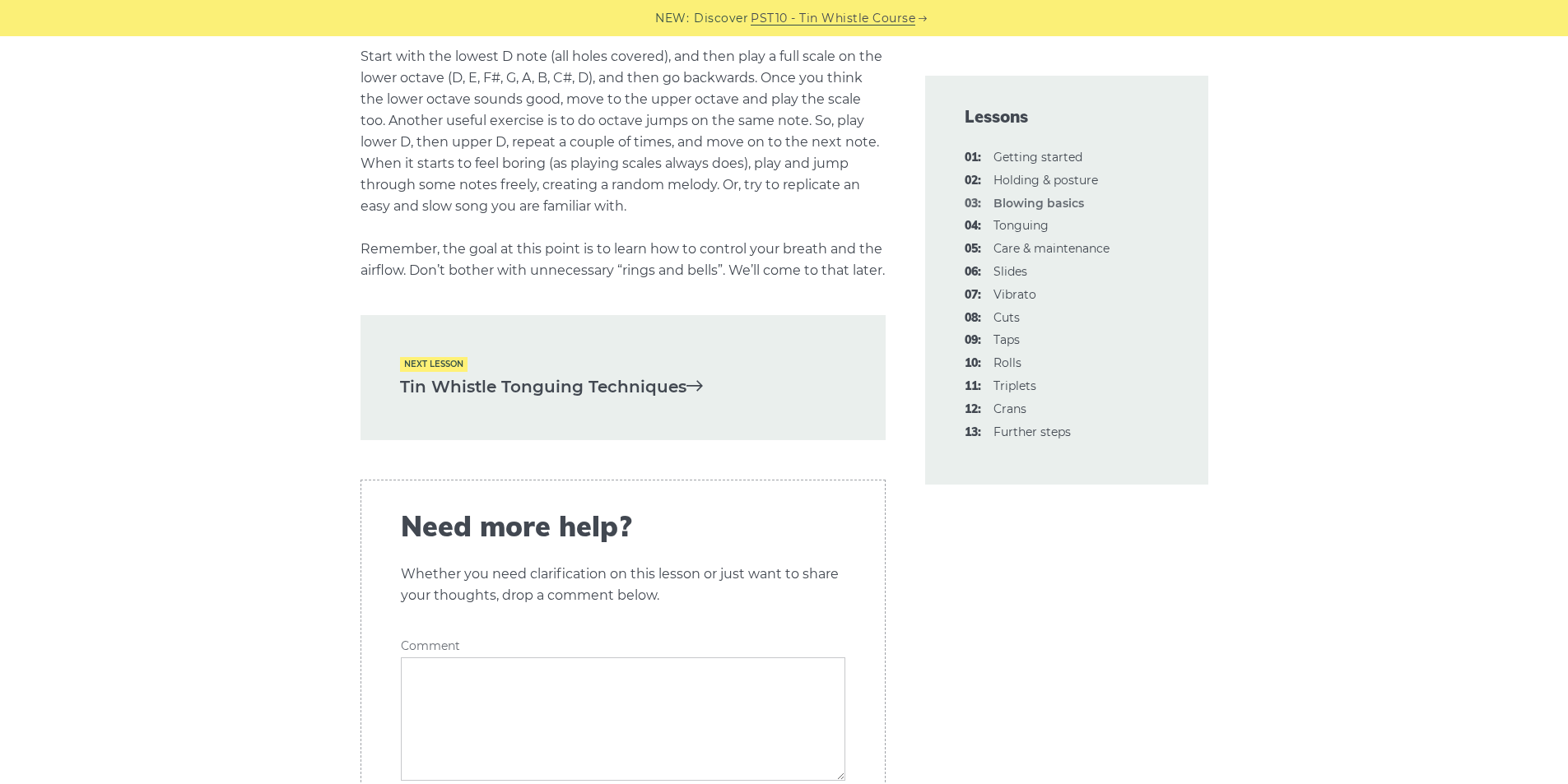
scroll to position [3512, 0]
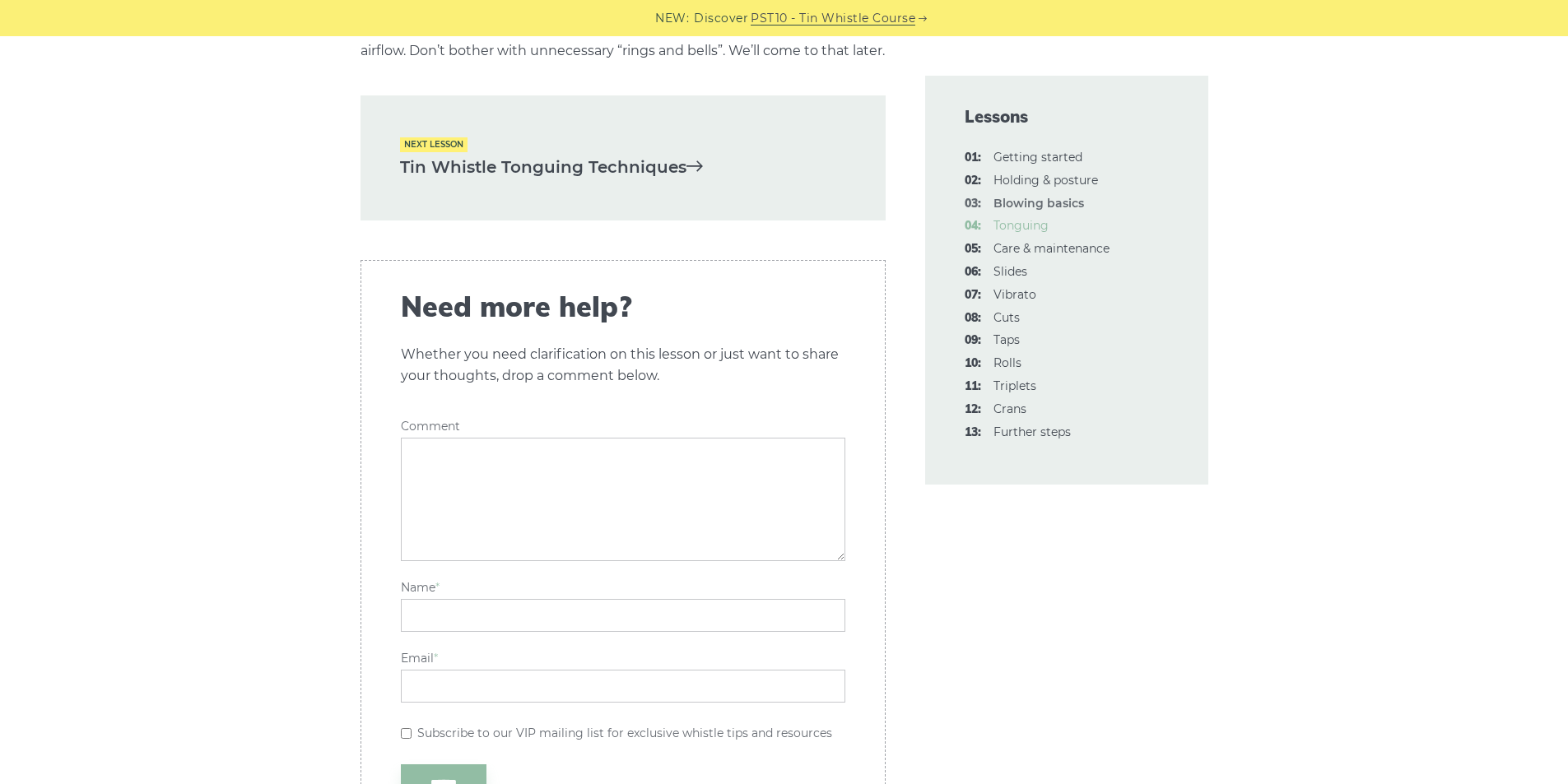
click at [1025, 224] on link "04: Tonguing" at bounding box center [1021, 225] width 55 height 15
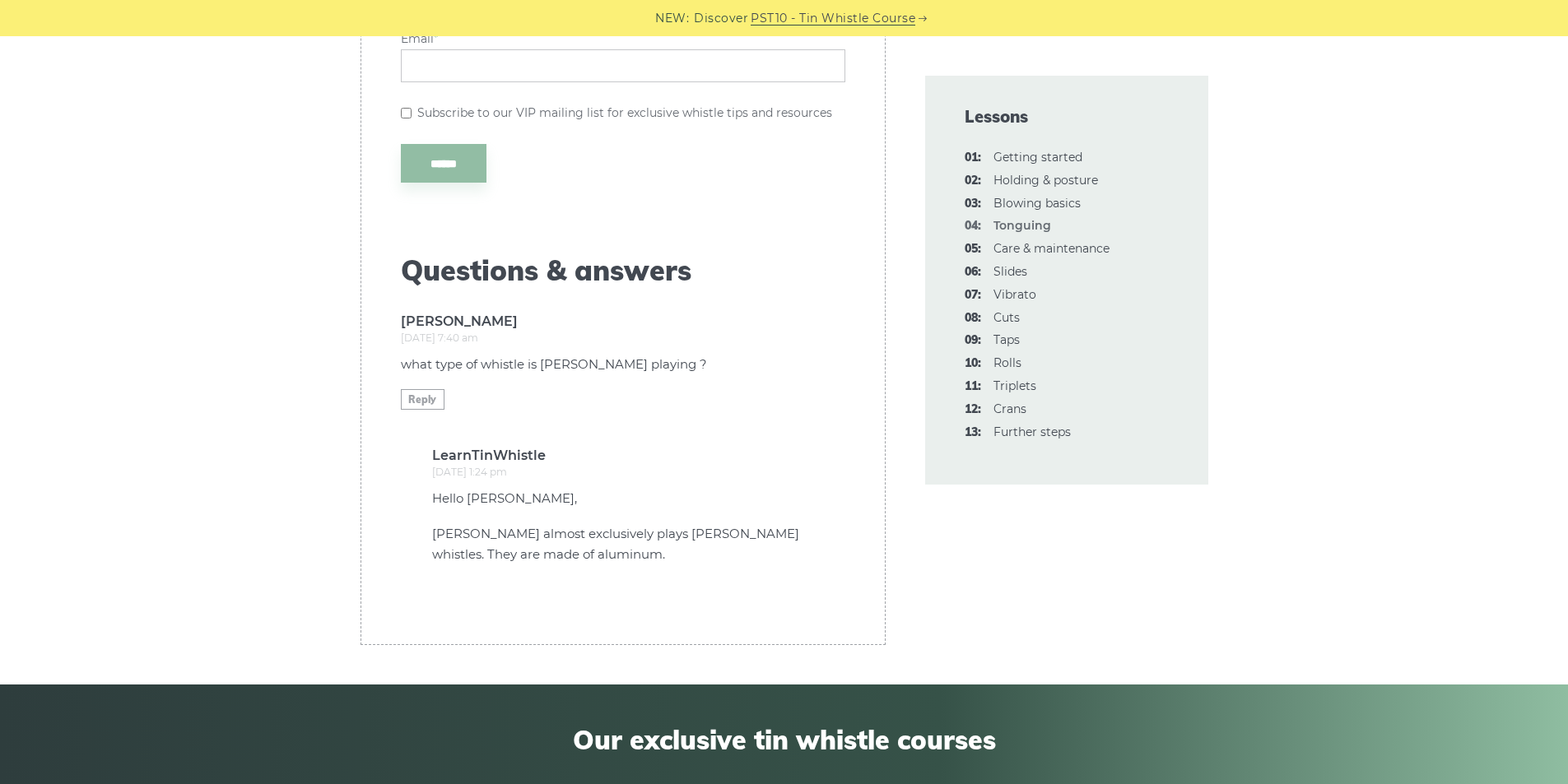
scroll to position [6145, 0]
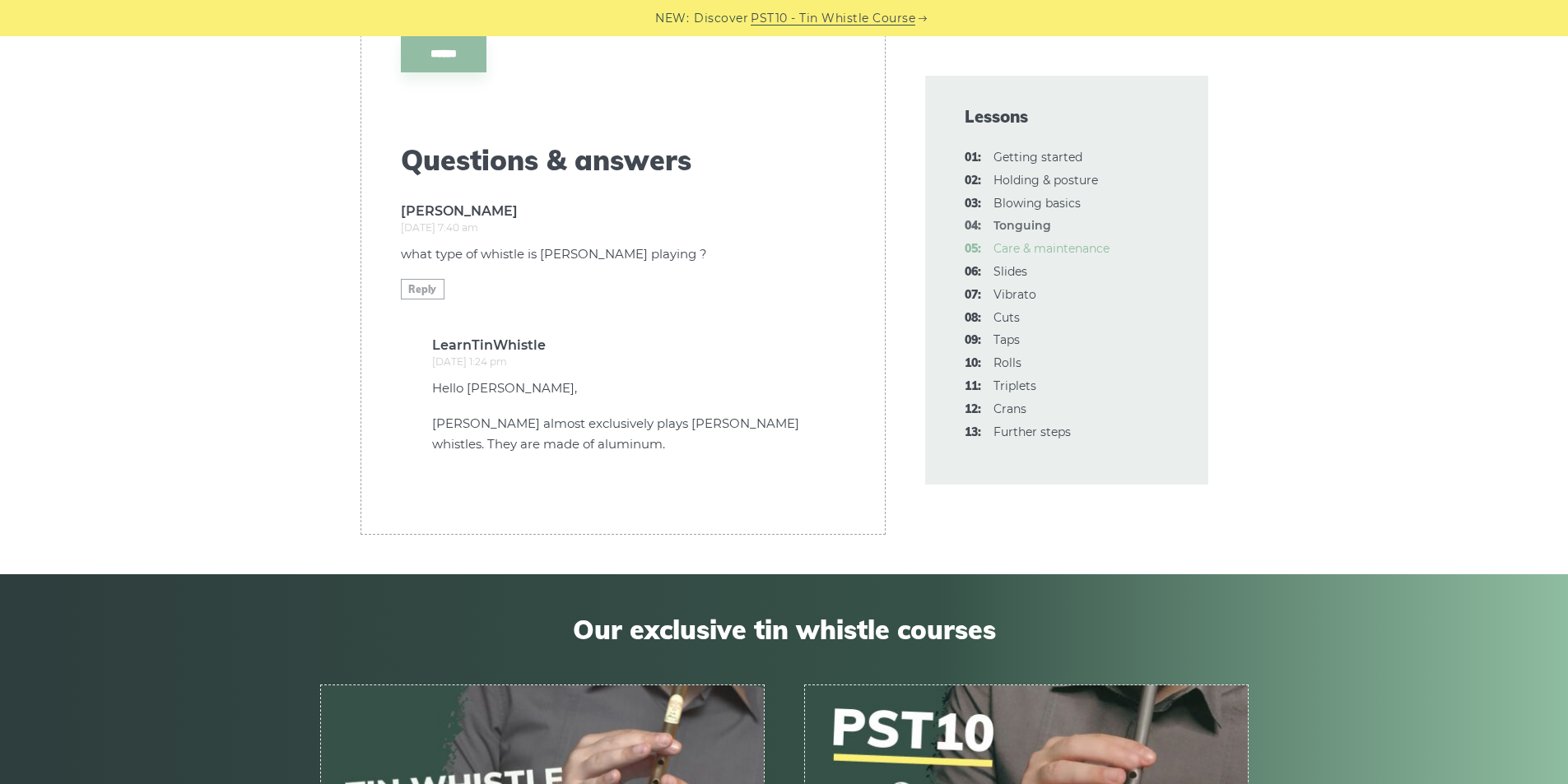
click at [1037, 248] on link "05: Care & maintenance" at bounding box center [1051, 248] width 116 height 15
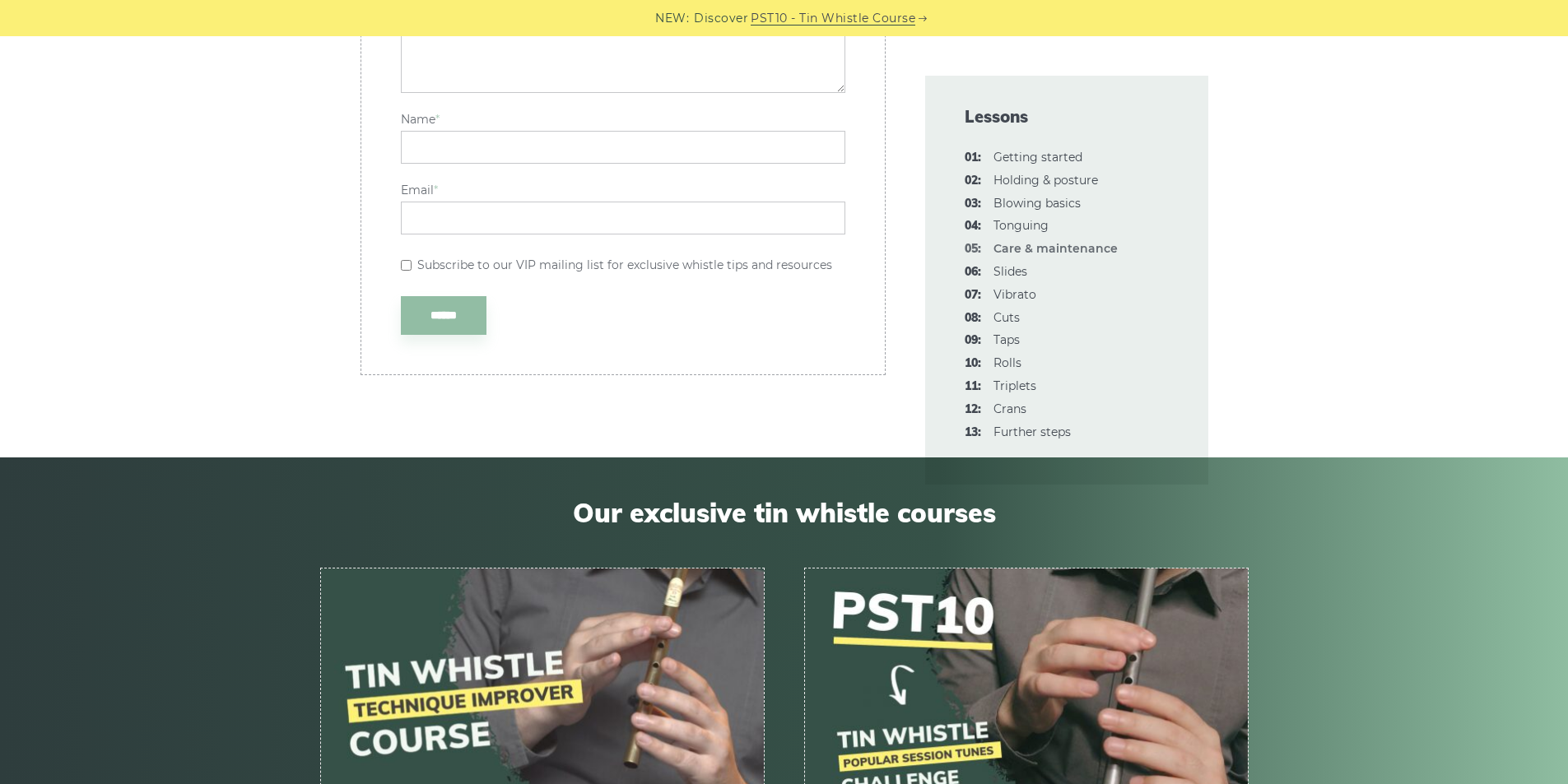
scroll to position [2743, 0]
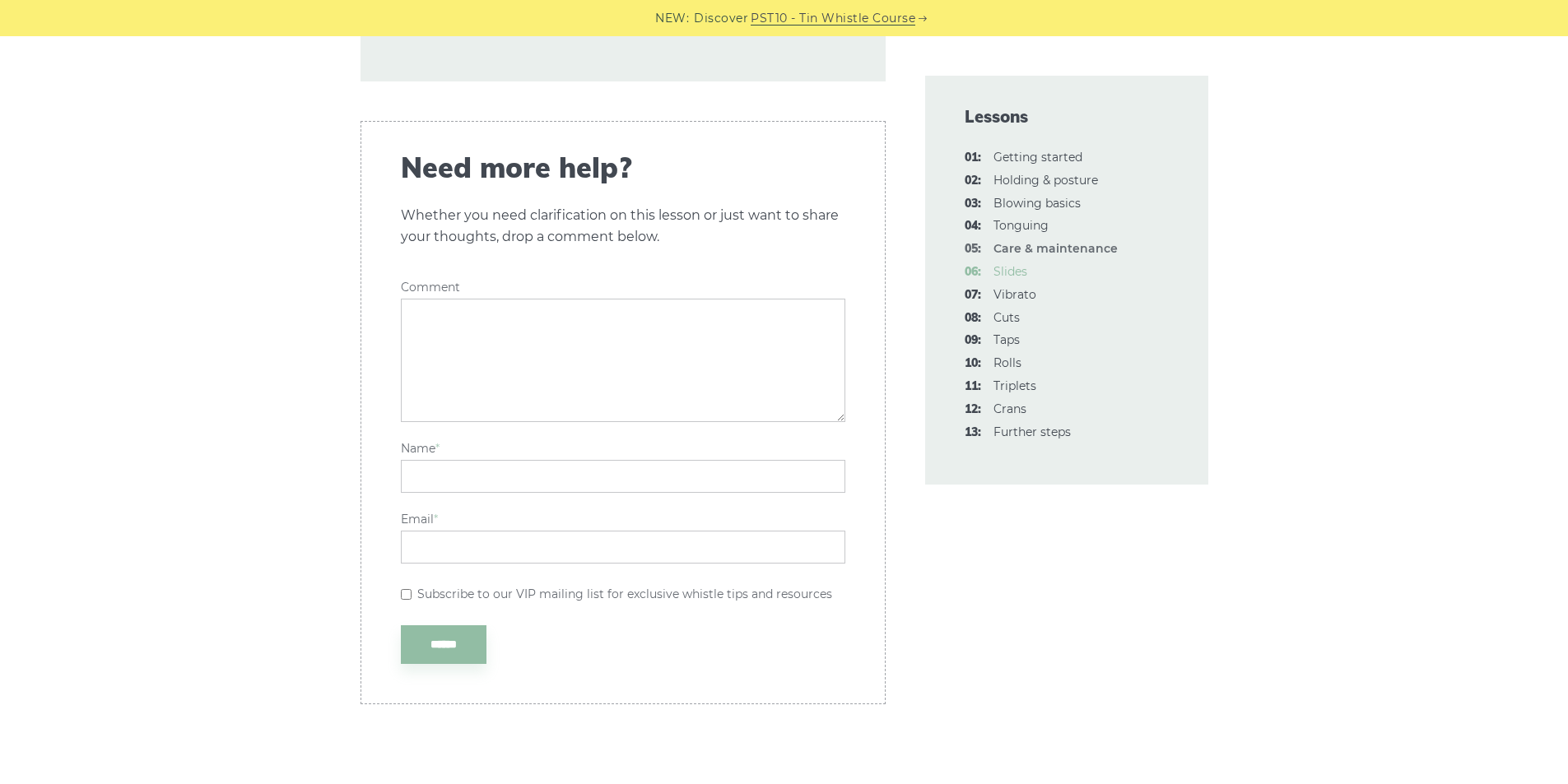
click at [1003, 279] on link "06: Slides" at bounding box center [1010, 271] width 34 height 15
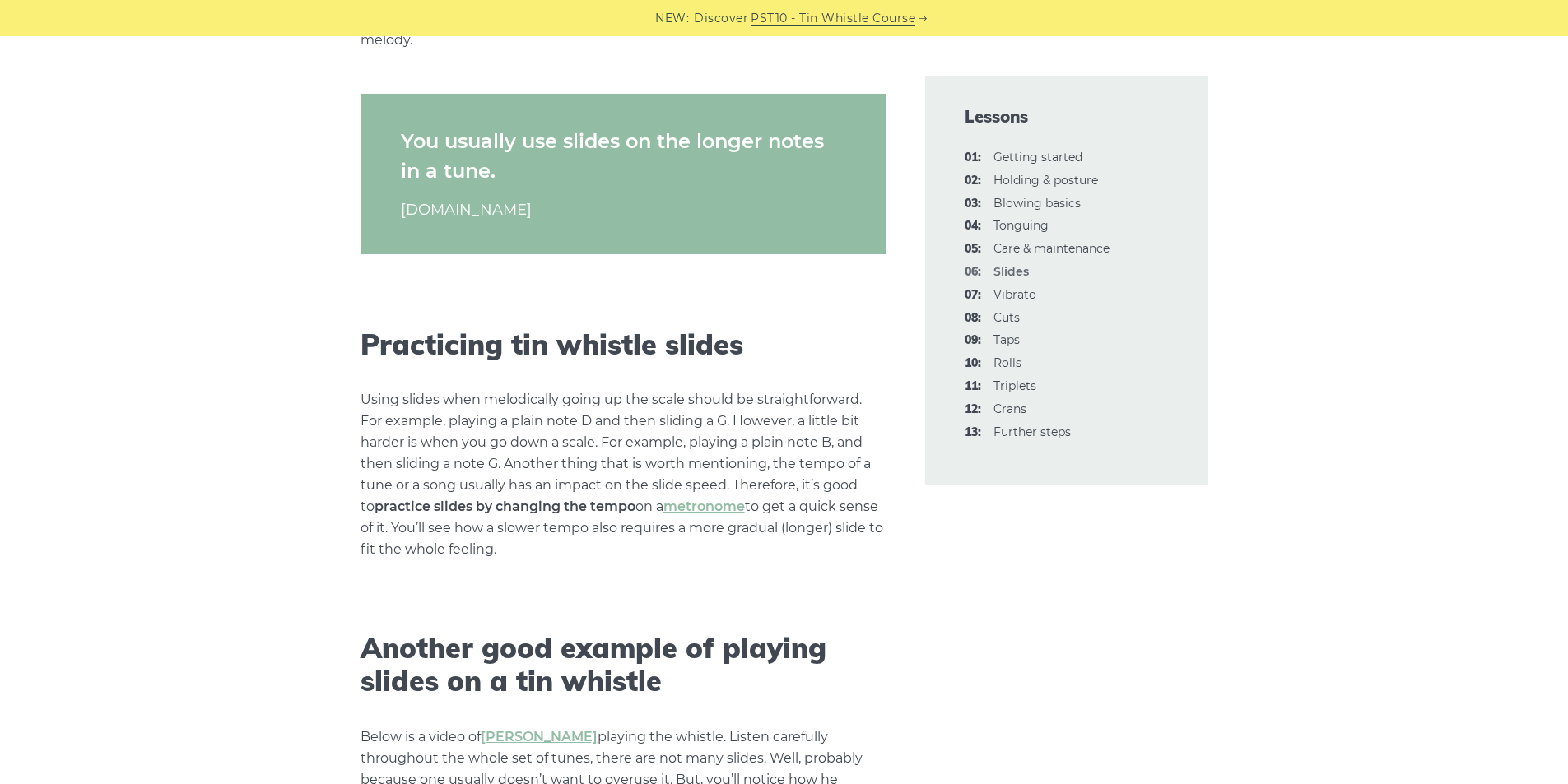
scroll to position [2633, 0]
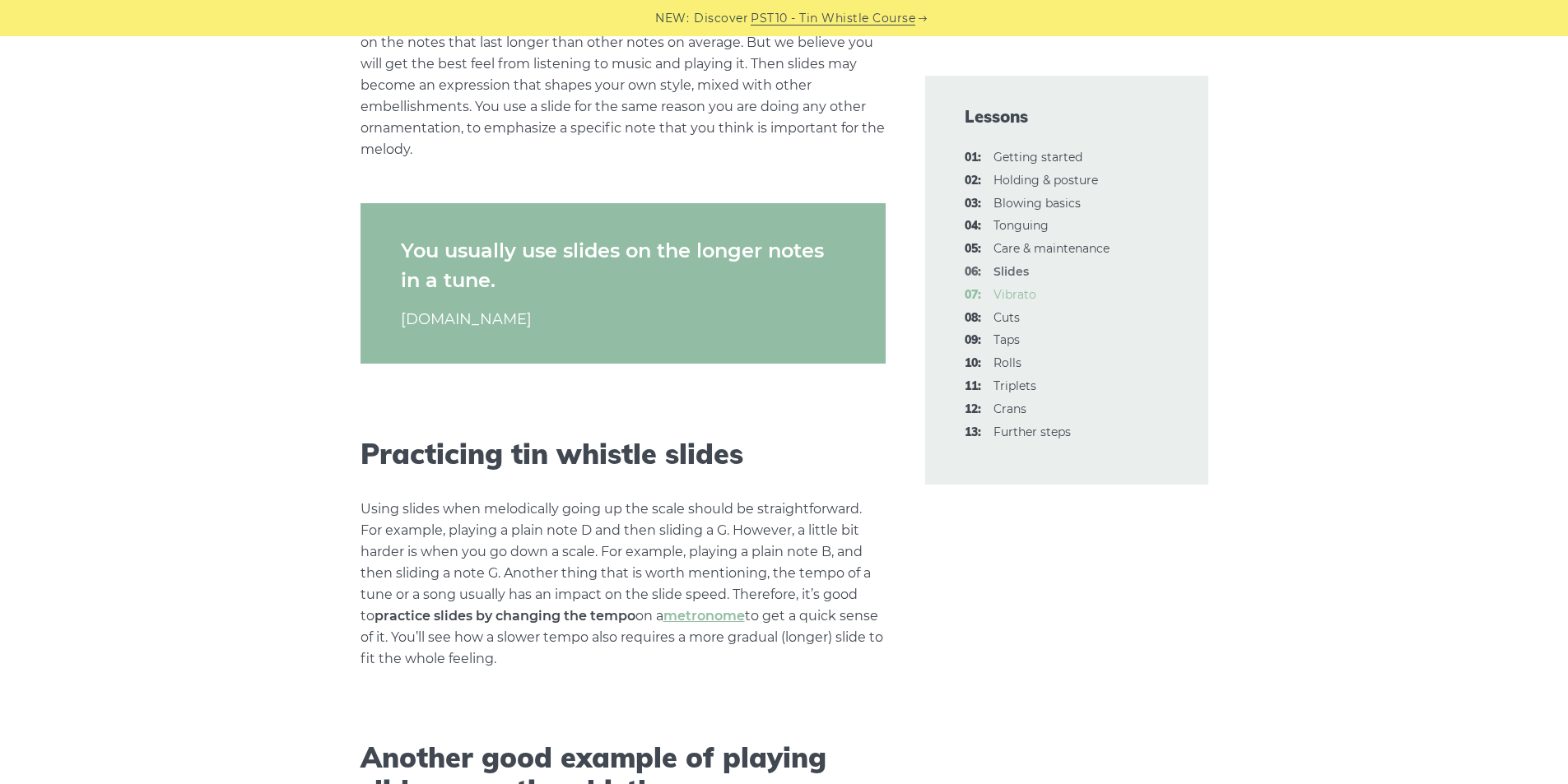
click at [1021, 294] on link "07: Vibrato" at bounding box center [1015, 294] width 43 height 15
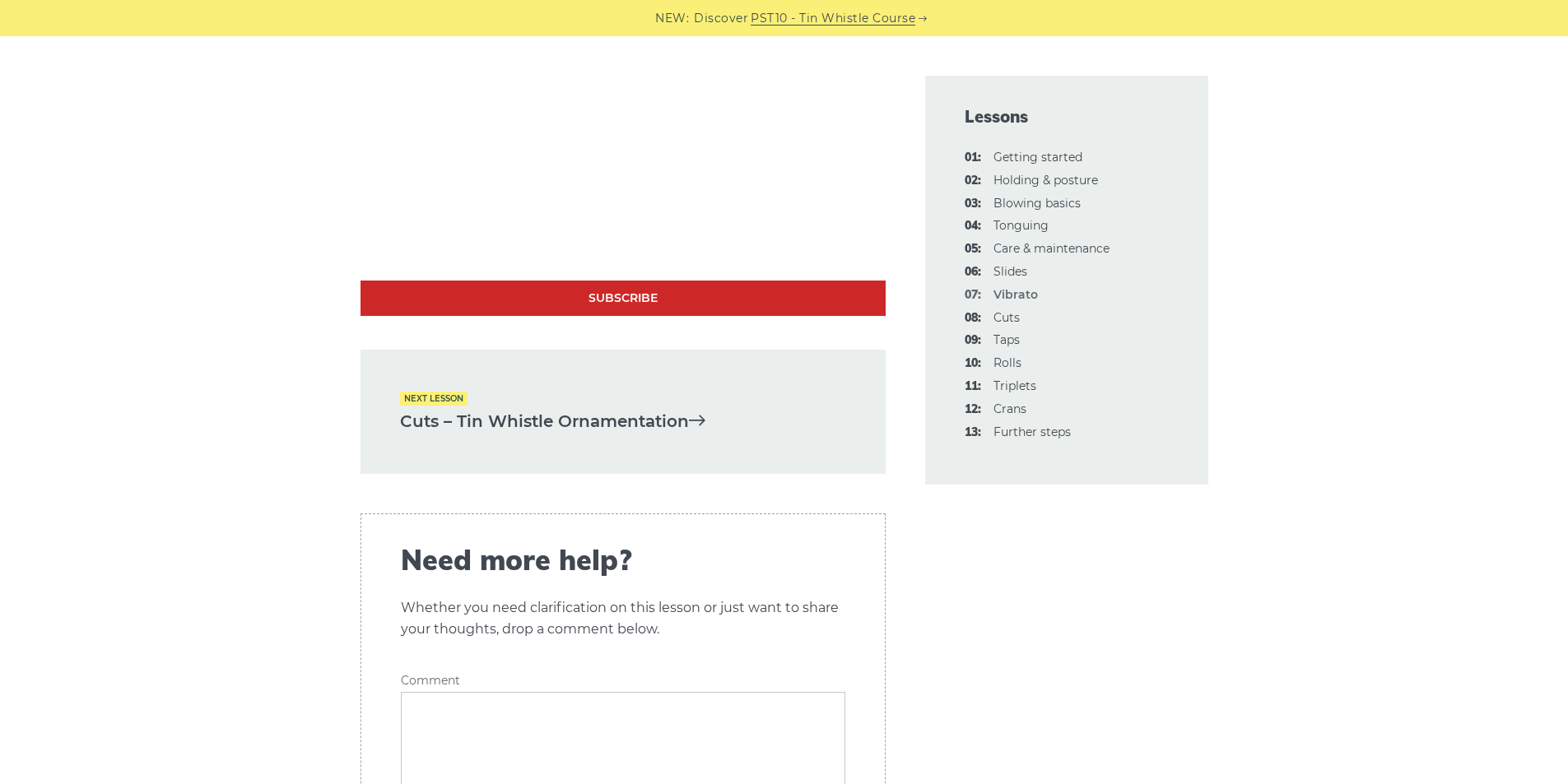
scroll to position [4829, 0]
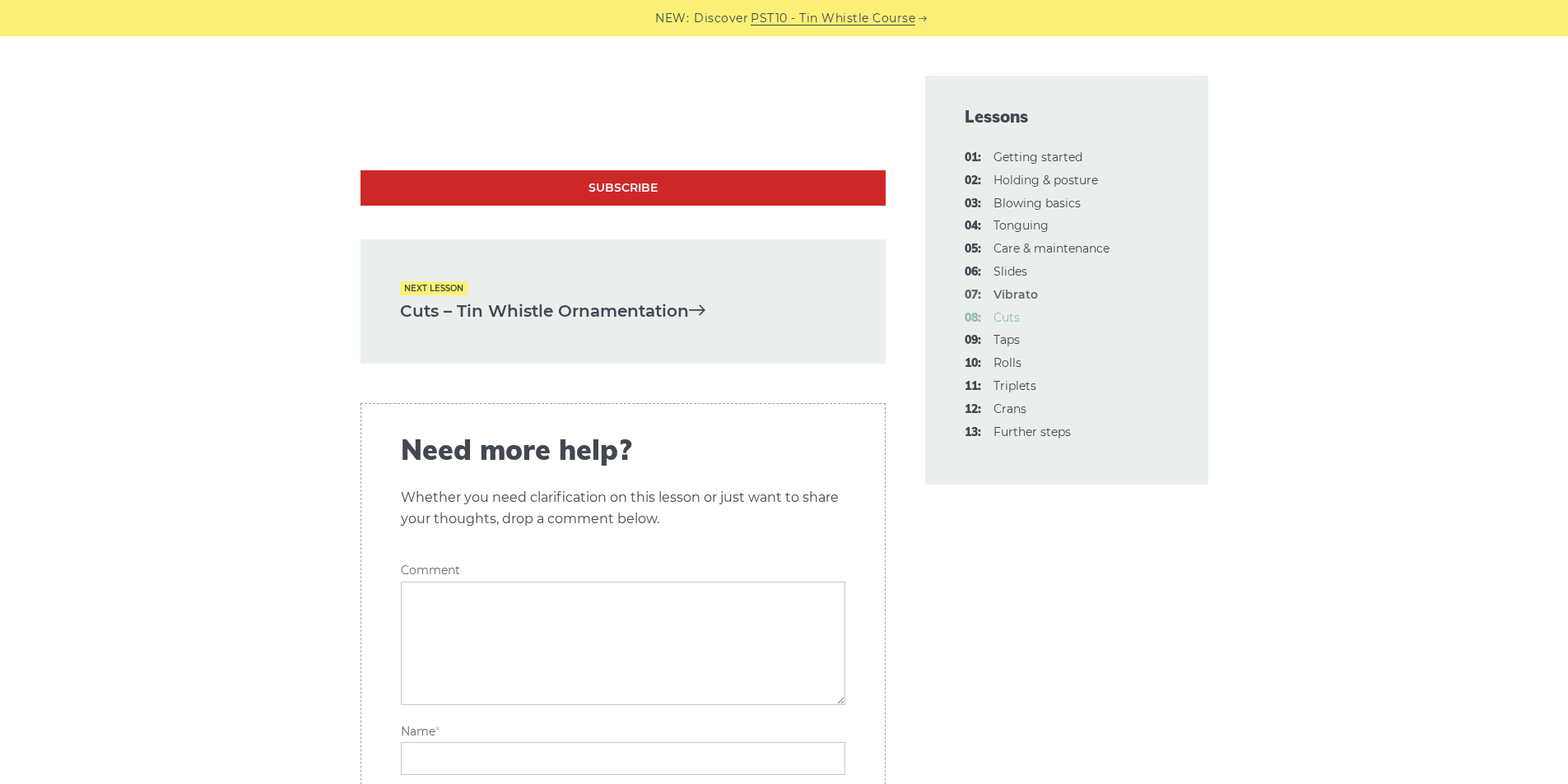
click at [1003, 315] on link "08: Cuts" at bounding box center [1007, 317] width 27 height 15
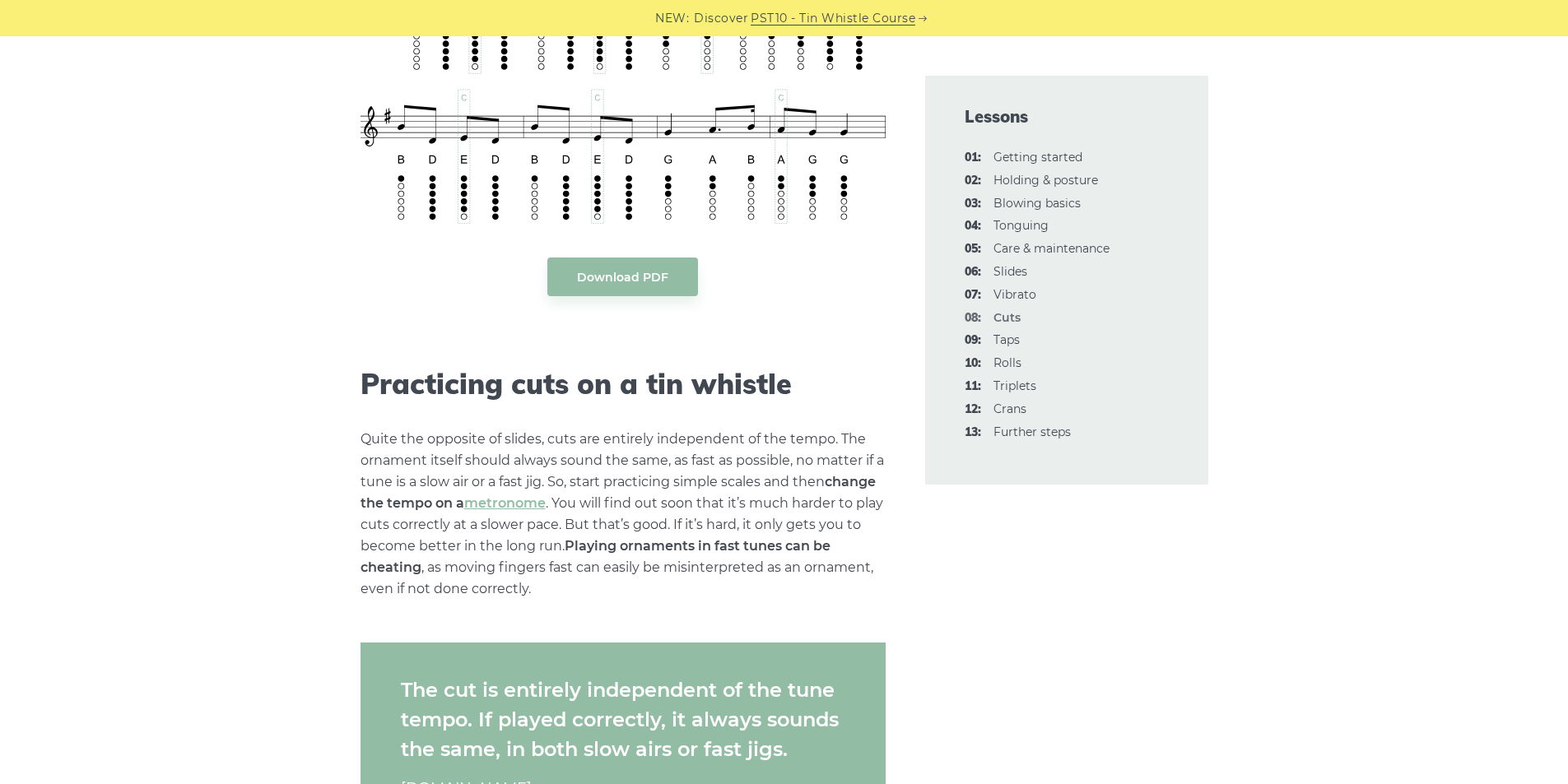
scroll to position [3950, 0]
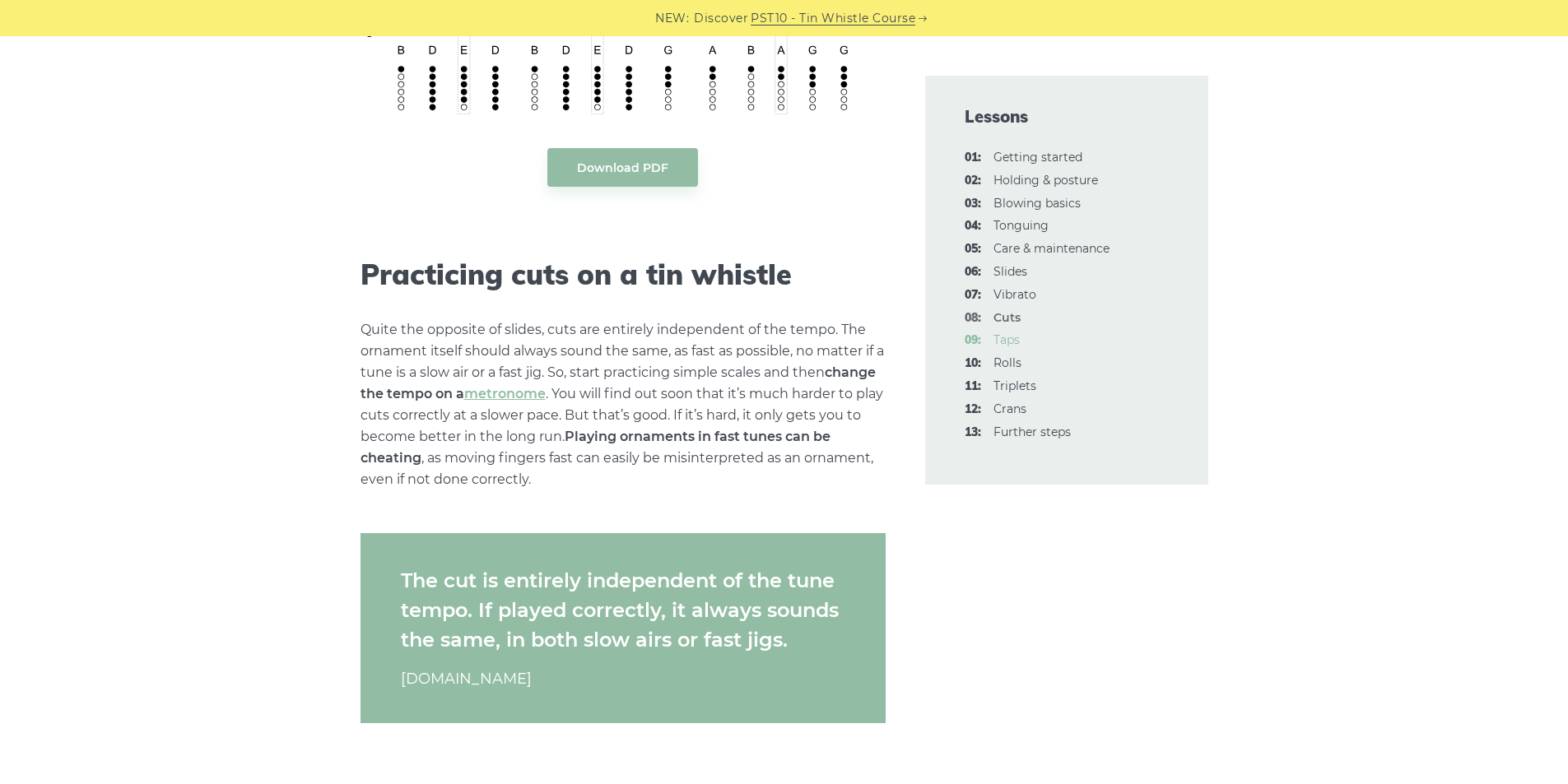
click at [1006, 341] on link "09: Taps" at bounding box center [1007, 340] width 27 height 15
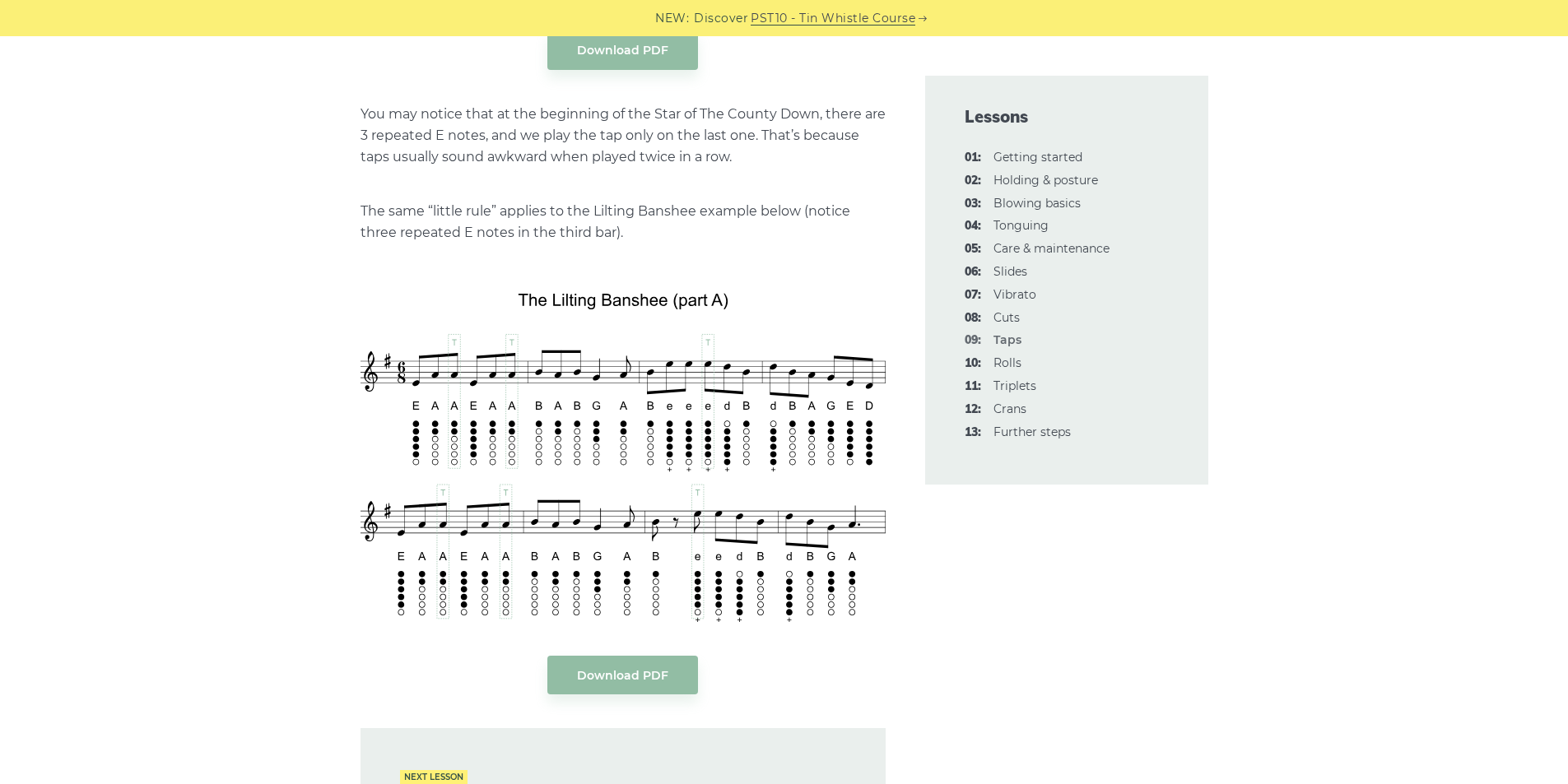
scroll to position [3950, 0]
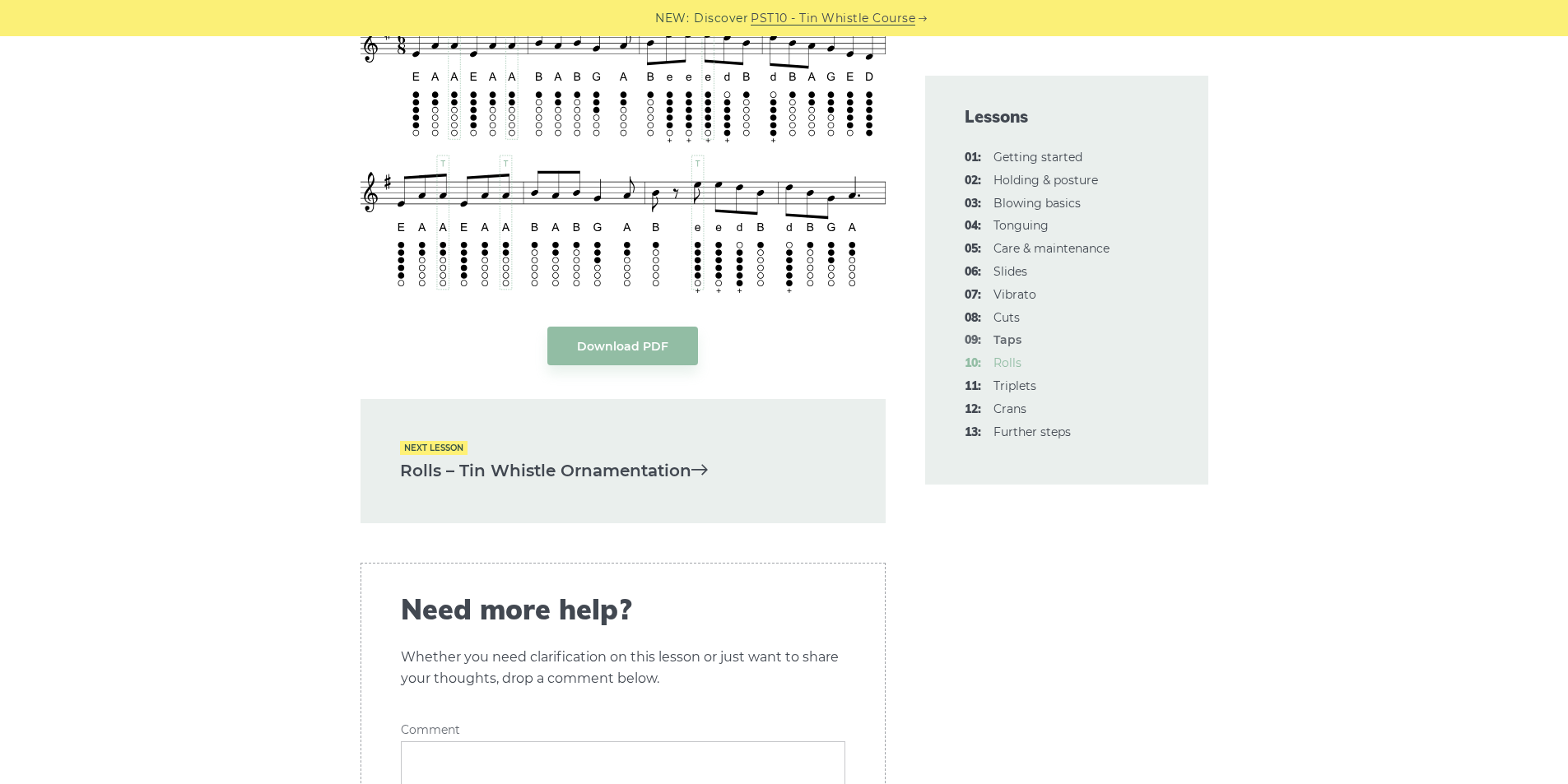
click at [1008, 363] on link "10: Rolls" at bounding box center [1008, 363] width 28 height 15
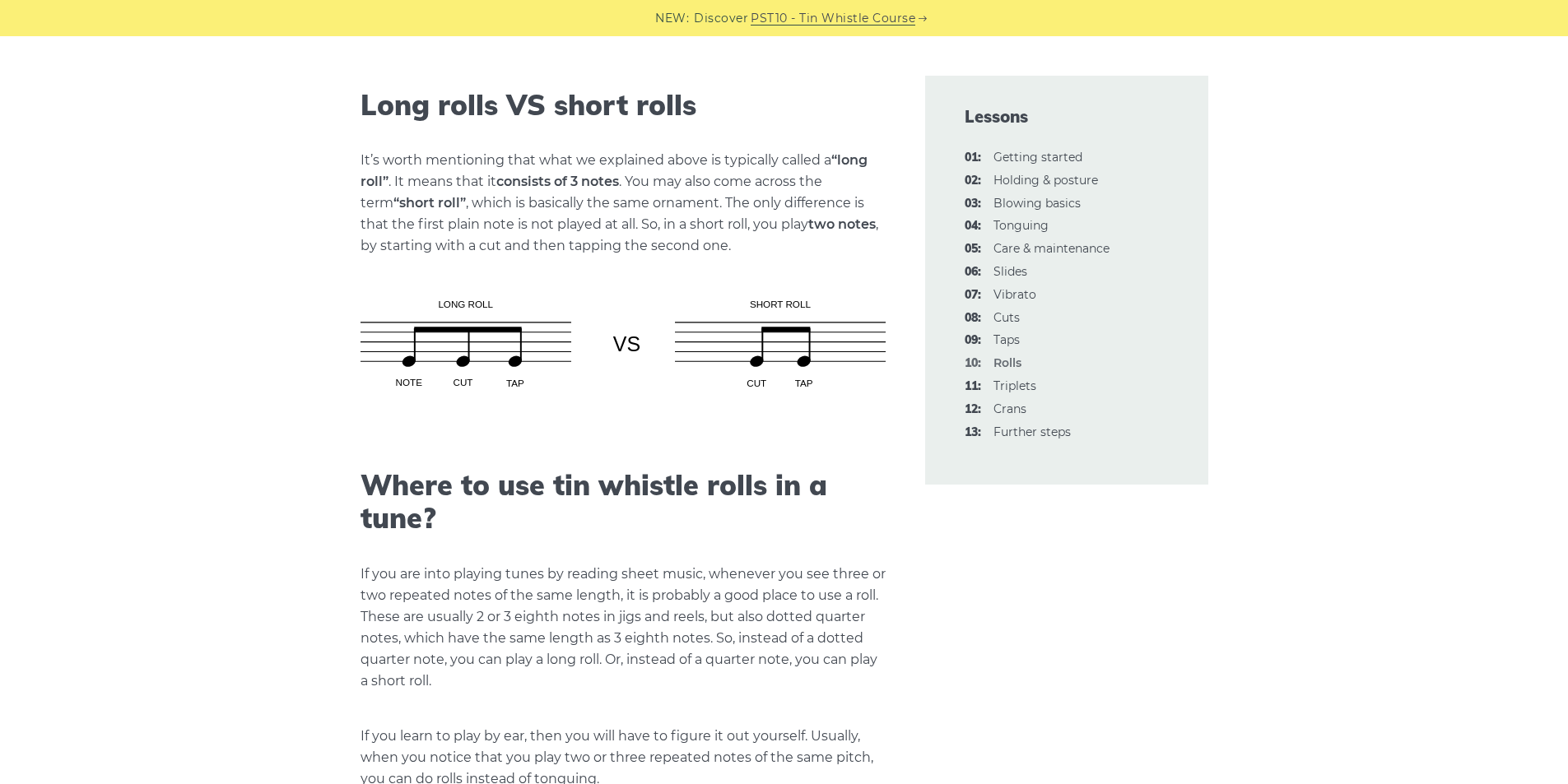
scroll to position [1755, 0]
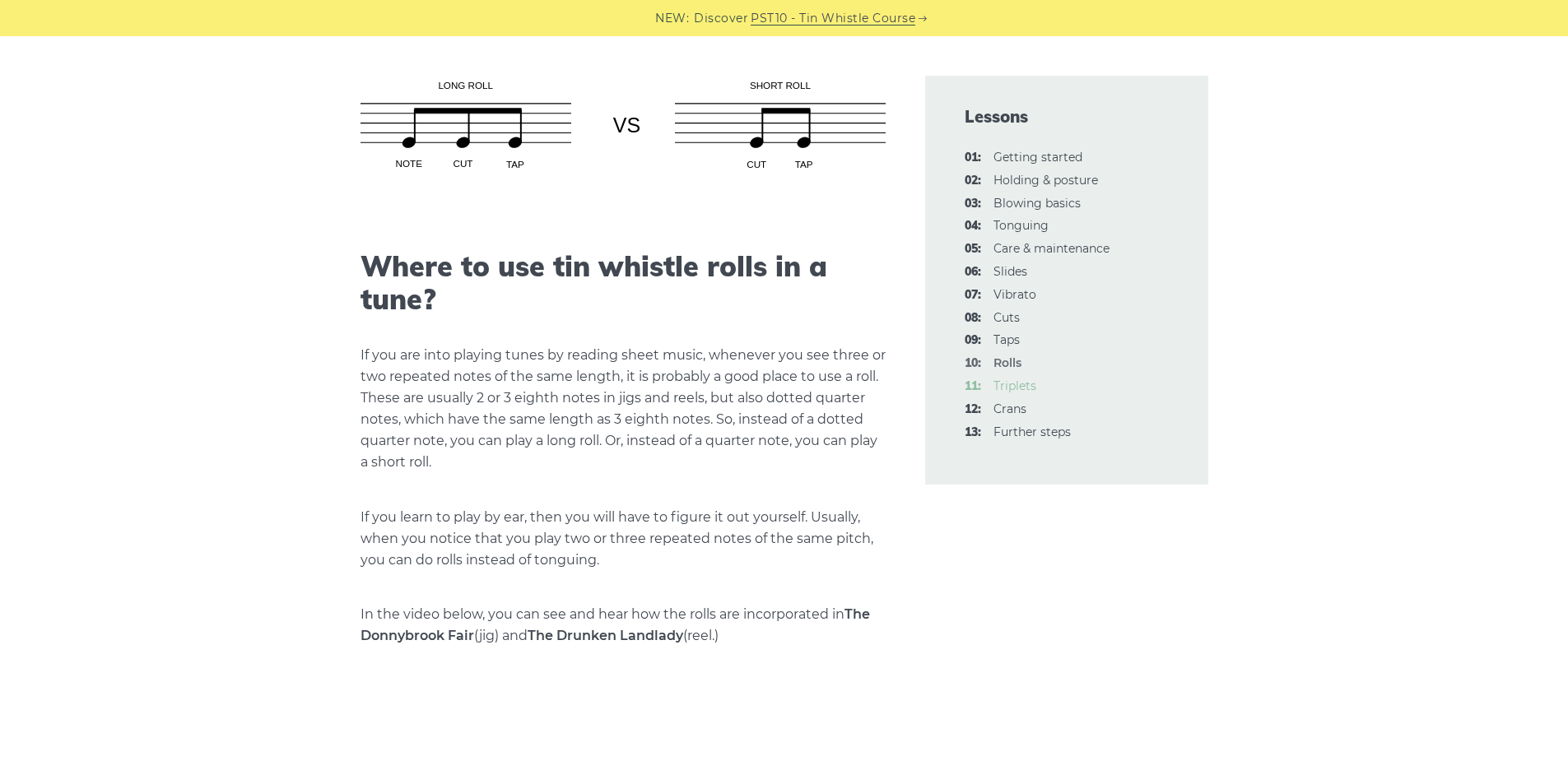
click at [1024, 382] on link "11: Triplets" at bounding box center [1015, 385] width 43 height 15
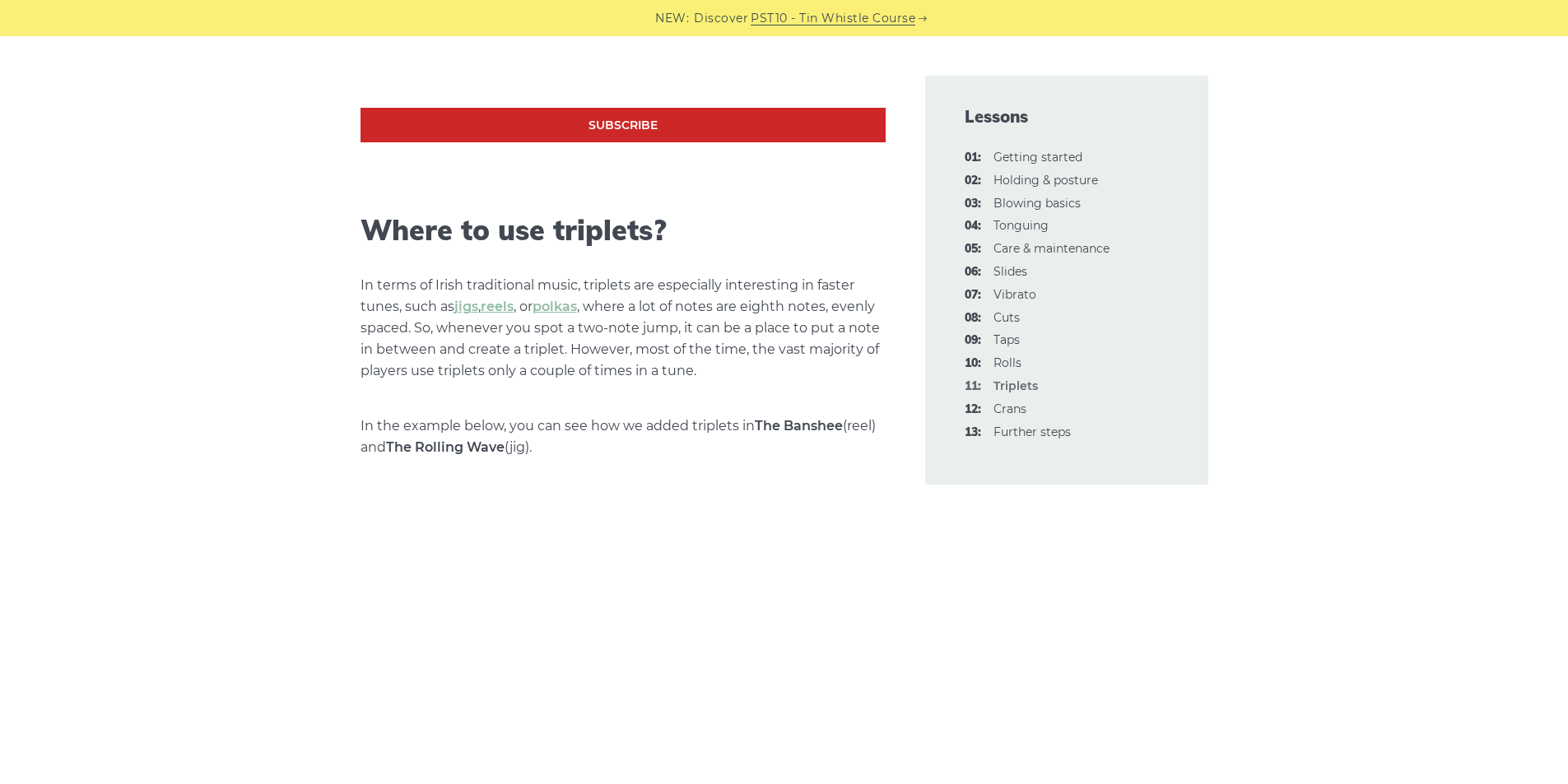
scroll to position [1426, 0]
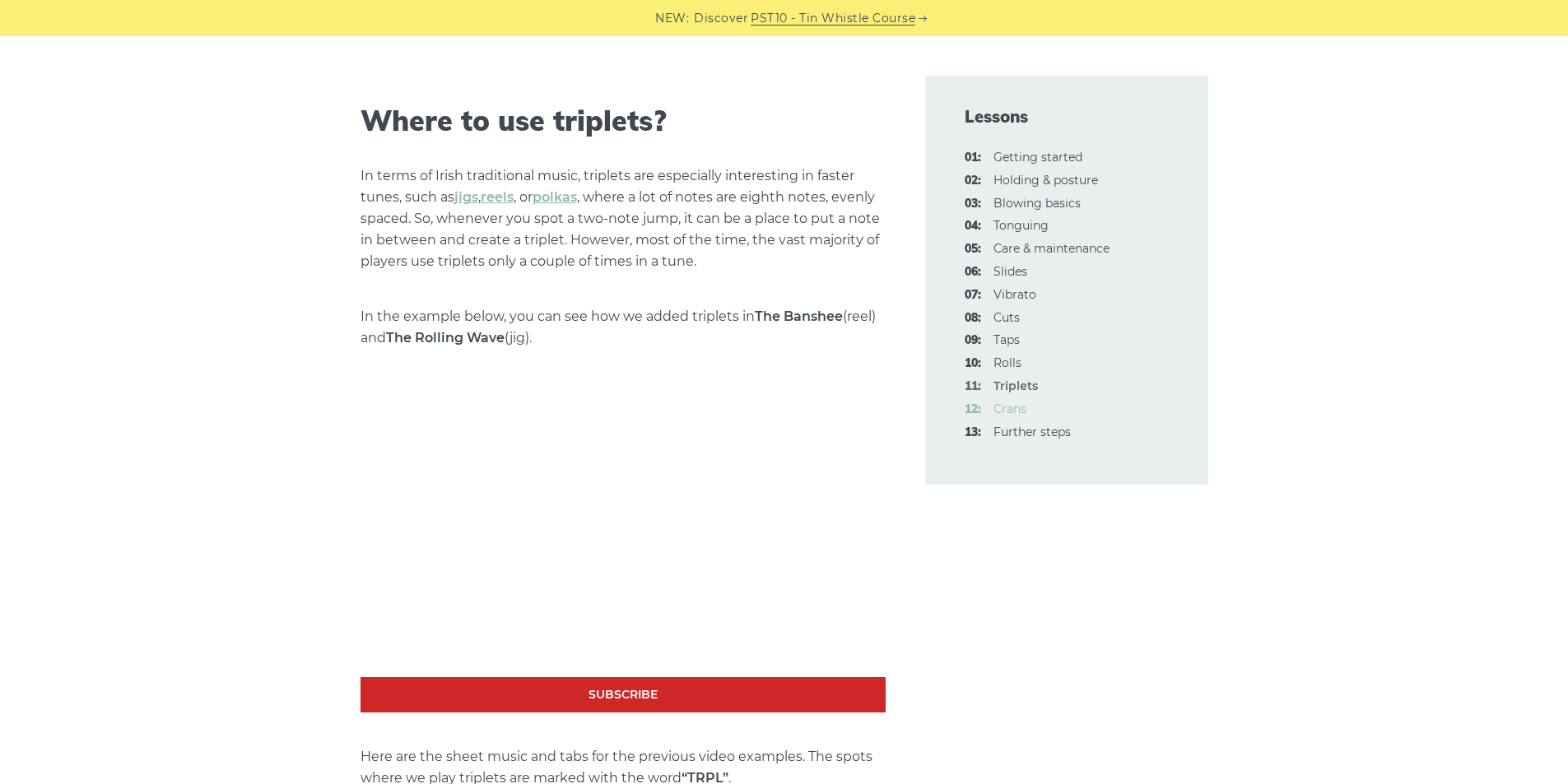
click at [1015, 406] on link "12: Crans" at bounding box center [1010, 408] width 33 height 15
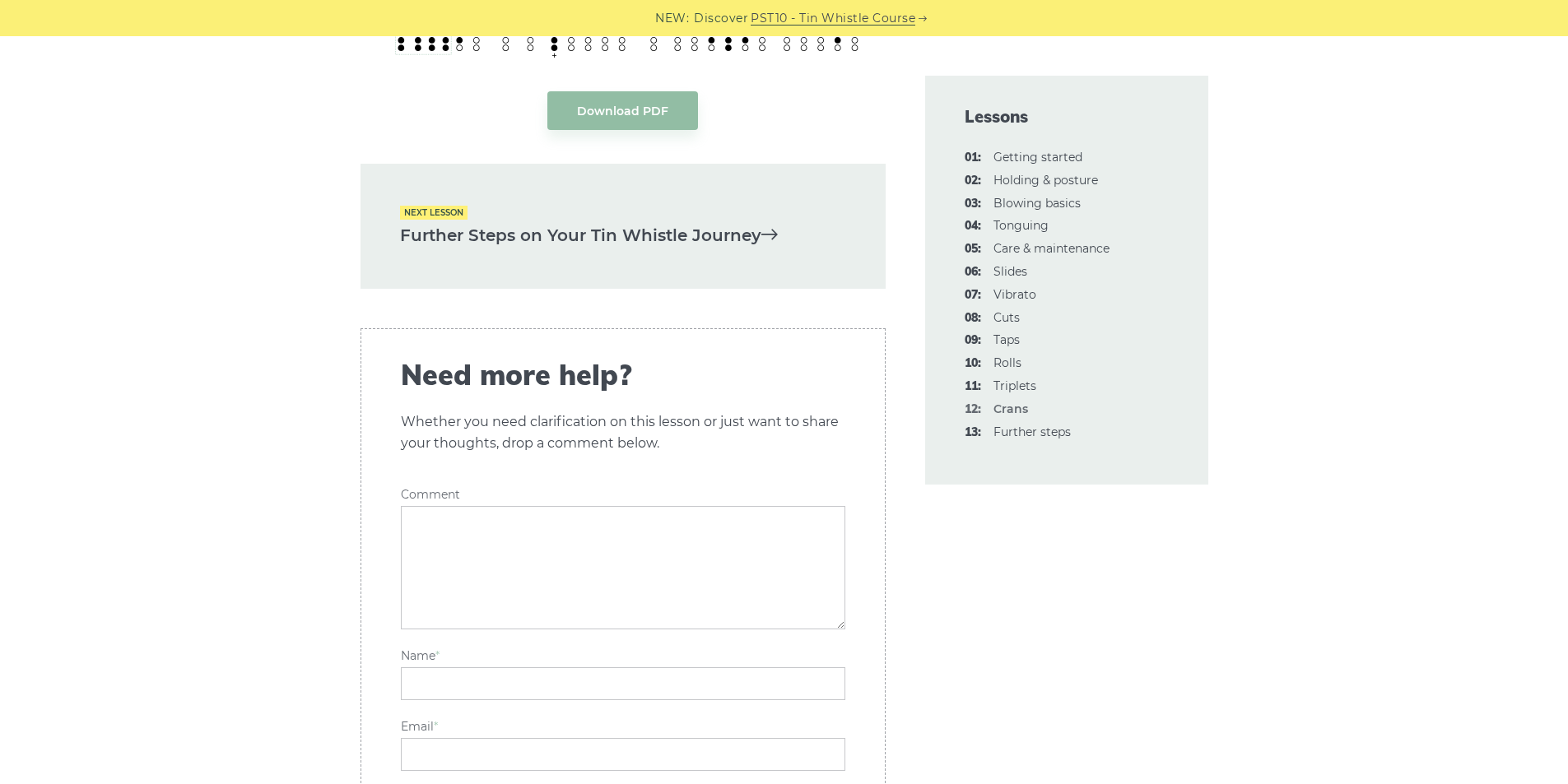
scroll to position [4499, 0]
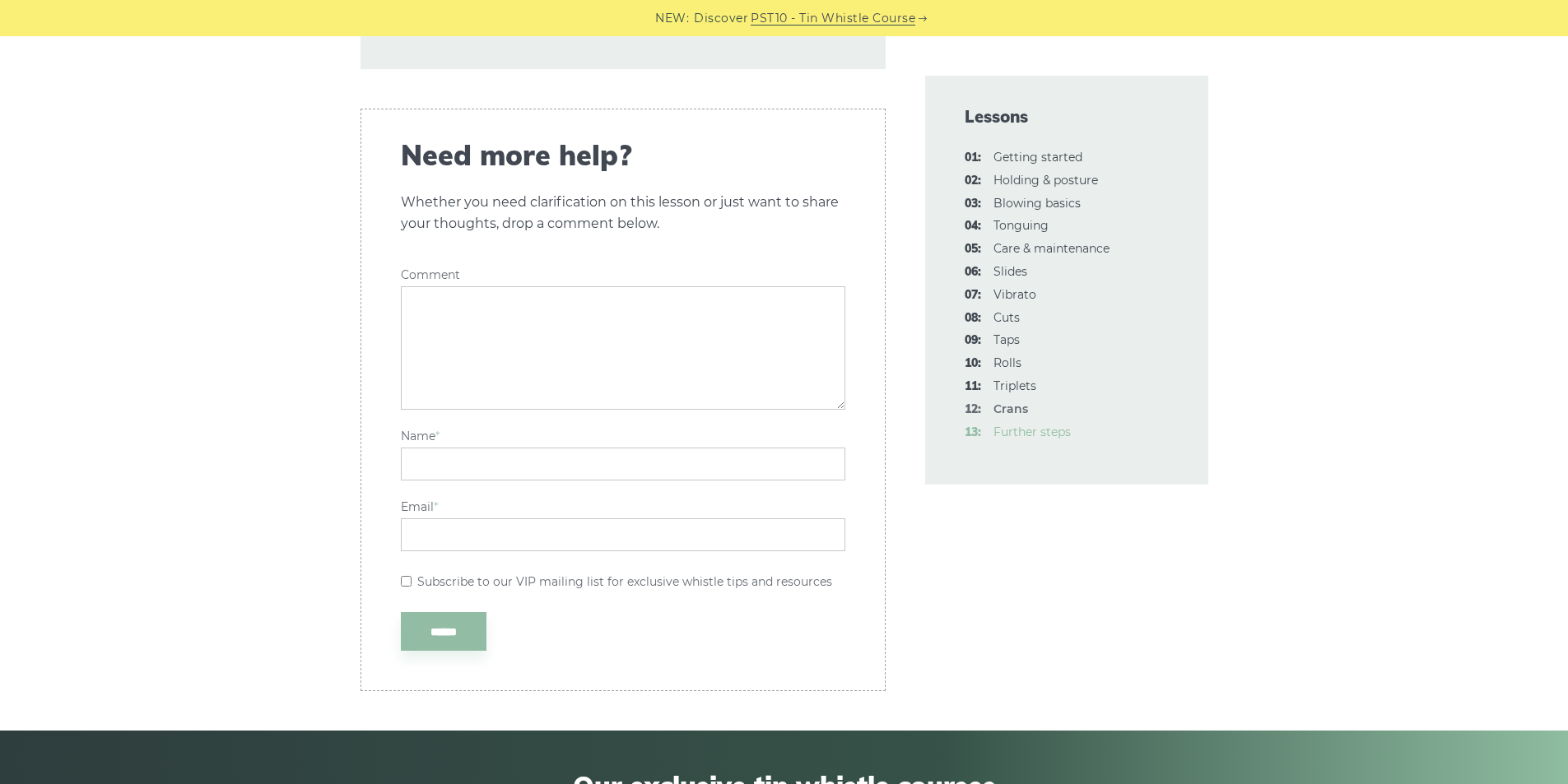
click at [1043, 431] on link "13: Further steps" at bounding box center [1032, 432] width 77 height 15
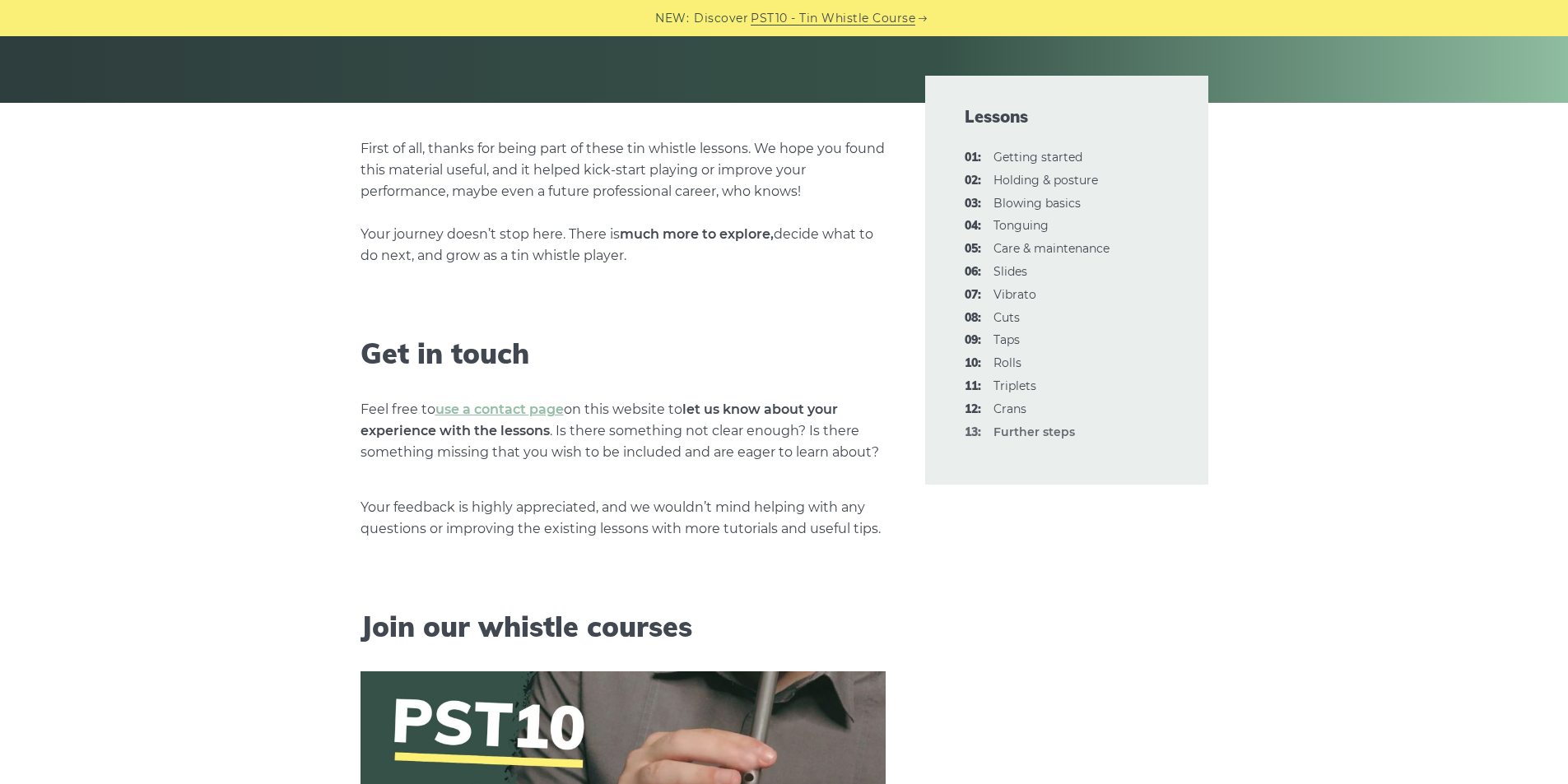
scroll to position [438, 0]
